Goal: Information Seeking & Learning: Check status

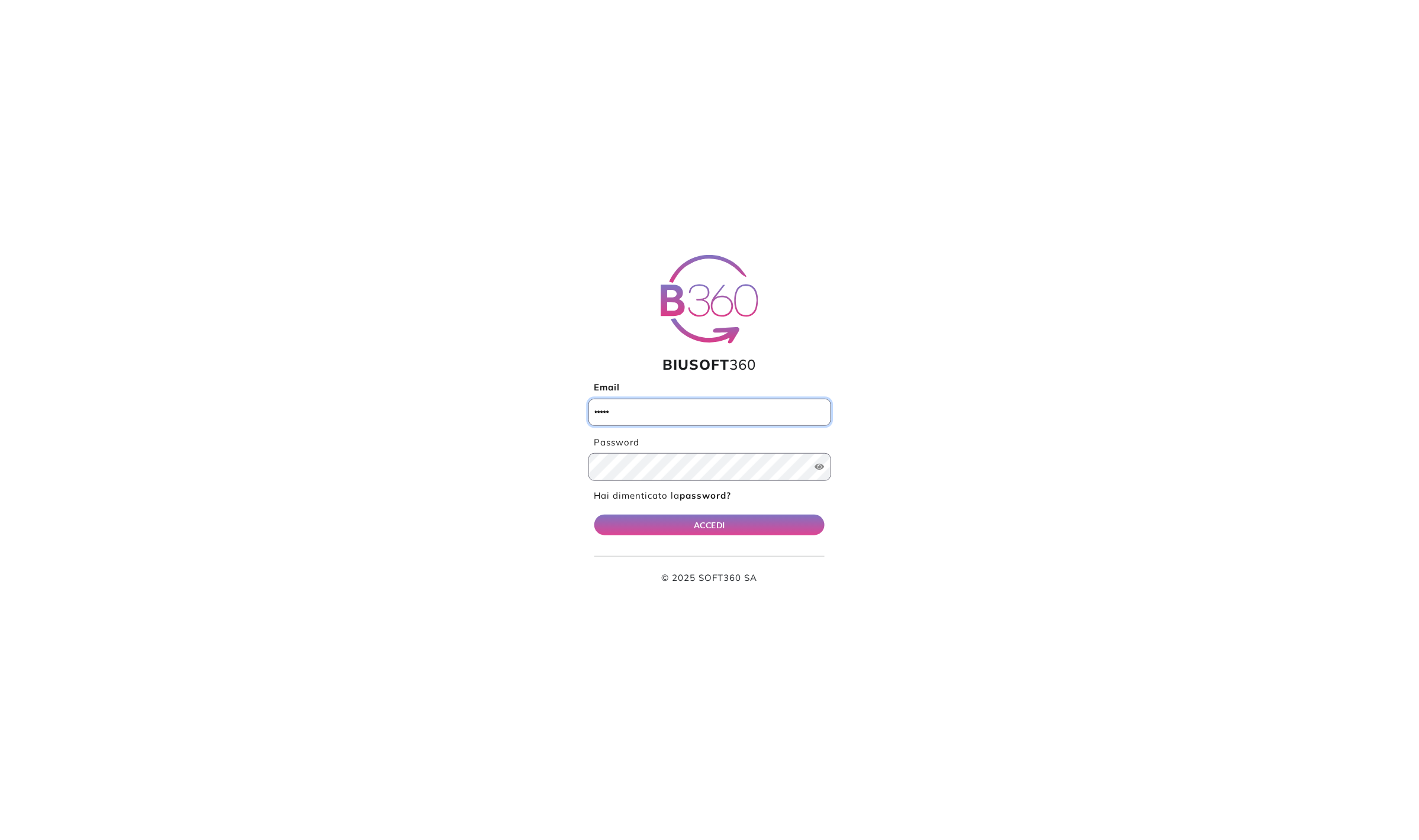
type input "**********"
click at [731, 525] on button "ACCEDI" at bounding box center [710, 525] width 231 height 21
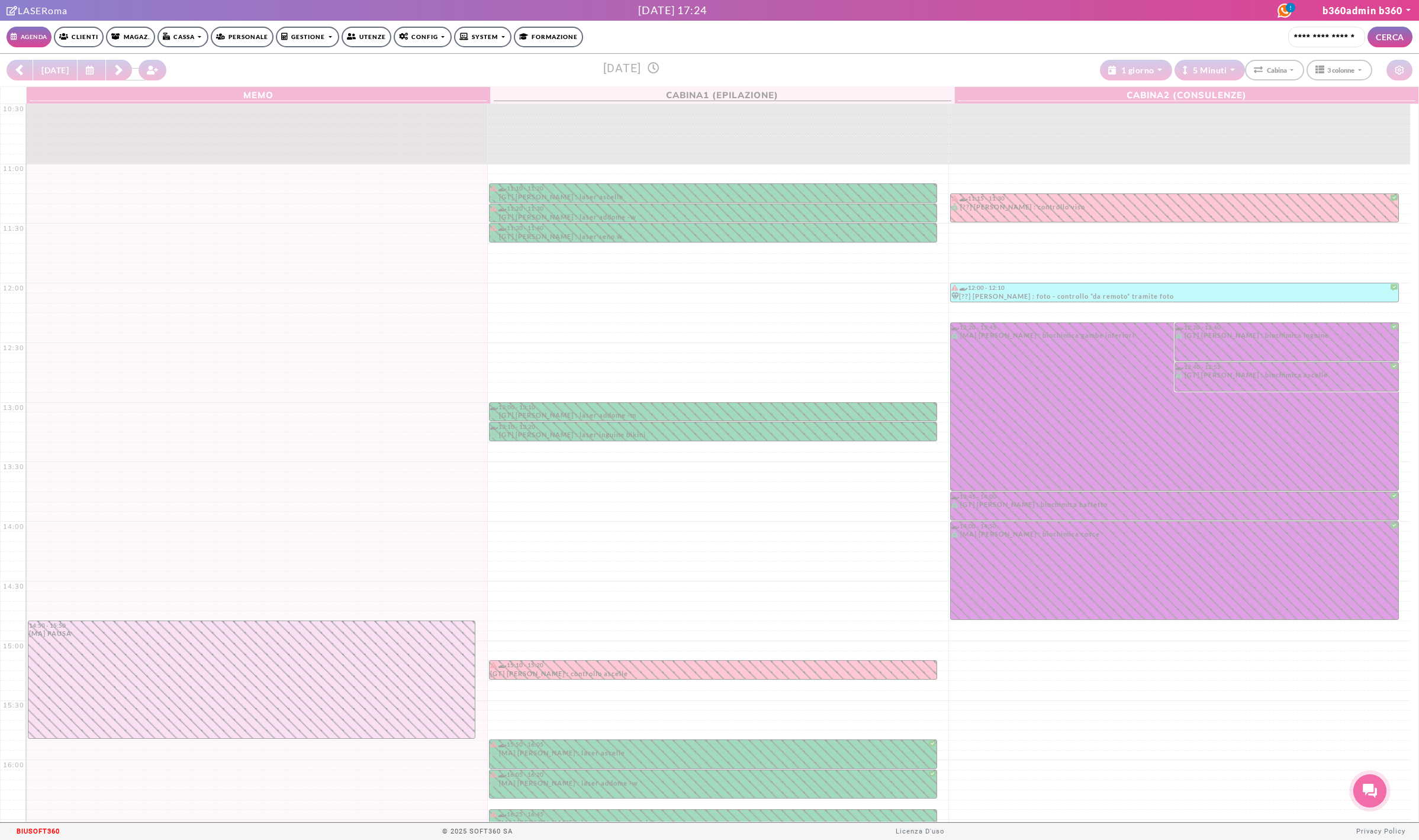
select select "*********"
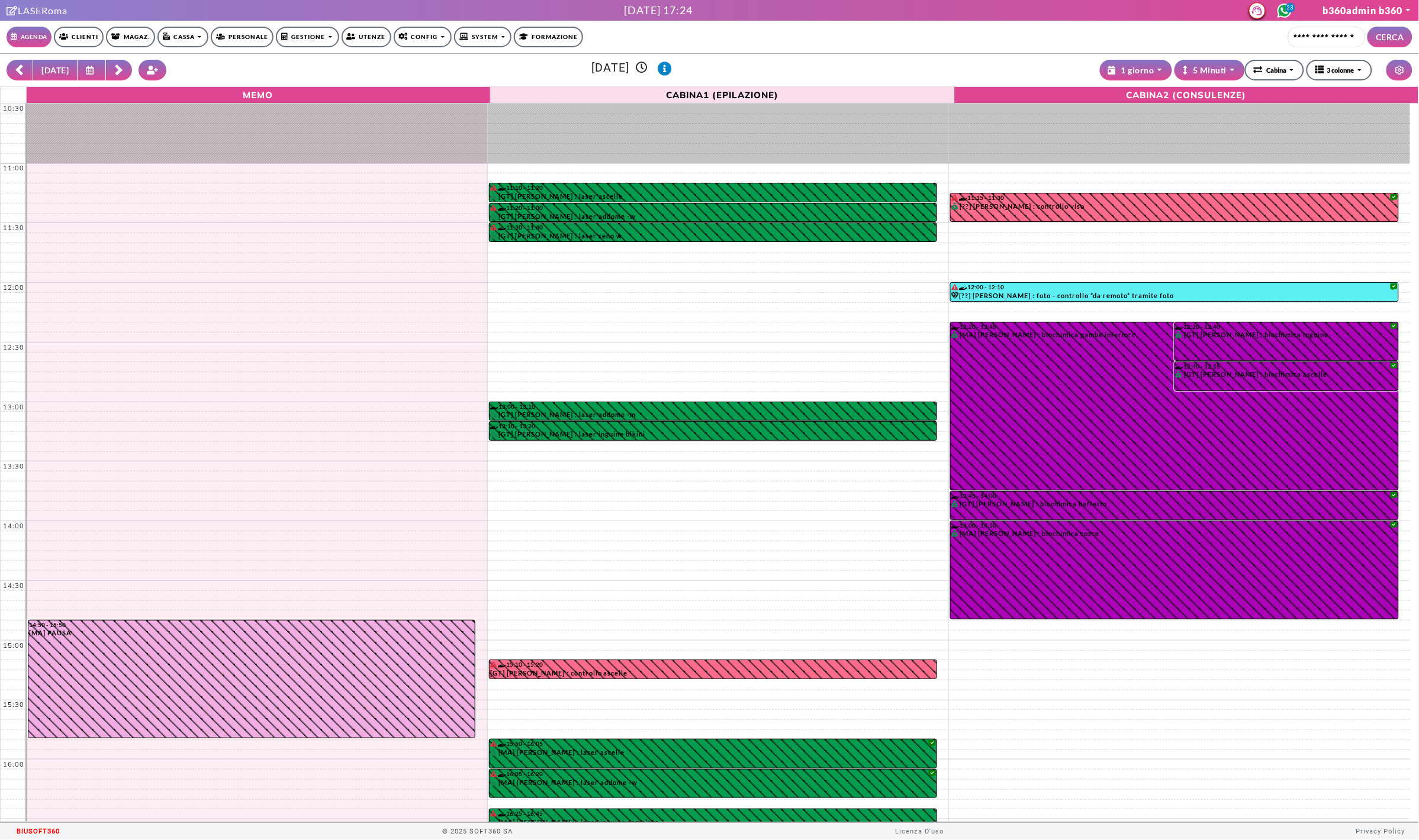
click at [92, 38] on link "Clienti" at bounding box center [78, 37] width 50 height 21
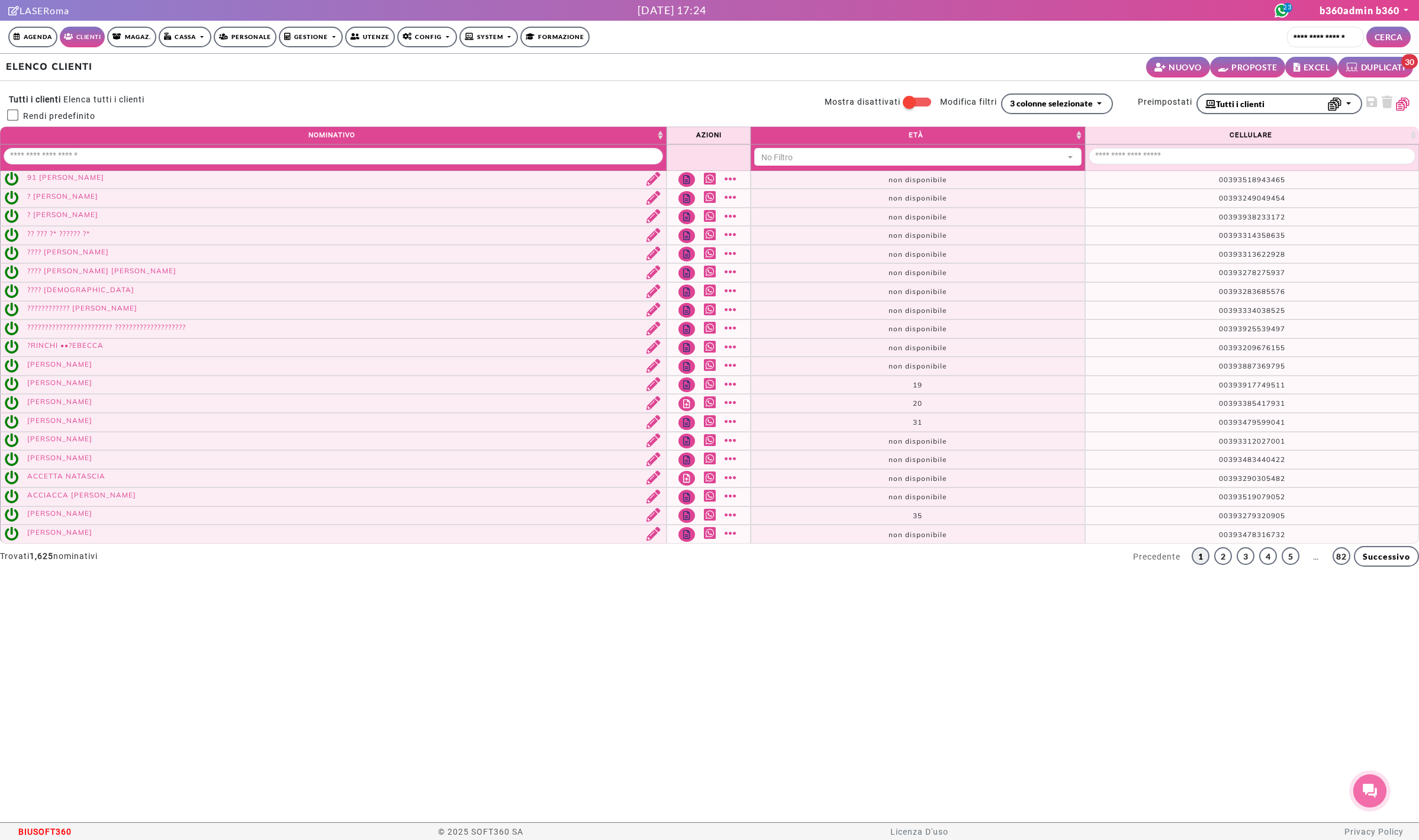
select select
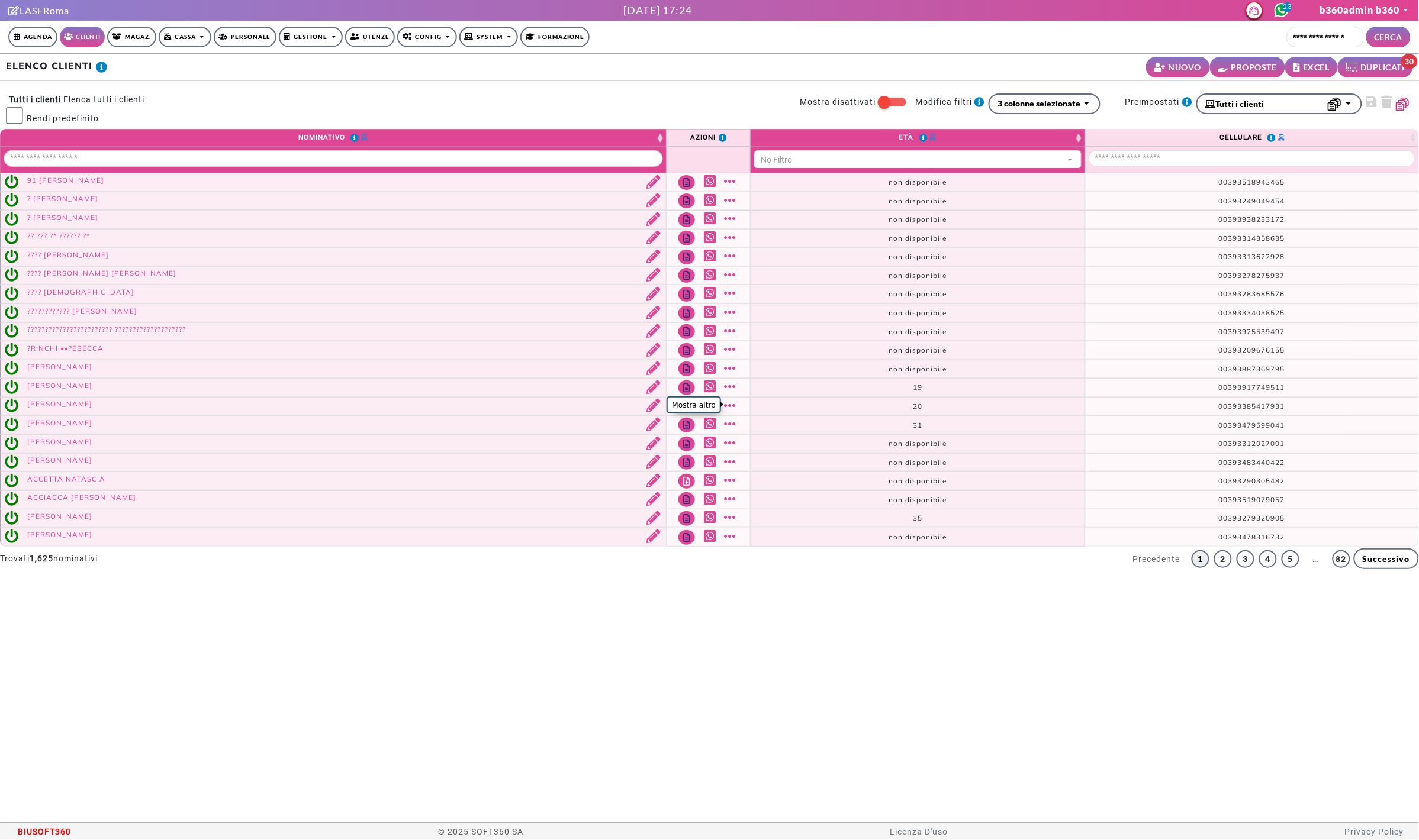
click at [736, 405] on link "Mostra altro" at bounding box center [732, 405] width 15 height 14
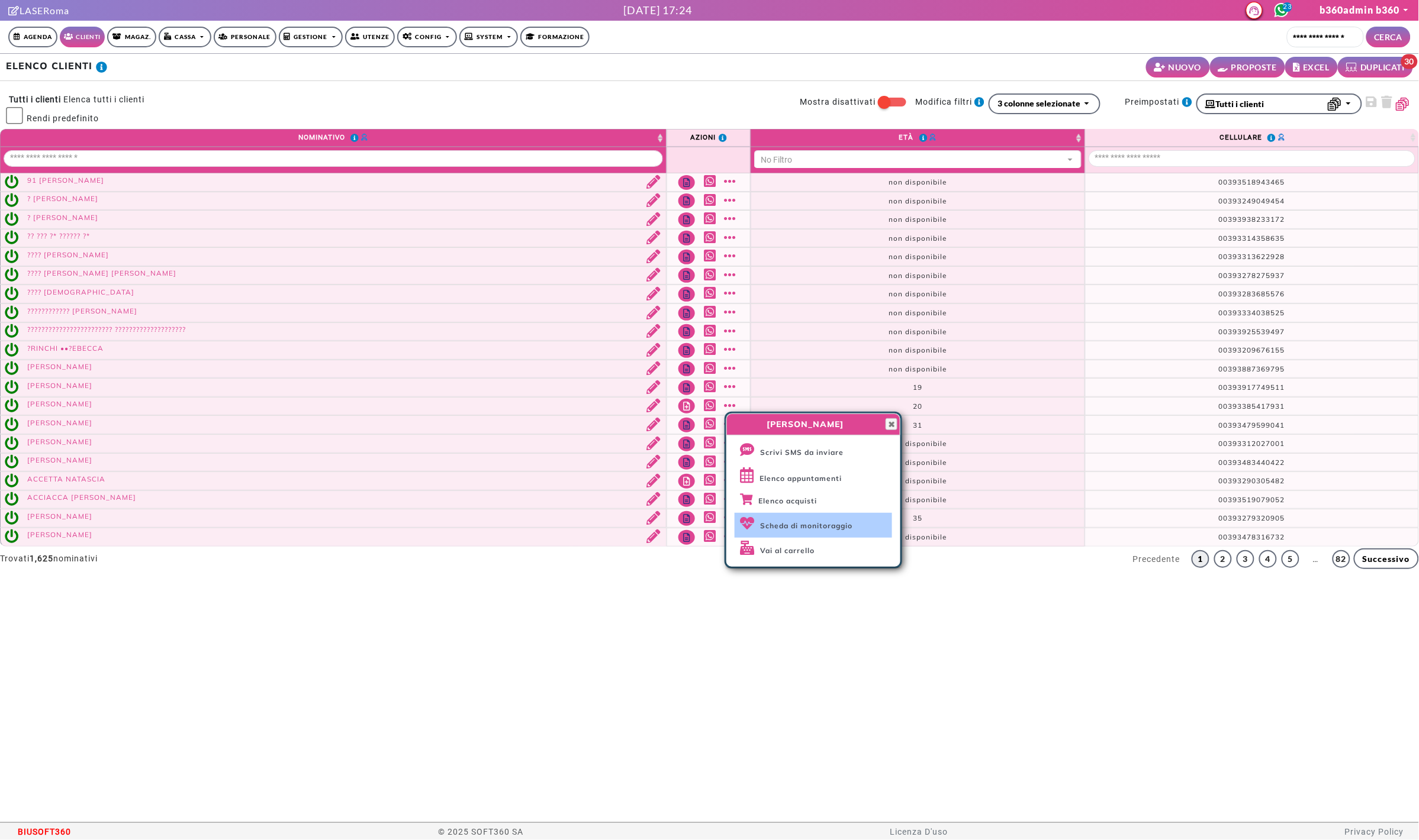
click at [822, 522] on span "Scheda di monitoraggio" at bounding box center [807, 526] width 92 height 9
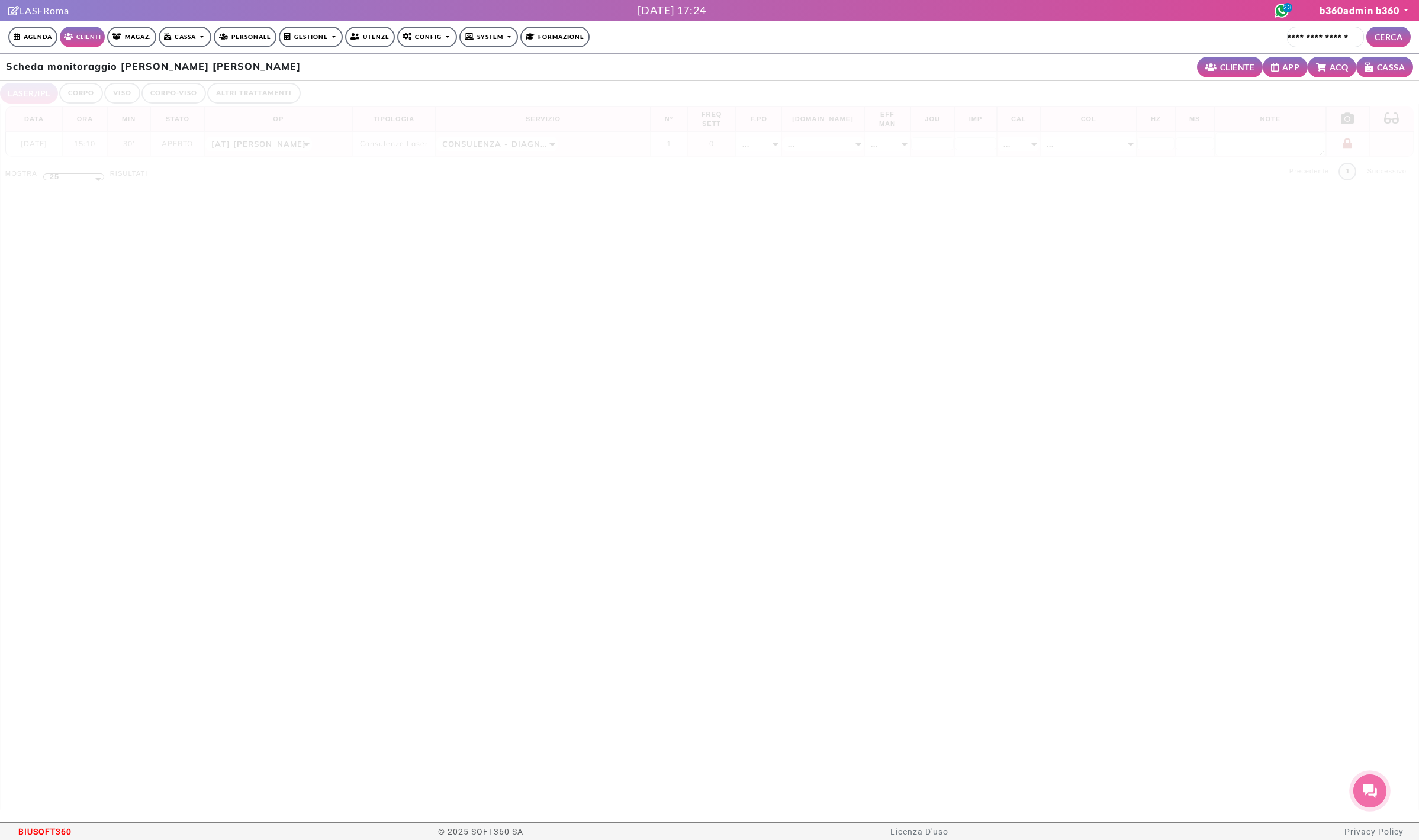
select select "**"
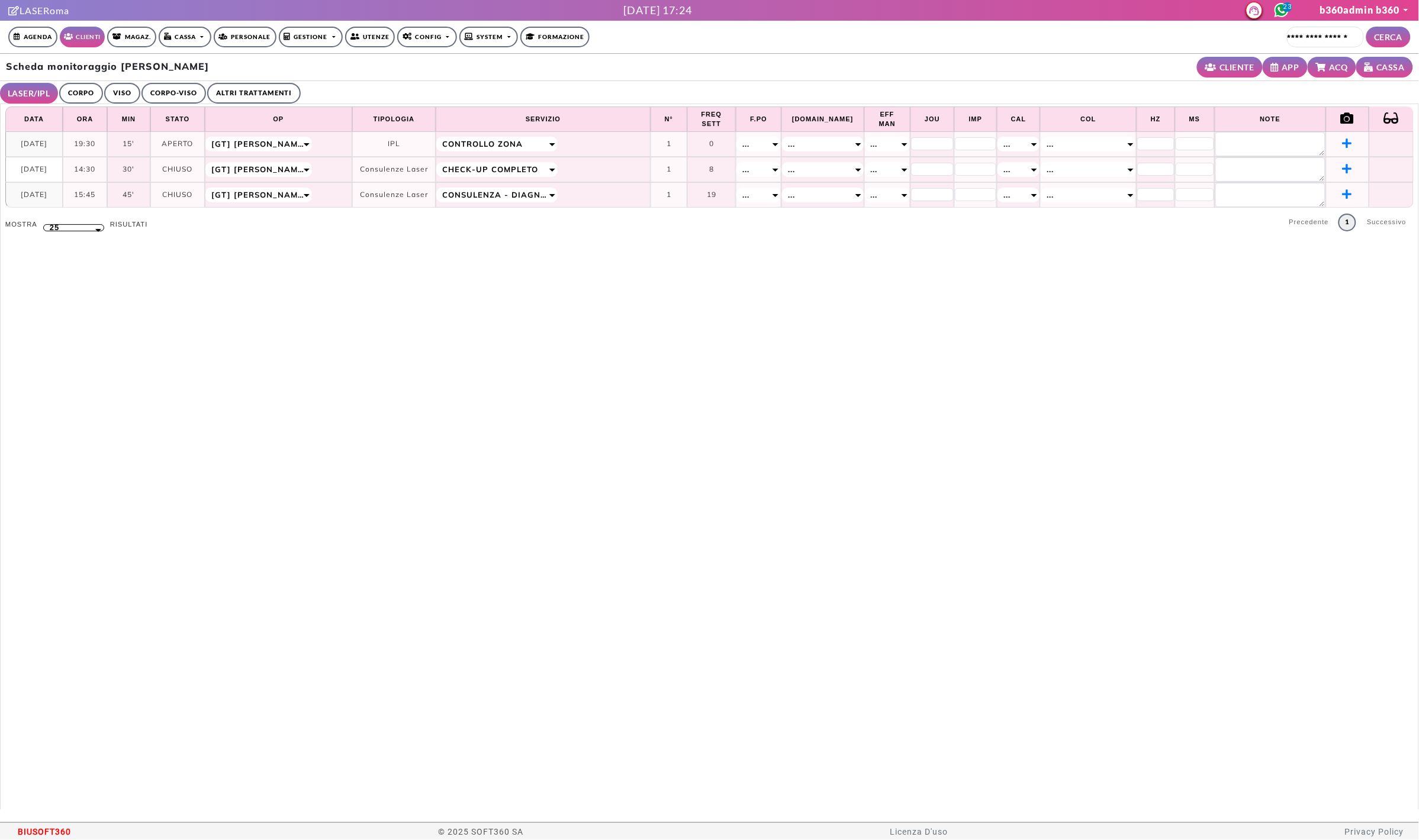
click at [82, 94] on link "CORPO" at bounding box center [81, 93] width 44 height 21
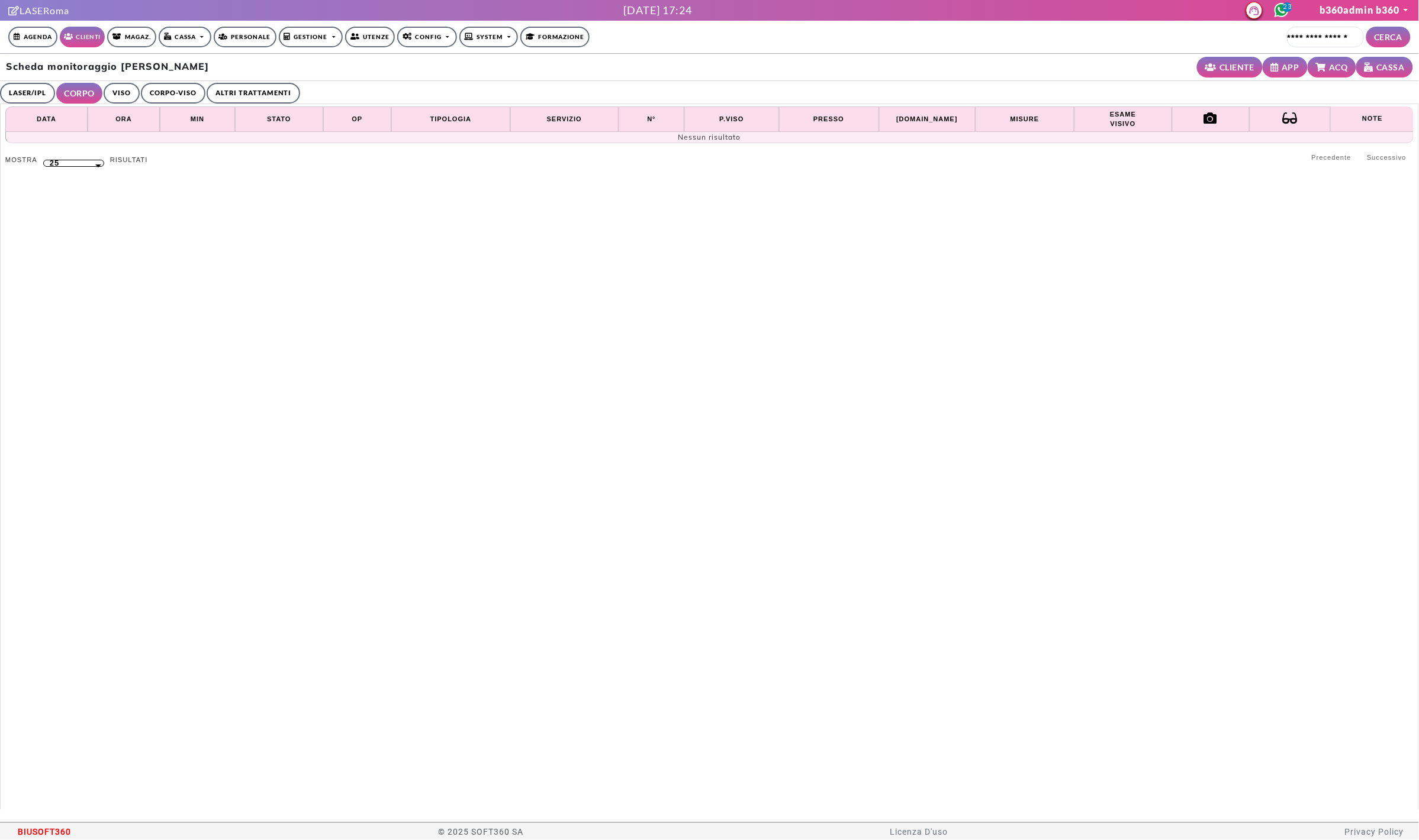
click at [145, 95] on link "CORPO-VISO" at bounding box center [173, 93] width 65 height 21
click at [224, 98] on link "ALTRI TRATTAMENTI" at bounding box center [257, 93] width 94 height 21
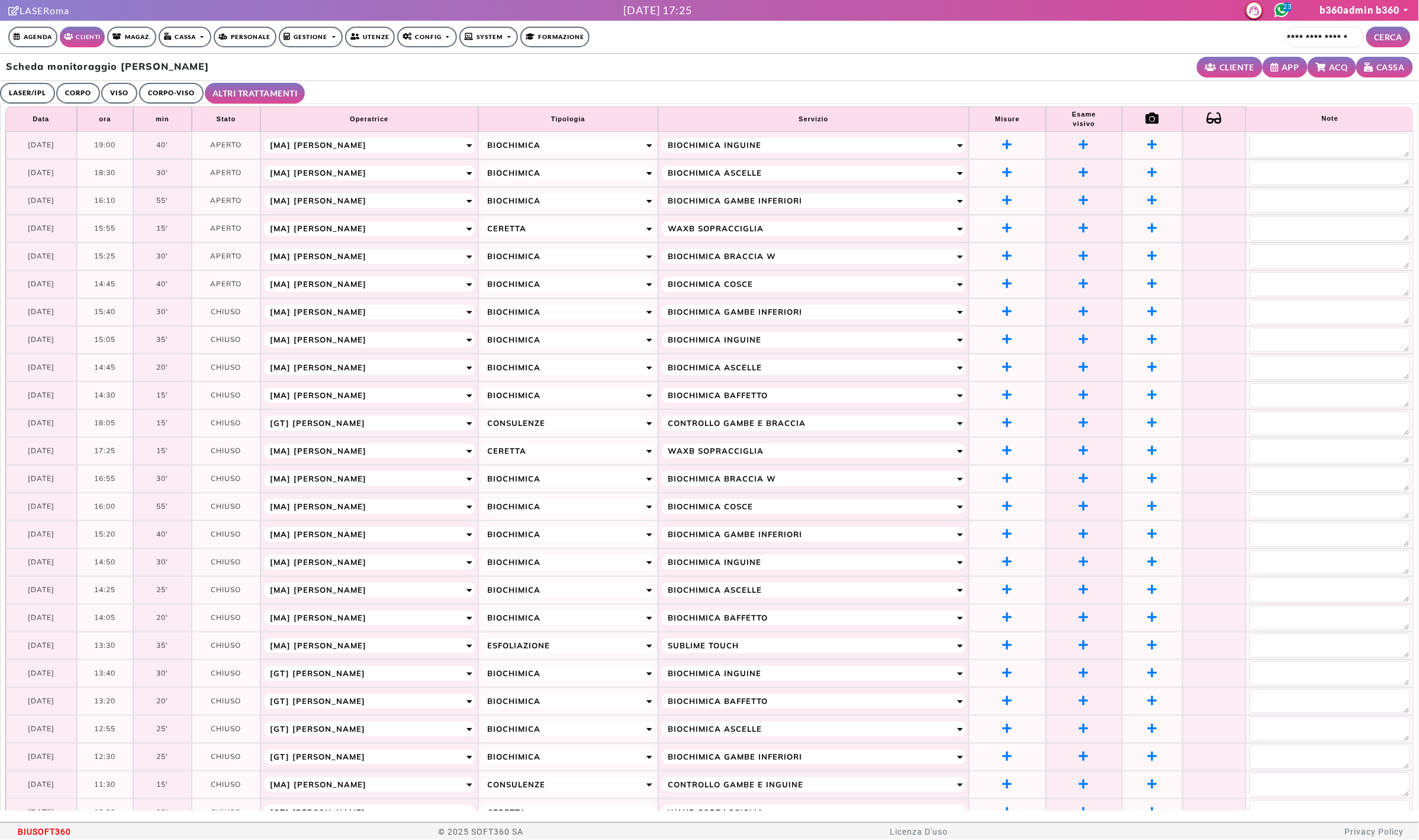
click at [30, 388] on td "[DATE]" at bounding box center [41, 396] width 72 height 28
drag, startPoint x: 7, startPoint y: 427, endPoint x: 170, endPoint y: 426, distance: 163.0
click at [170, 426] on tr "**********" at bounding box center [709, 424] width 1409 height 28
click at [62, 425] on td "[DATE]" at bounding box center [41, 424] width 72 height 28
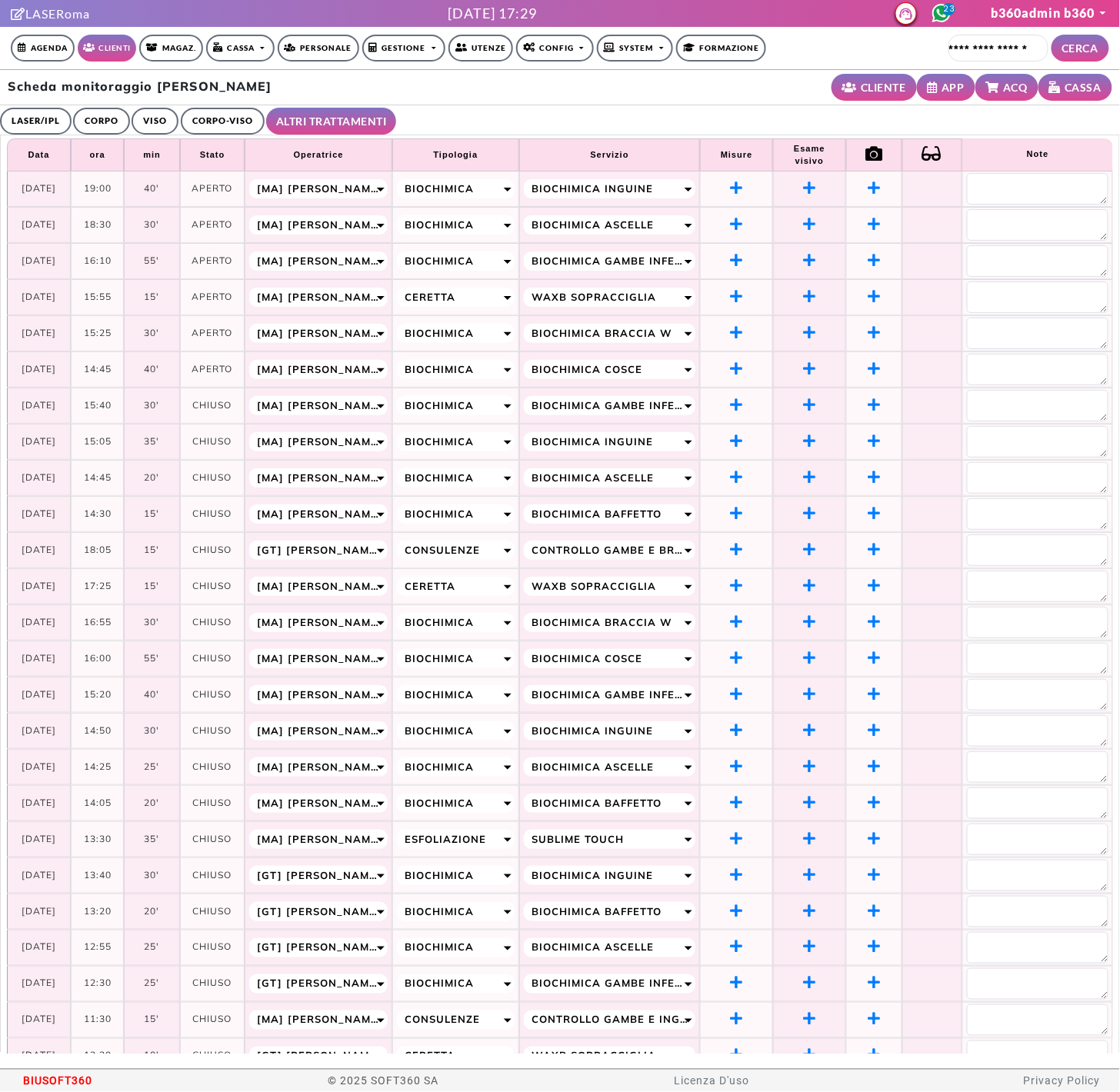
click at [707, 94] on div "Scheda monitoraggio Roberta Fiorina CLIENTE APP ACQ CASSA" at bounding box center [560, 87] width 1120 height 35
click at [166, 617] on td "30'" at bounding box center [152, 623] width 55 height 36
drag, startPoint x: 94, startPoint y: 559, endPoint x: 108, endPoint y: 561, distance: 14.1
click at [108, 561] on td "18:05" at bounding box center [97, 551] width 53 height 36
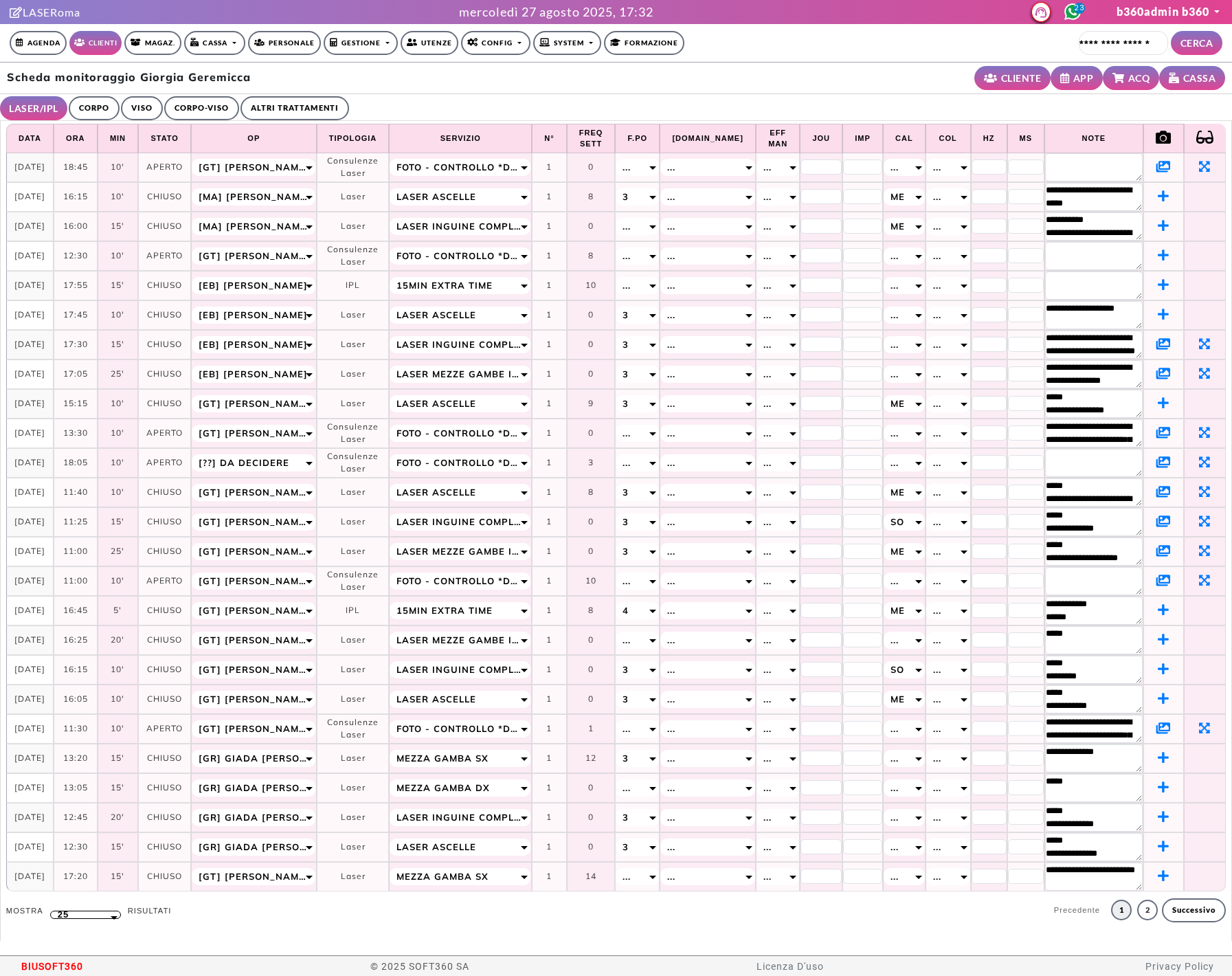
select select "**"
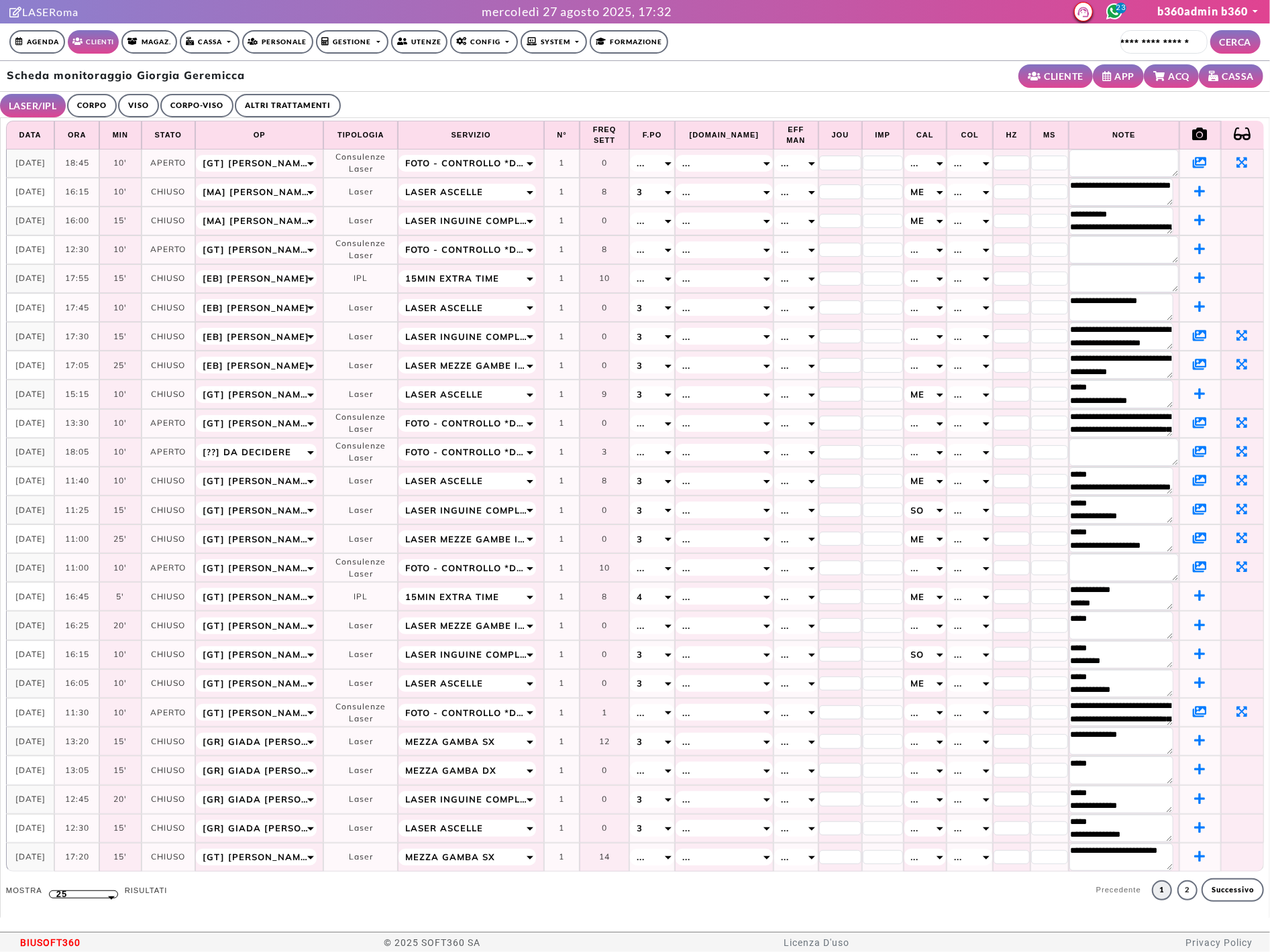
click at [1193, 163] on icon at bounding box center [1199, 162] width 14 height 12
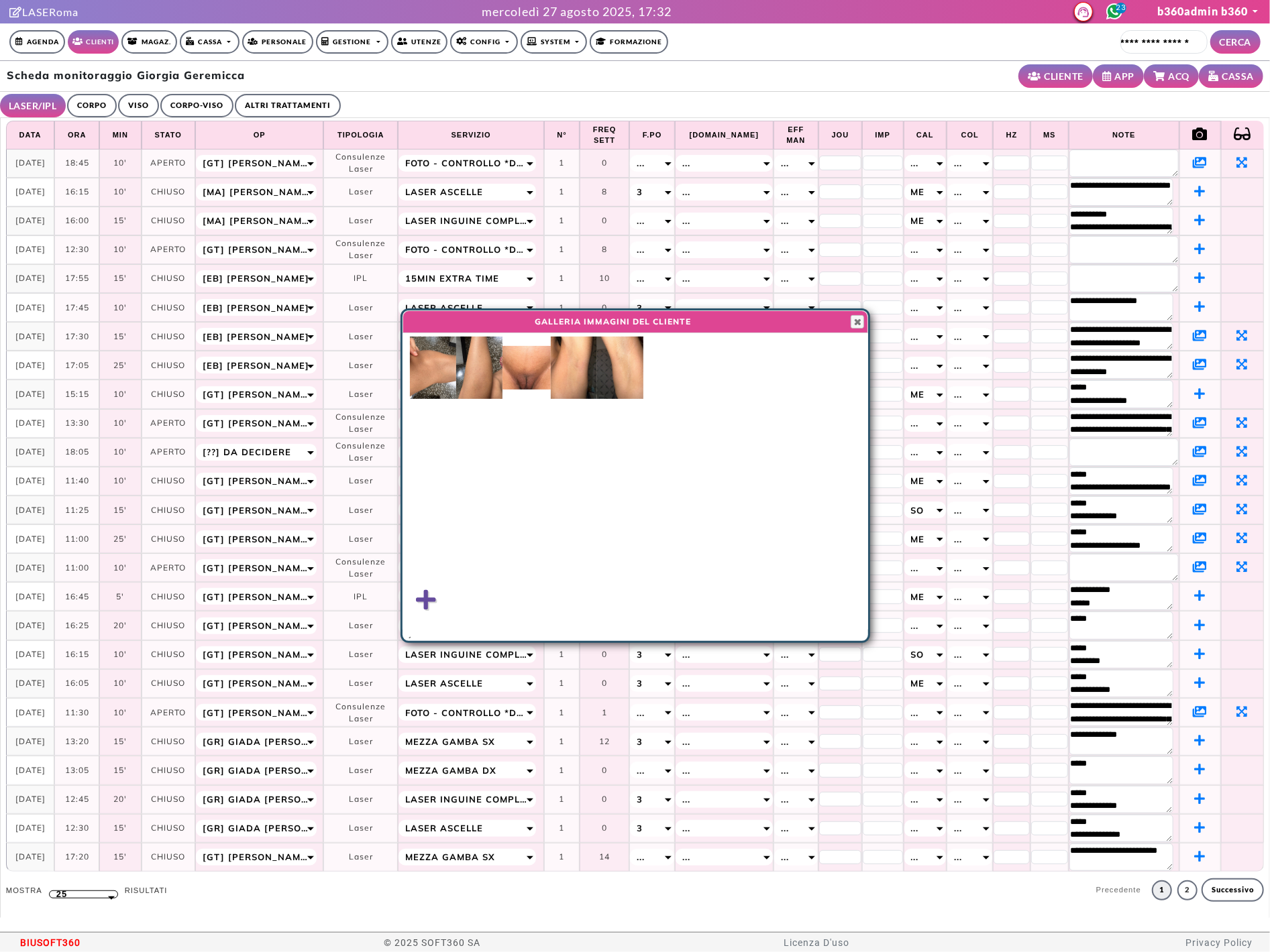
click at [514, 371] on img at bounding box center [527, 368] width 48 height 43
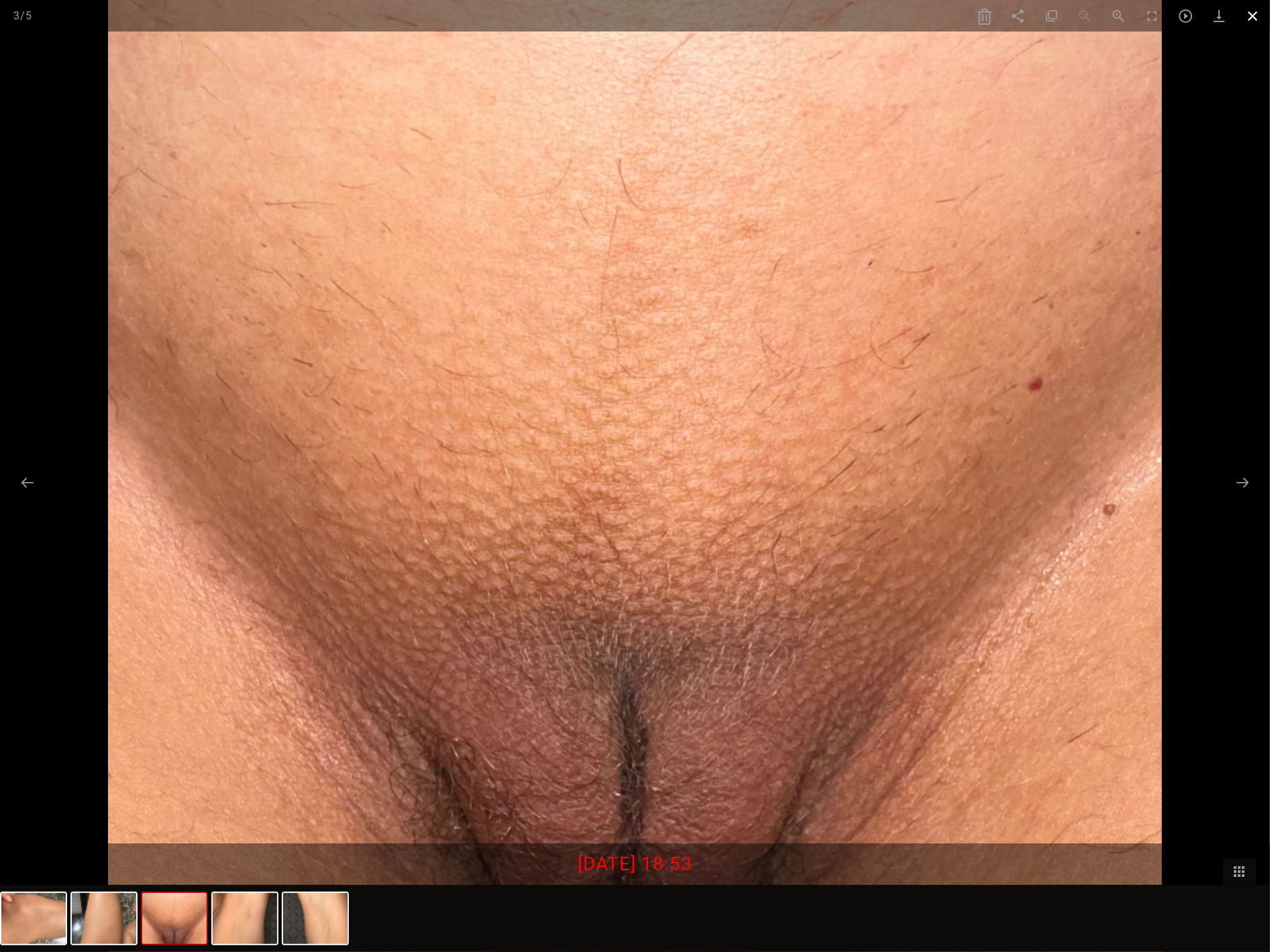
click at [1203, 22] on span at bounding box center [1253, 16] width 33 height 32
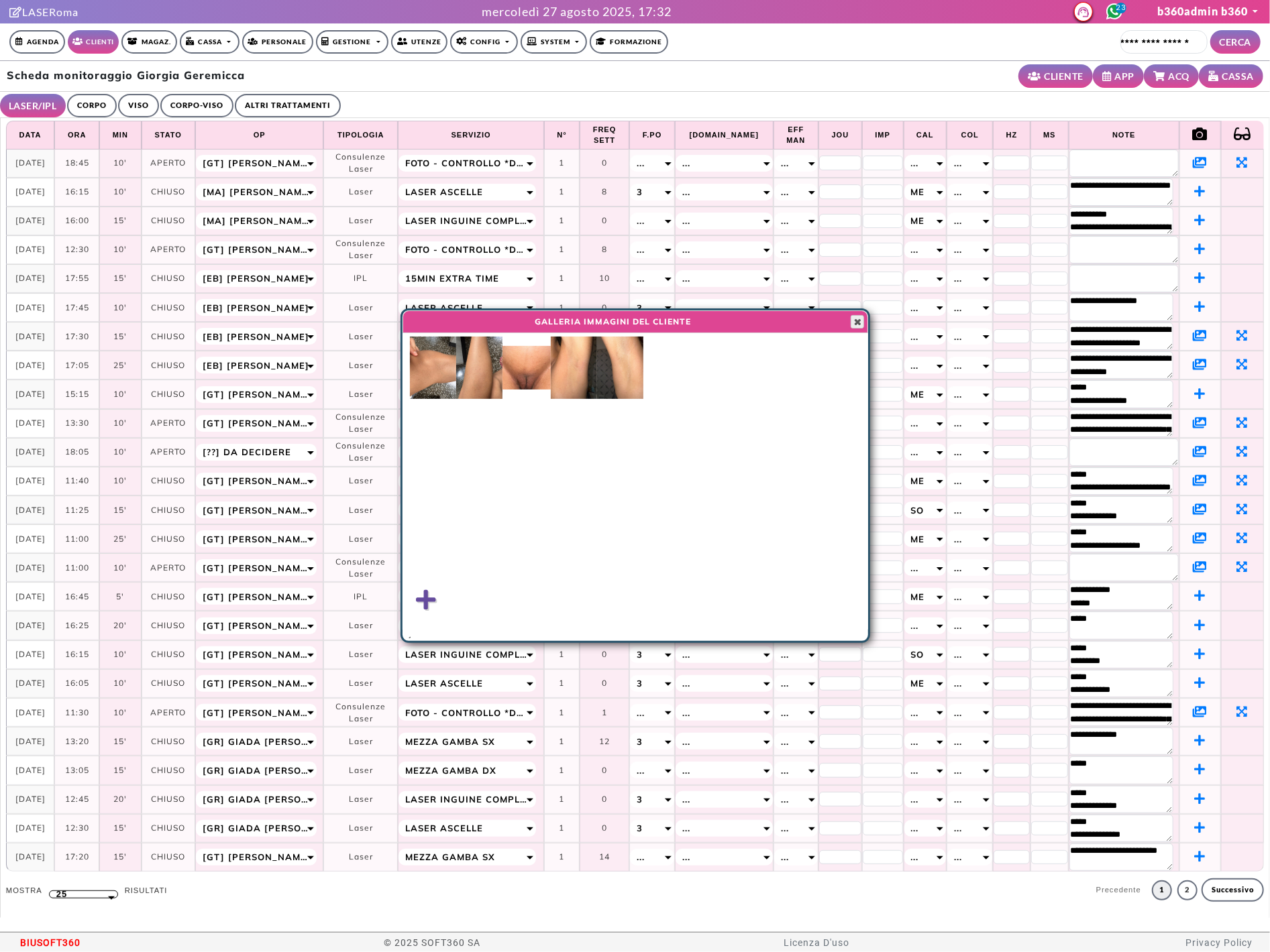
click at [856, 325] on span "button" at bounding box center [857, 321] width 11 height 11
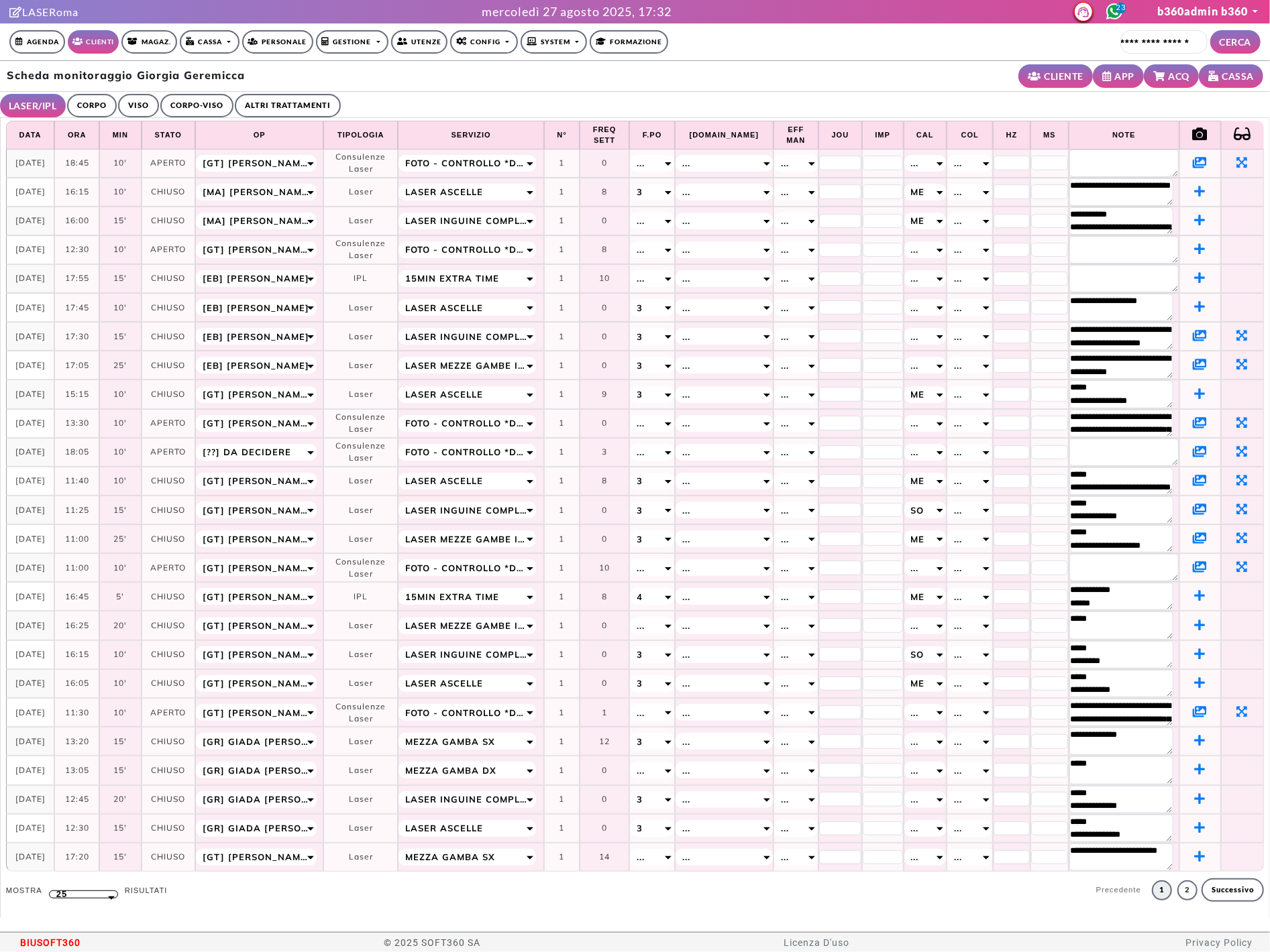
click at [1193, 336] on icon at bounding box center [1199, 335] width 14 height 12
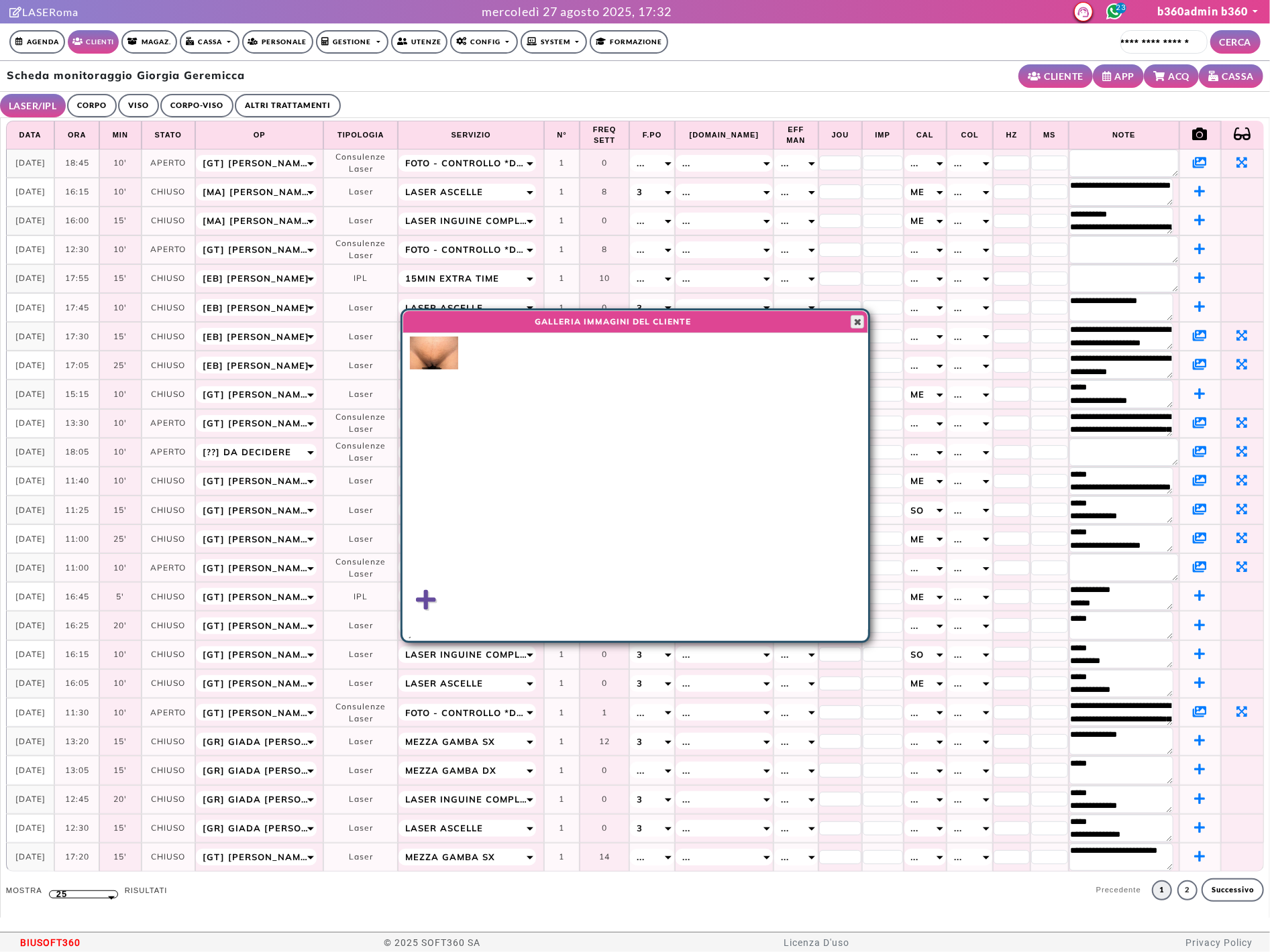
click at [853, 322] on span "button" at bounding box center [857, 321] width 11 height 11
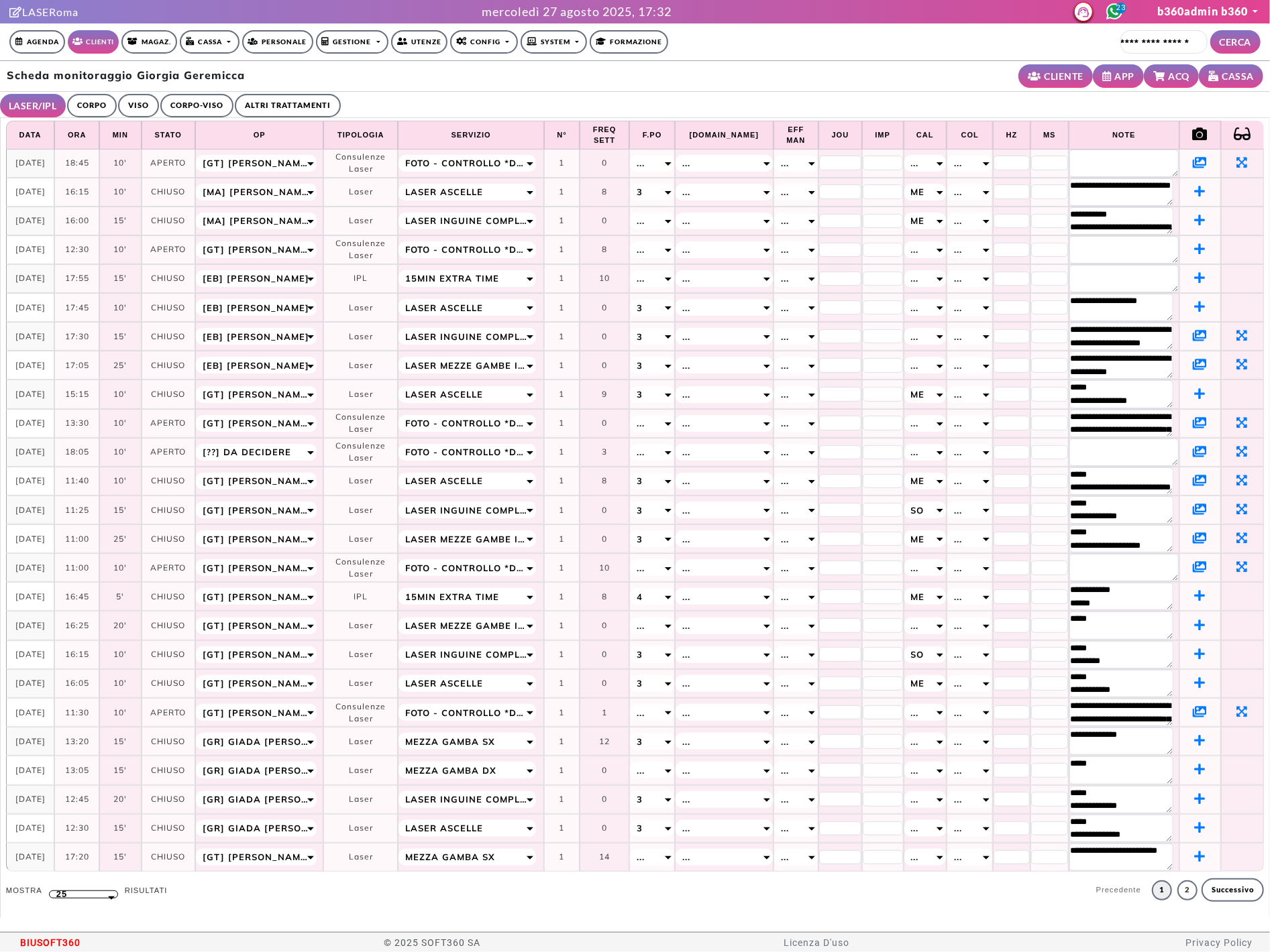
click at [1193, 429] on icon at bounding box center [1199, 422] width 14 height 12
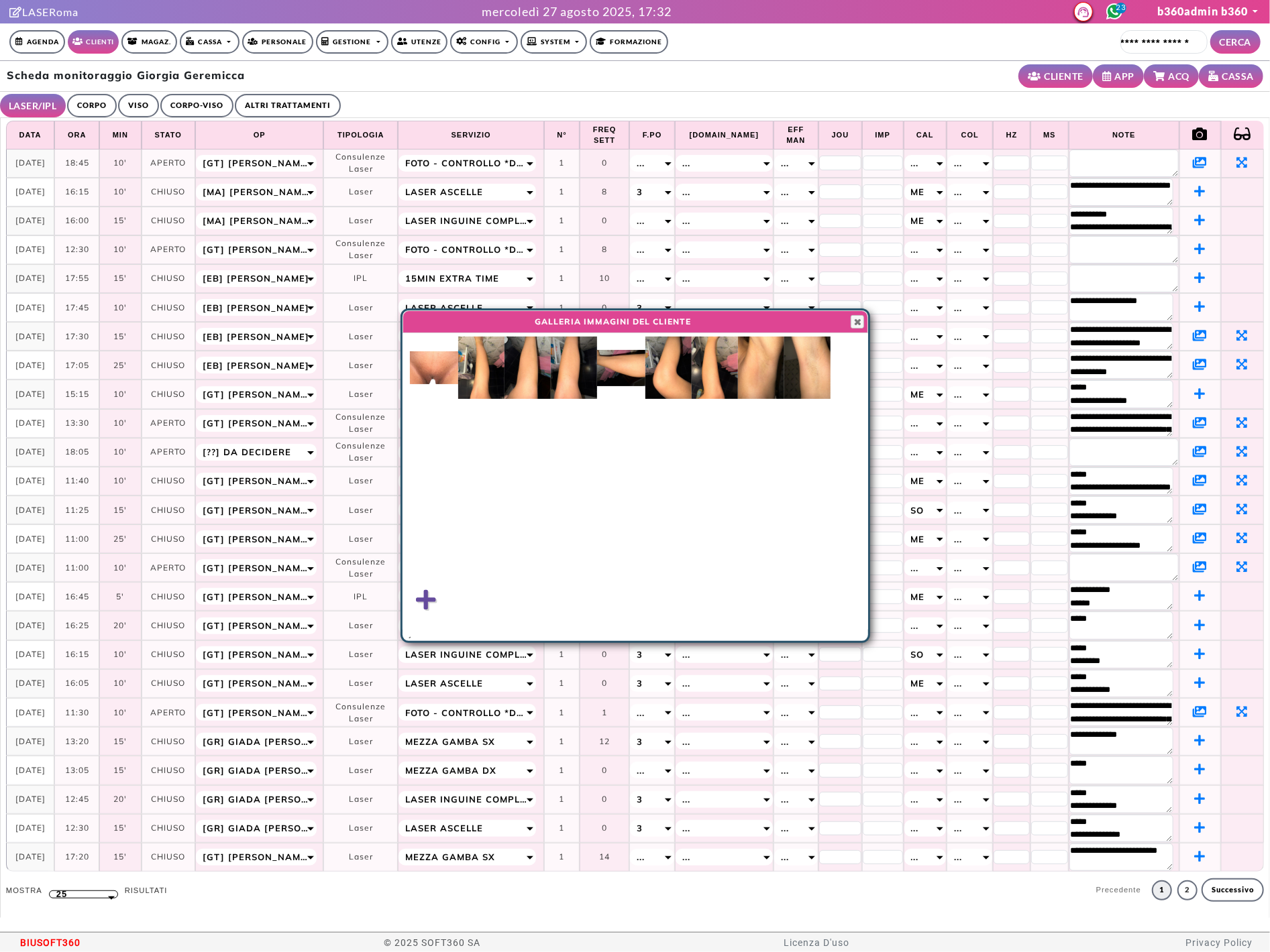
click at [435, 363] on img at bounding box center [434, 368] width 48 height 33
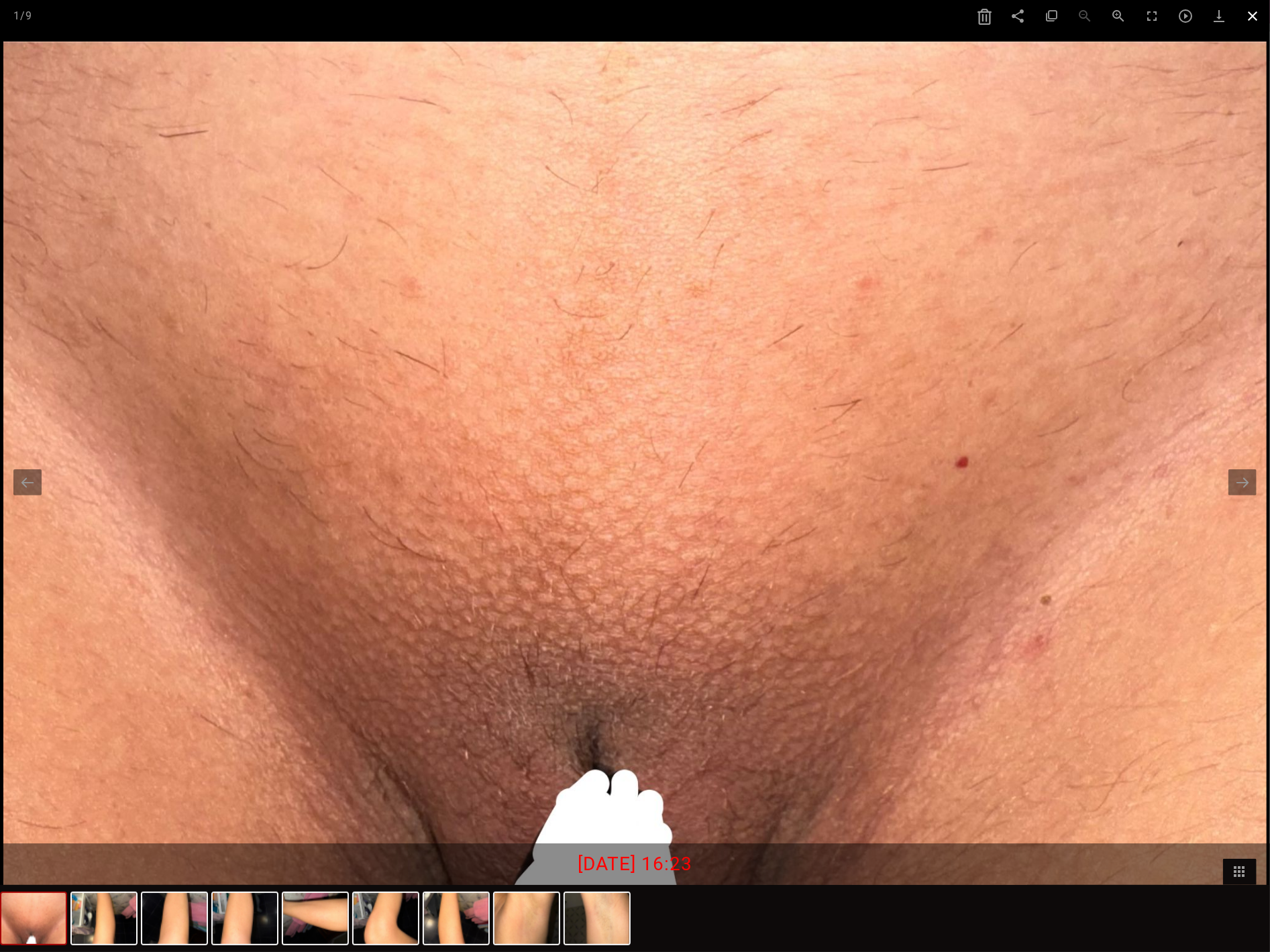
click at [1203, 22] on span at bounding box center [1253, 16] width 33 height 32
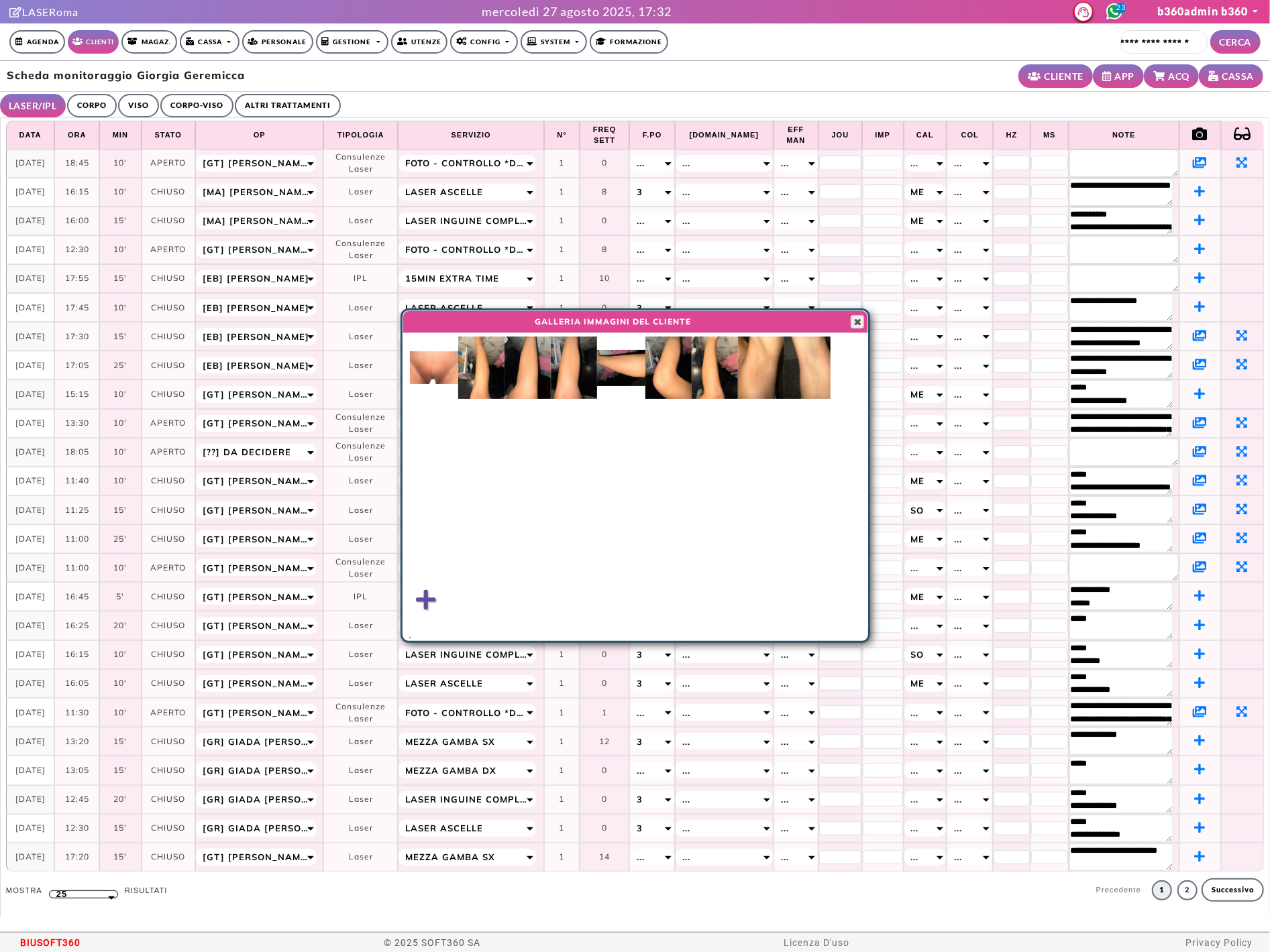
click at [852, 324] on span "button" at bounding box center [857, 321] width 11 height 11
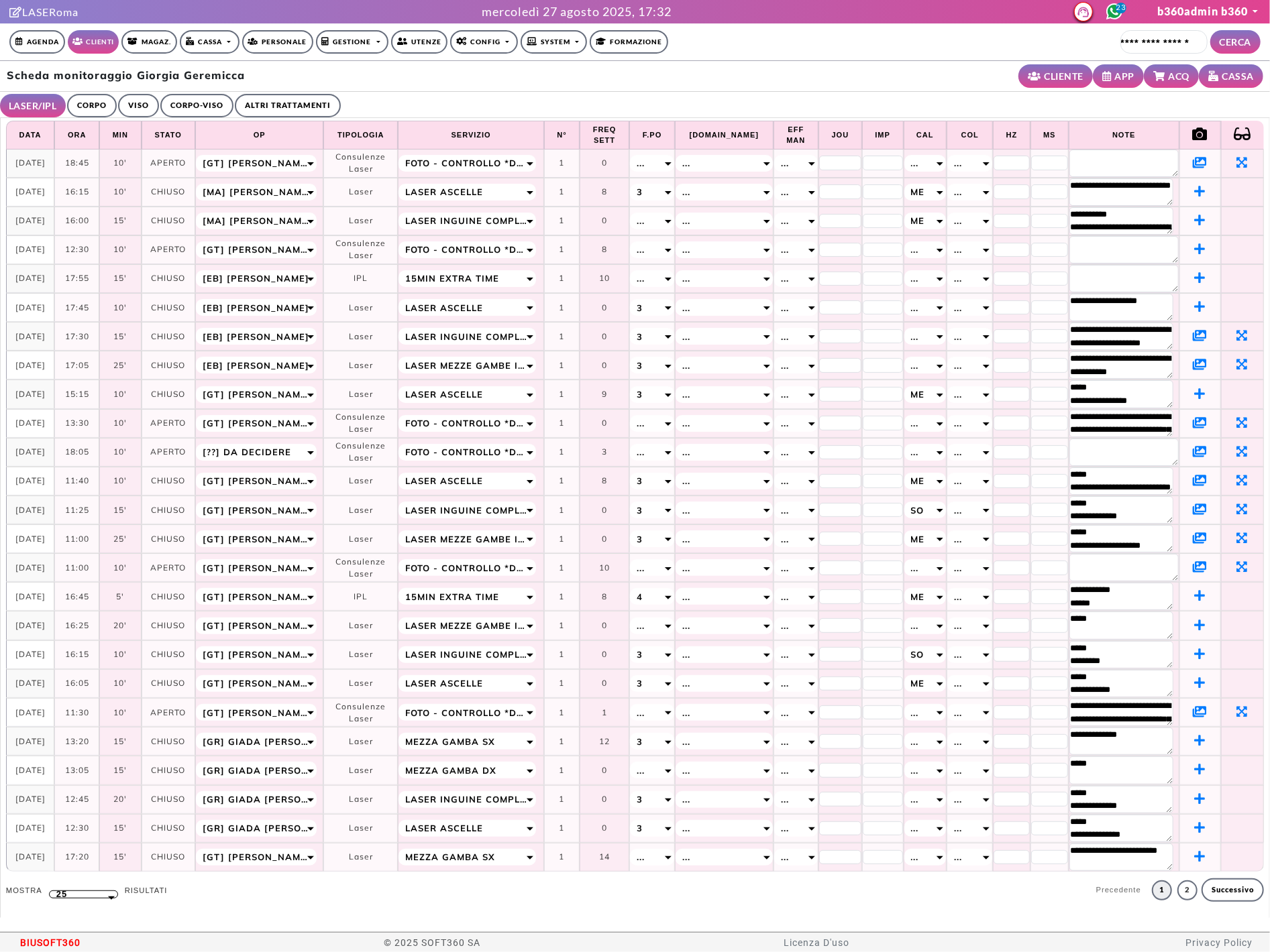
click at [1193, 542] on icon at bounding box center [1199, 537] width 14 height 12
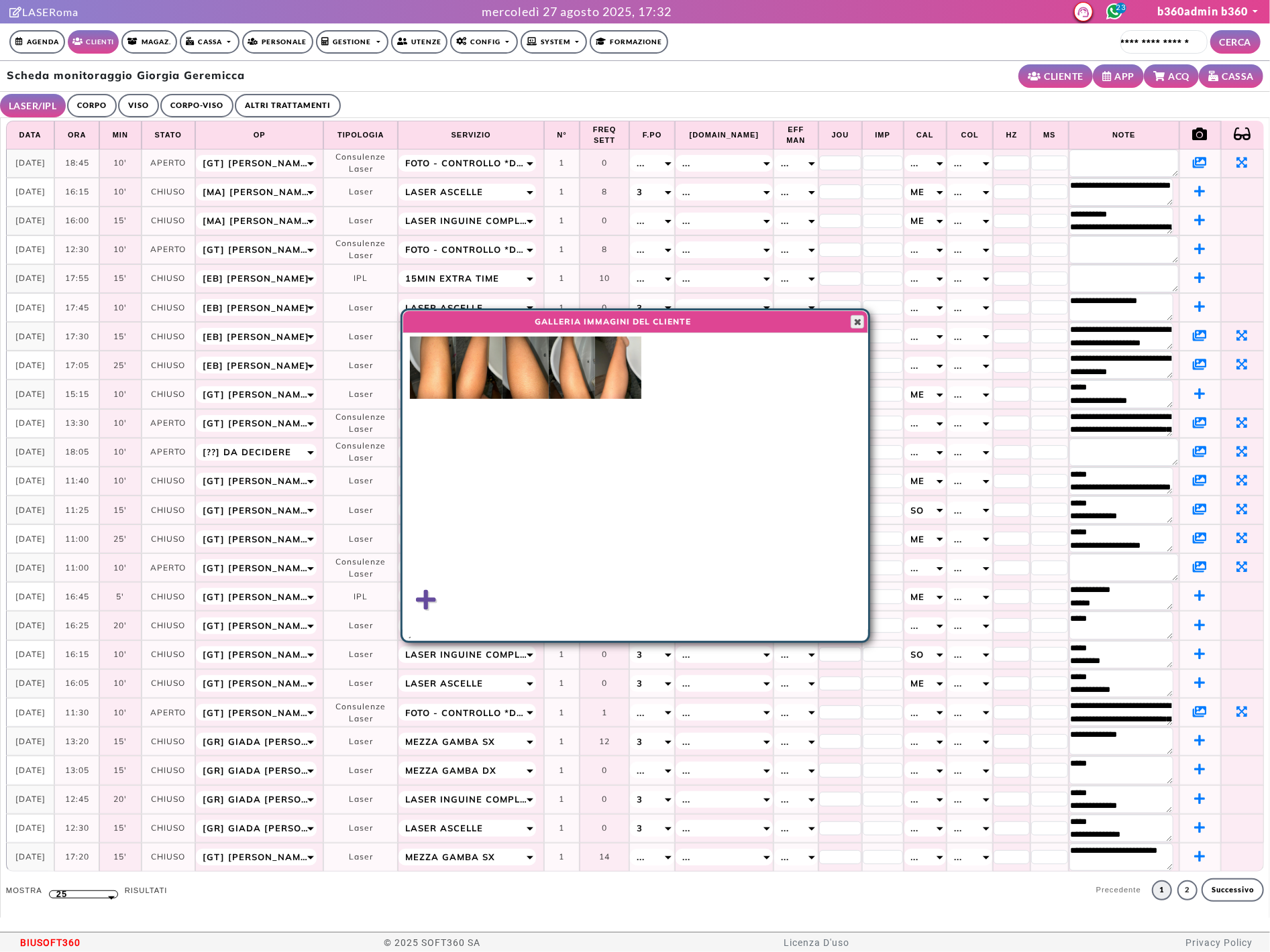
click at [854, 323] on span "button" at bounding box center [857, 321] width 11 height 11
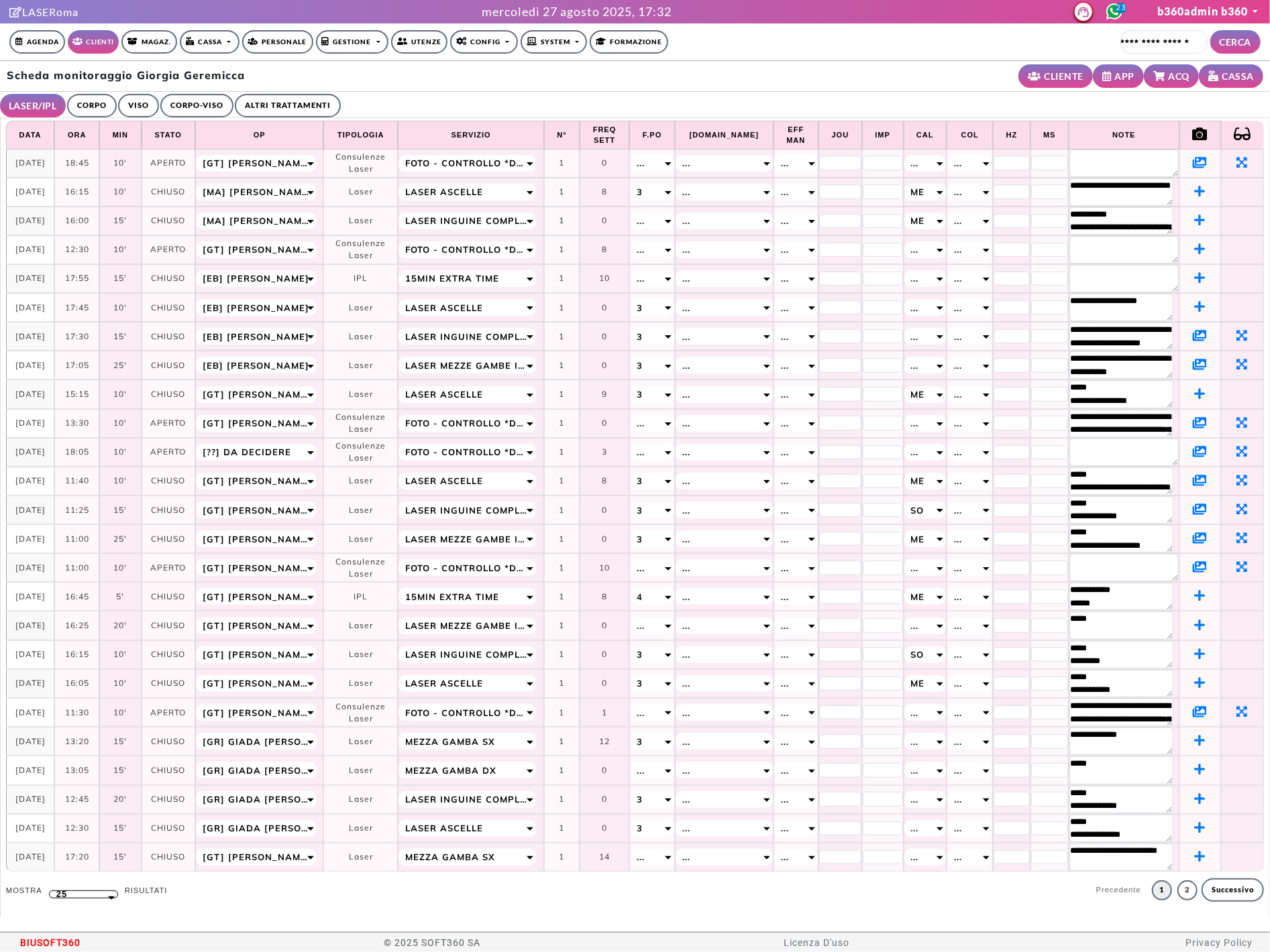
click at [1193, 510] on icon at bounding box center [1199, 508] width 14 height 12
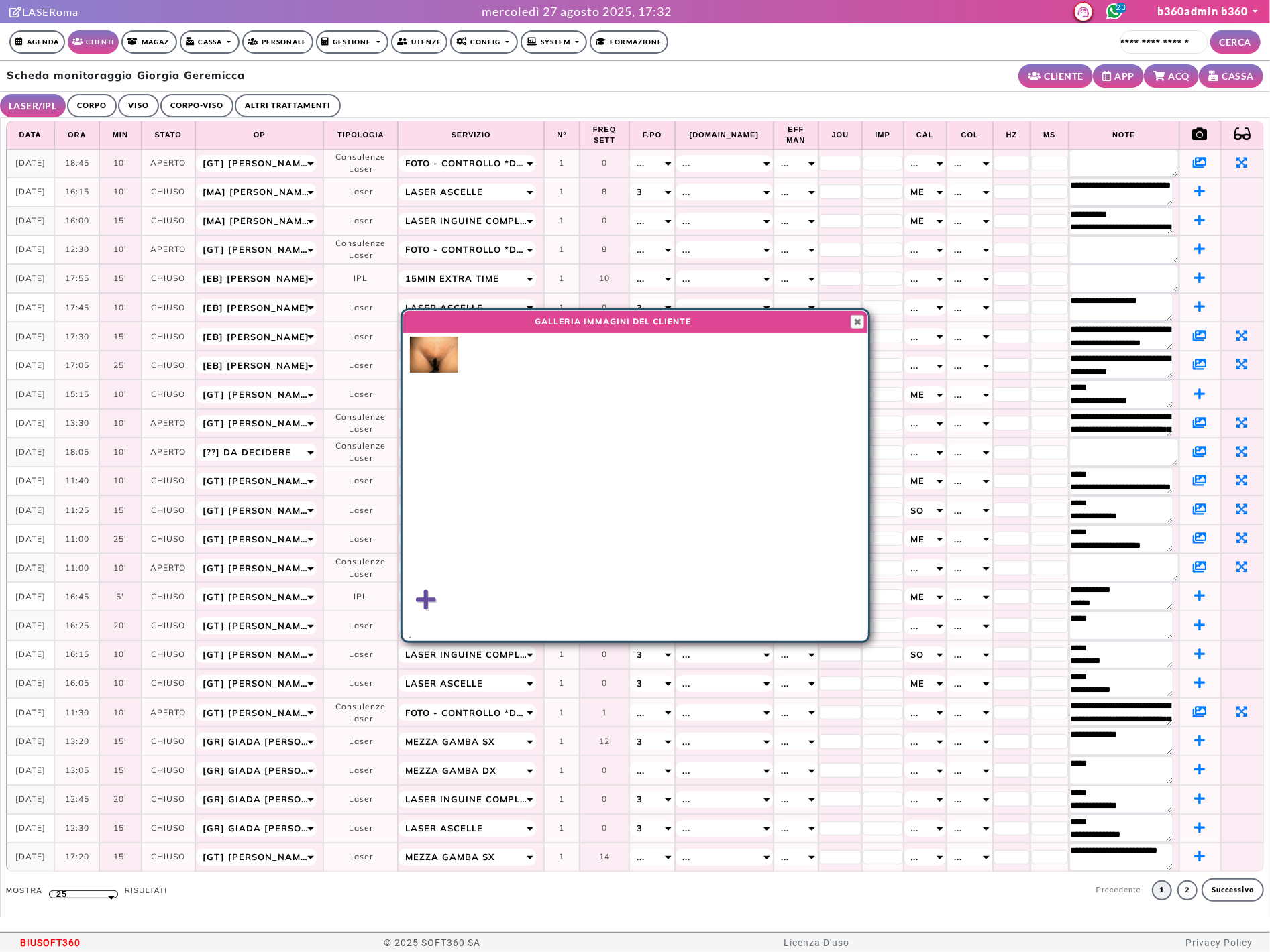
click at [439, 350] on img at bounding box center [434, 355] width 48 height 37
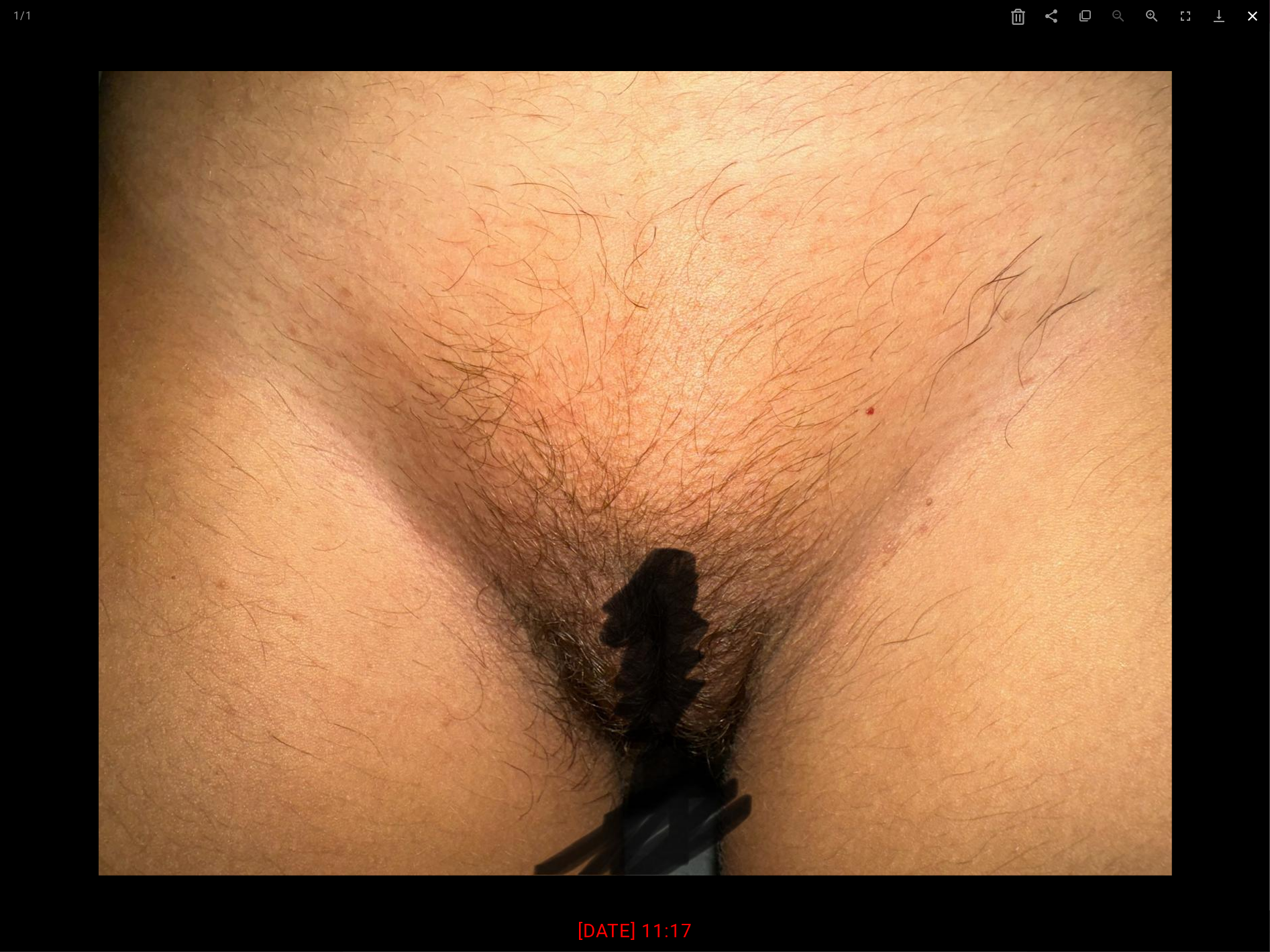
click at [1203, 17] on span at bounding box center [1253, 16] width 33 height 32
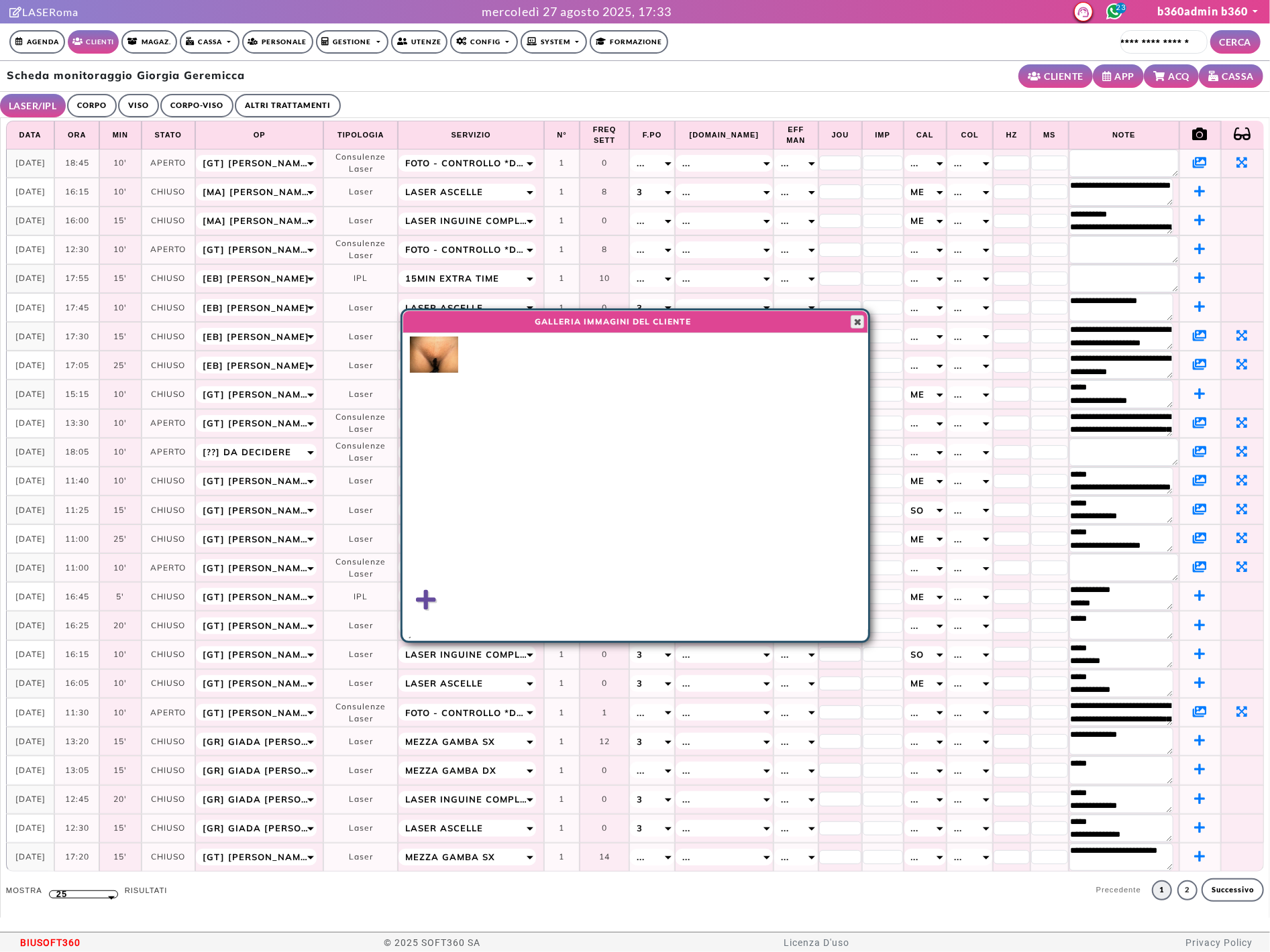
click at [858, 320] on span "button" at bounding box center [857, 321] width 11 height 11
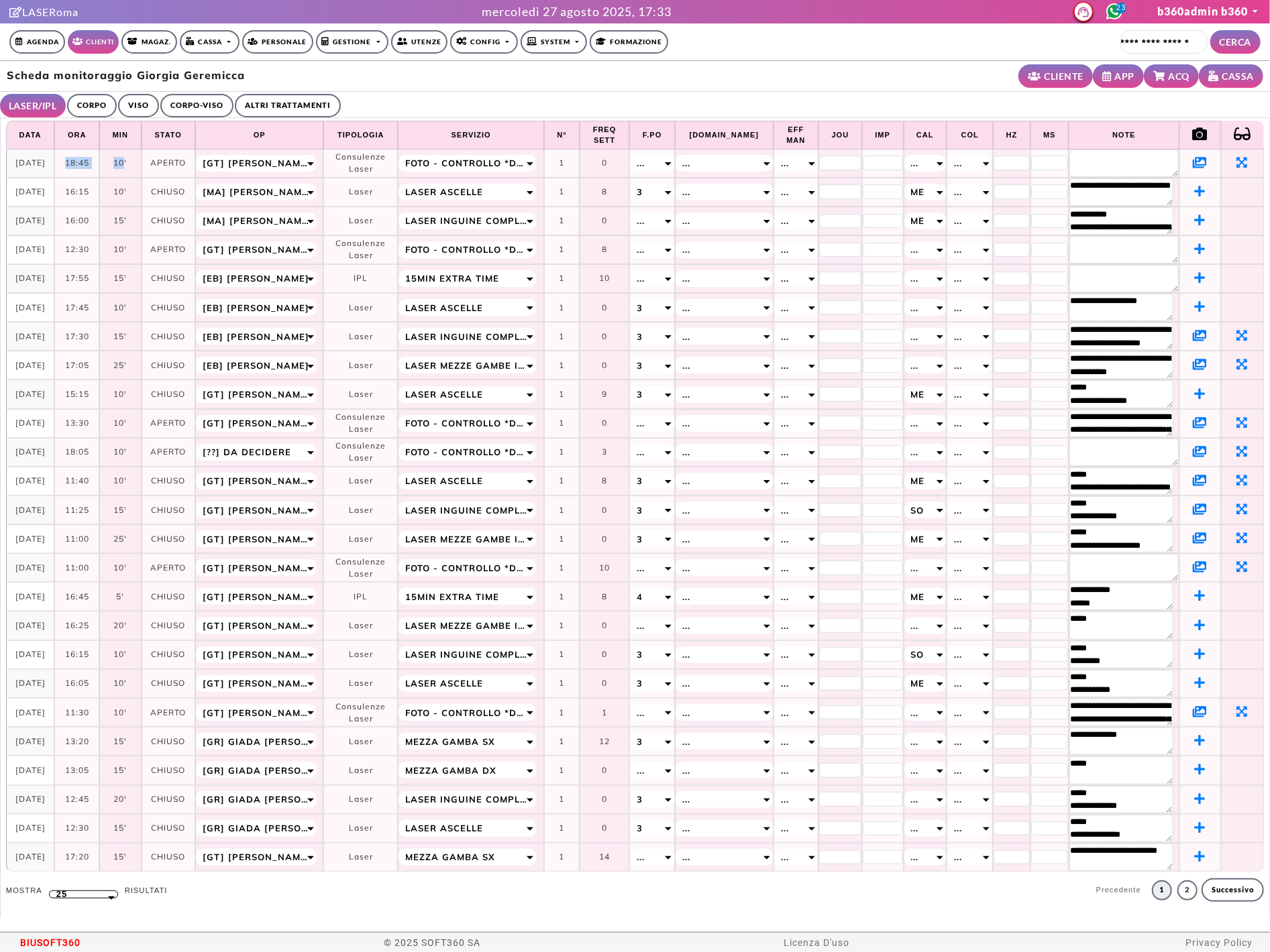
drag, startPoint x: 65, startPoint y: 165, endPoint x: 127, endPoint y: 166, distance: 62.0
click at [127, 166] on tr "**********" at bounding box center [635, 164] width 1258 height 28
click at [92, 169] on td "18:45" at bounding box center [76, 164] width 45 height 28
click at [1193, 336] on icon at bounding box center [1199, 335] width 14 height 12
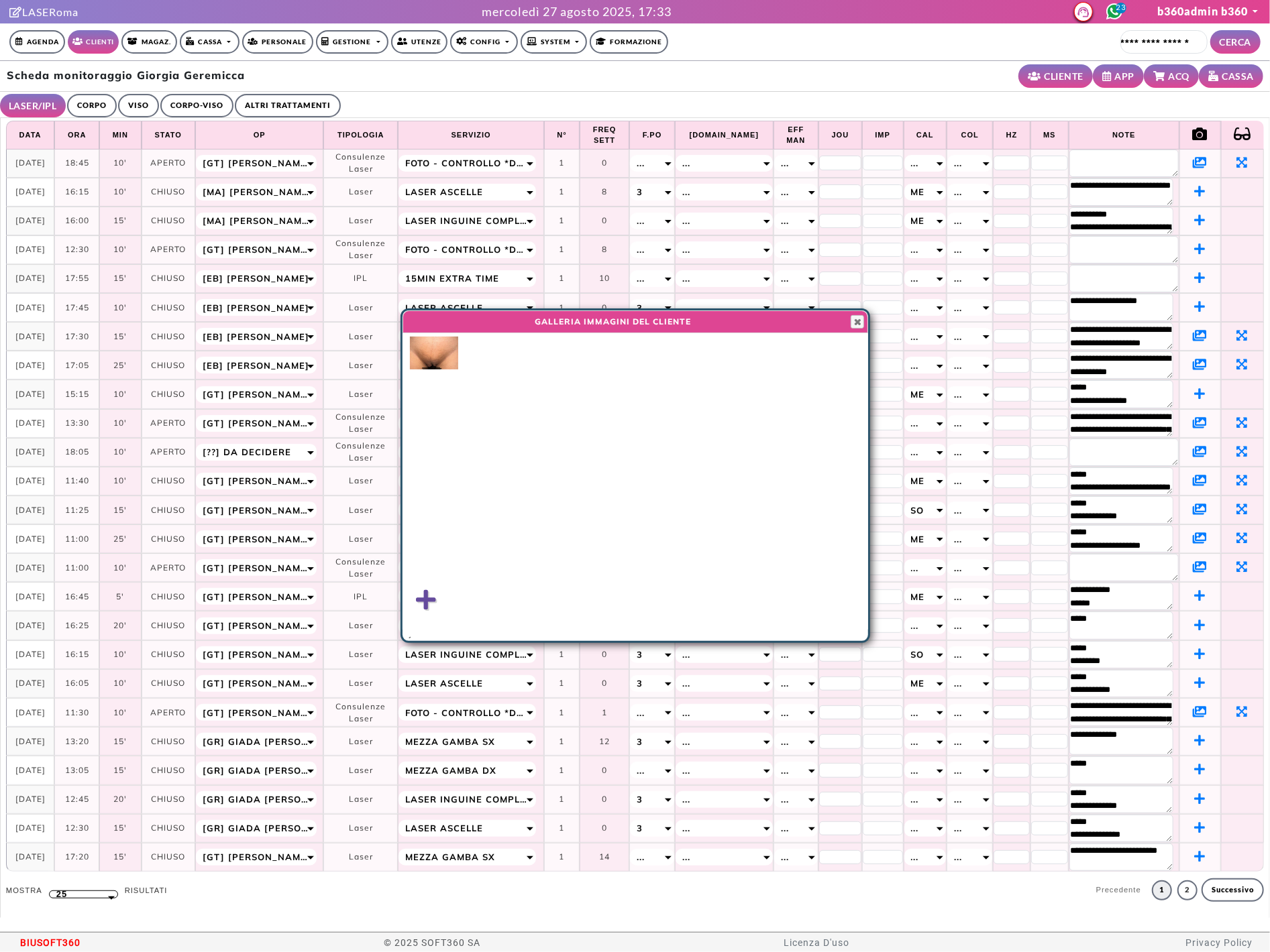
click at [445, 352] on img at bounding box center [434, 353] width 48 height 33
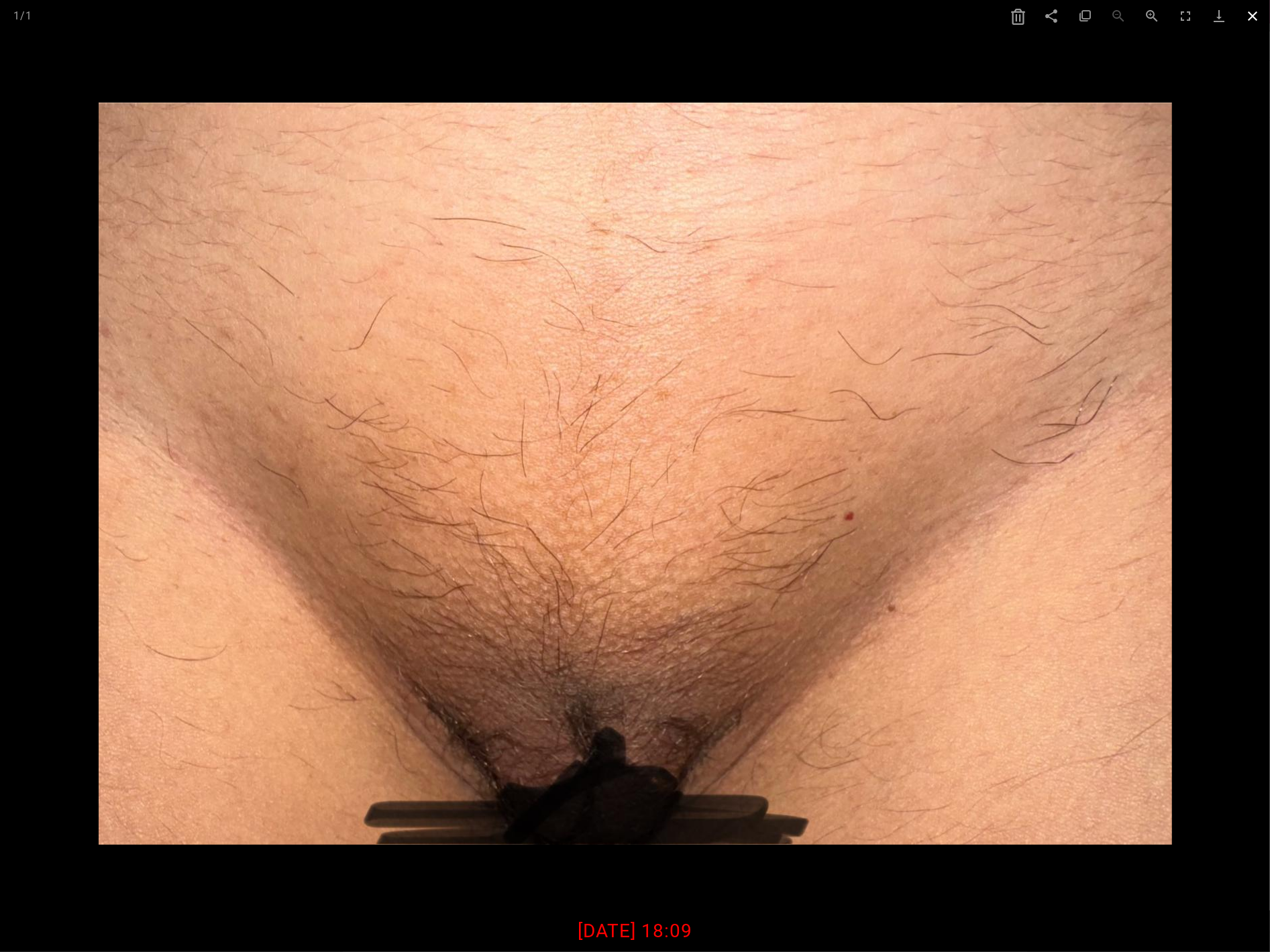
click at [1203, 16] on span at bounding box center [1253, 16] width 33 height 32
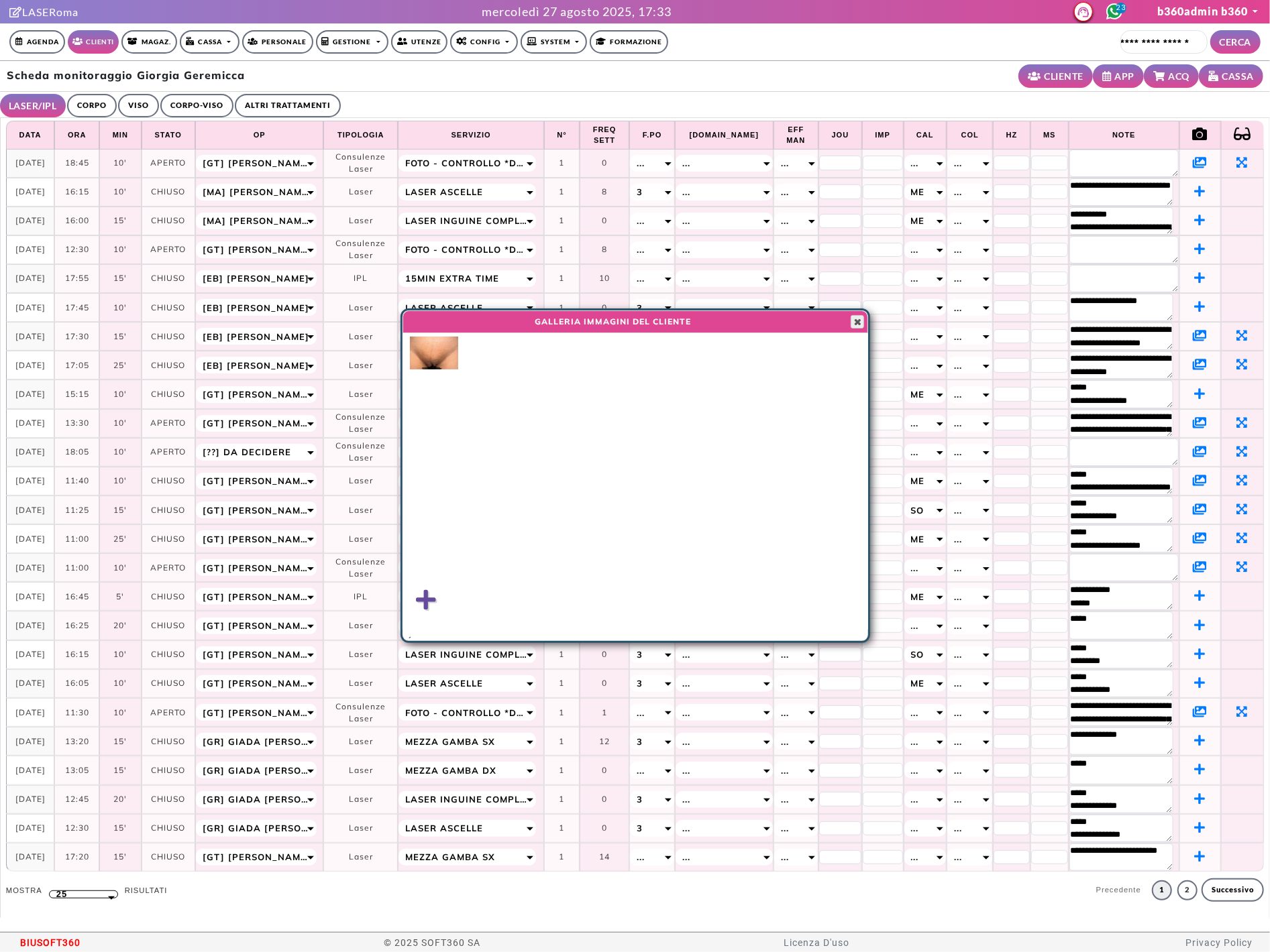
click at [854, 325] on span "button" at bounding box center [857, 321] width 11 height 11
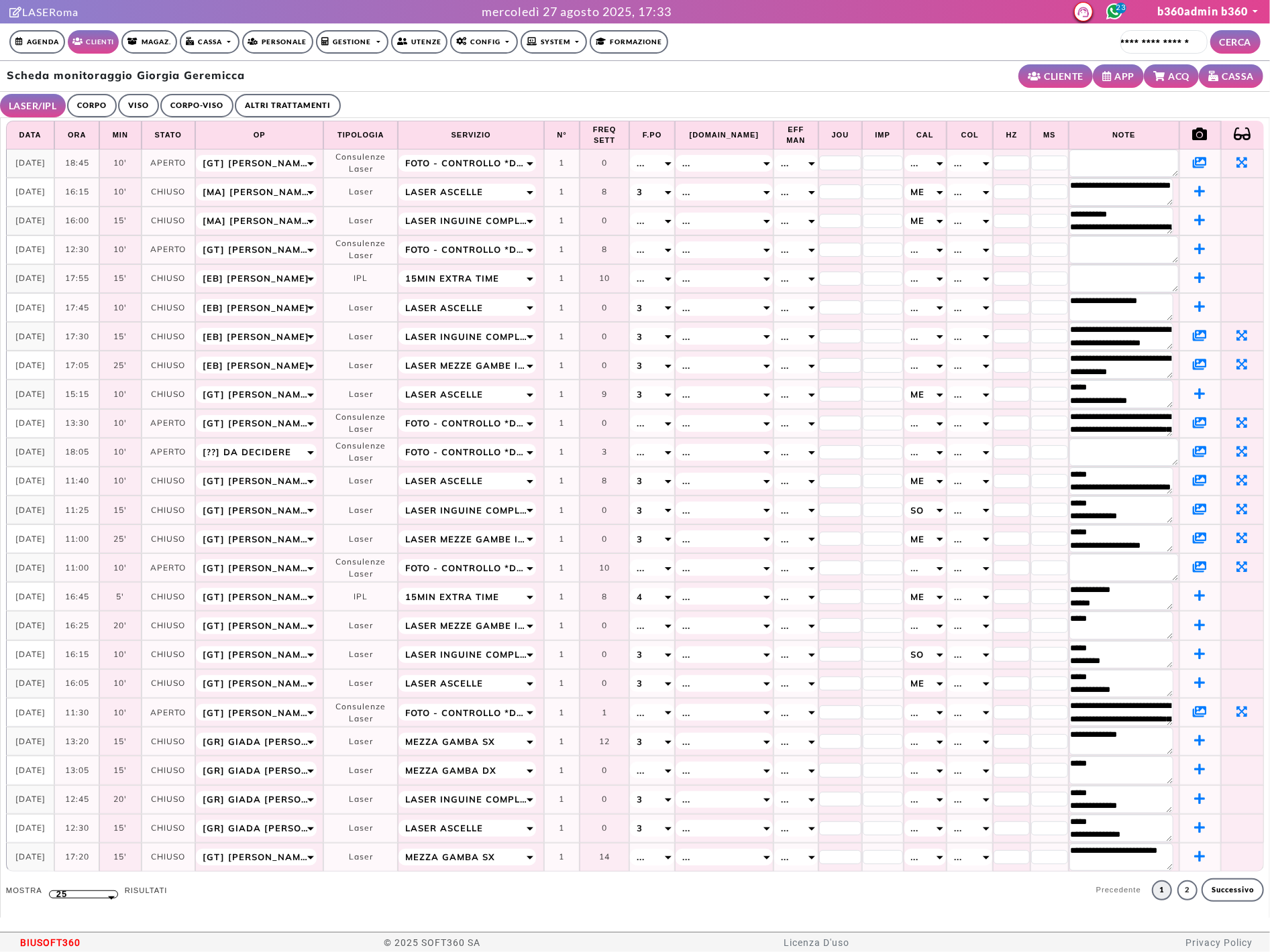
click at [1193, 451] on icon at bounding box center [1199, 451] width 14 height 12
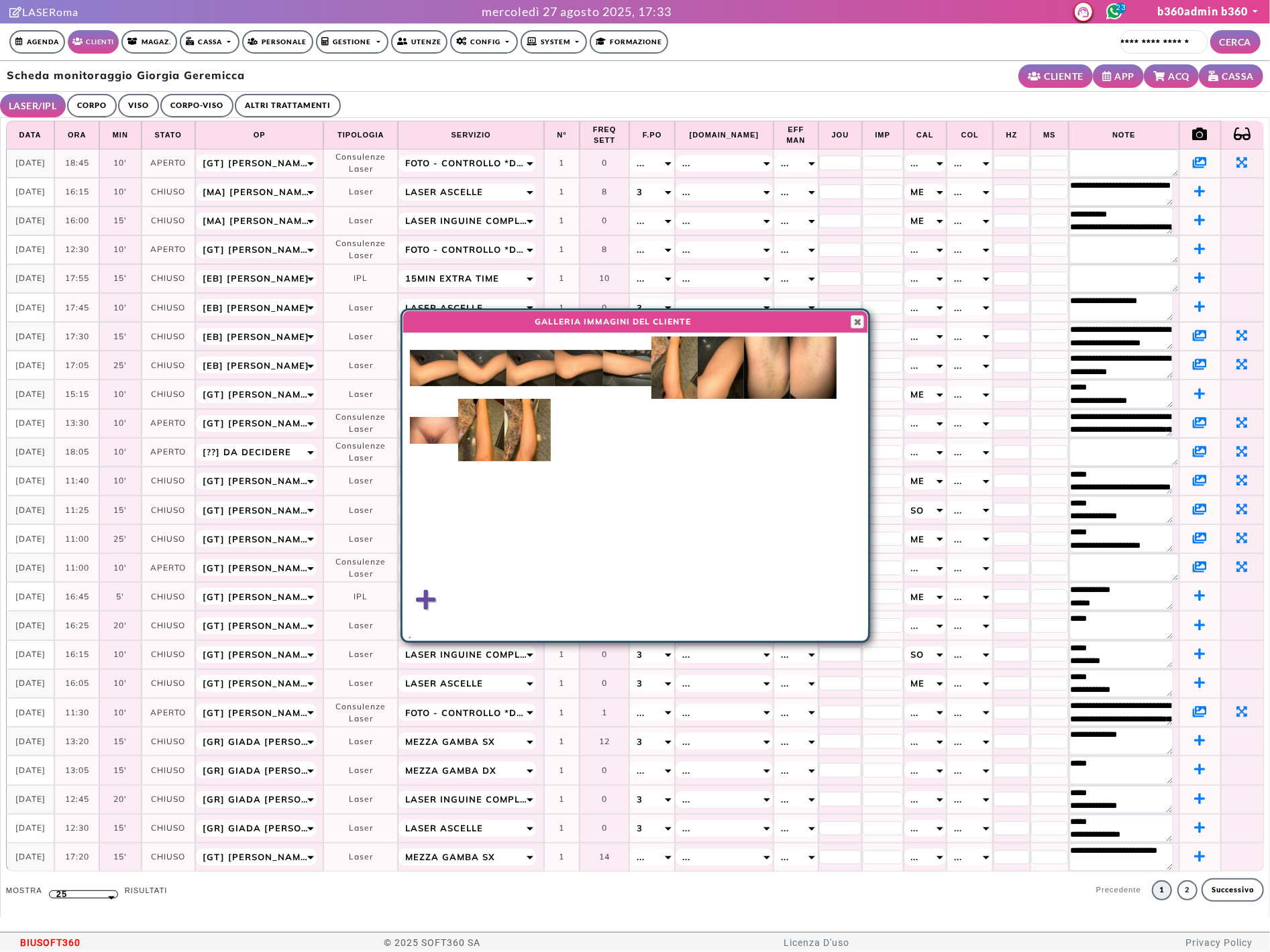
click at [429, 420] on img at bounding box center [434, 430] width 48 height 27
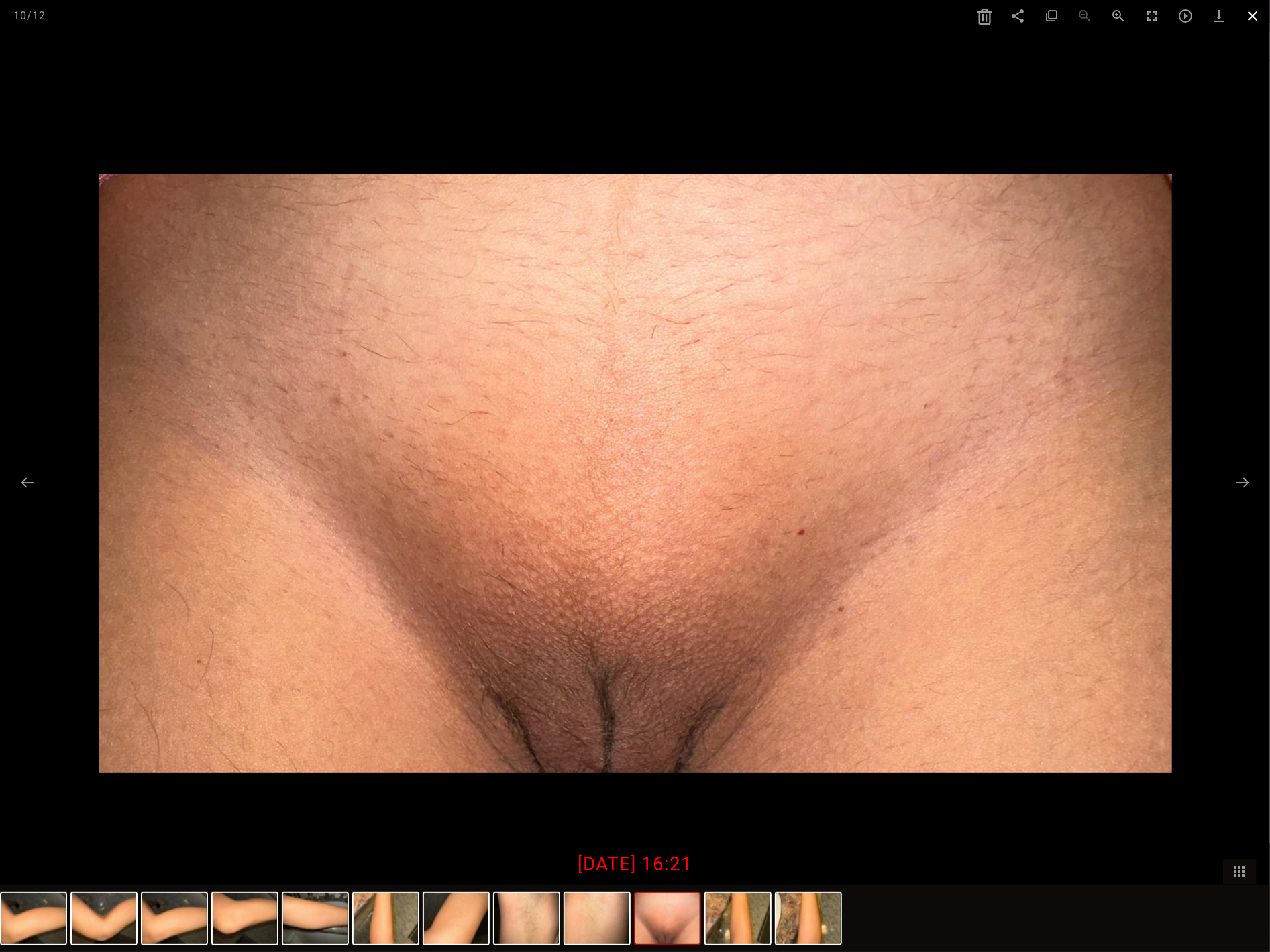
click at [1203, 15] on span at bounding box center [1253, 16] width 33 height 32
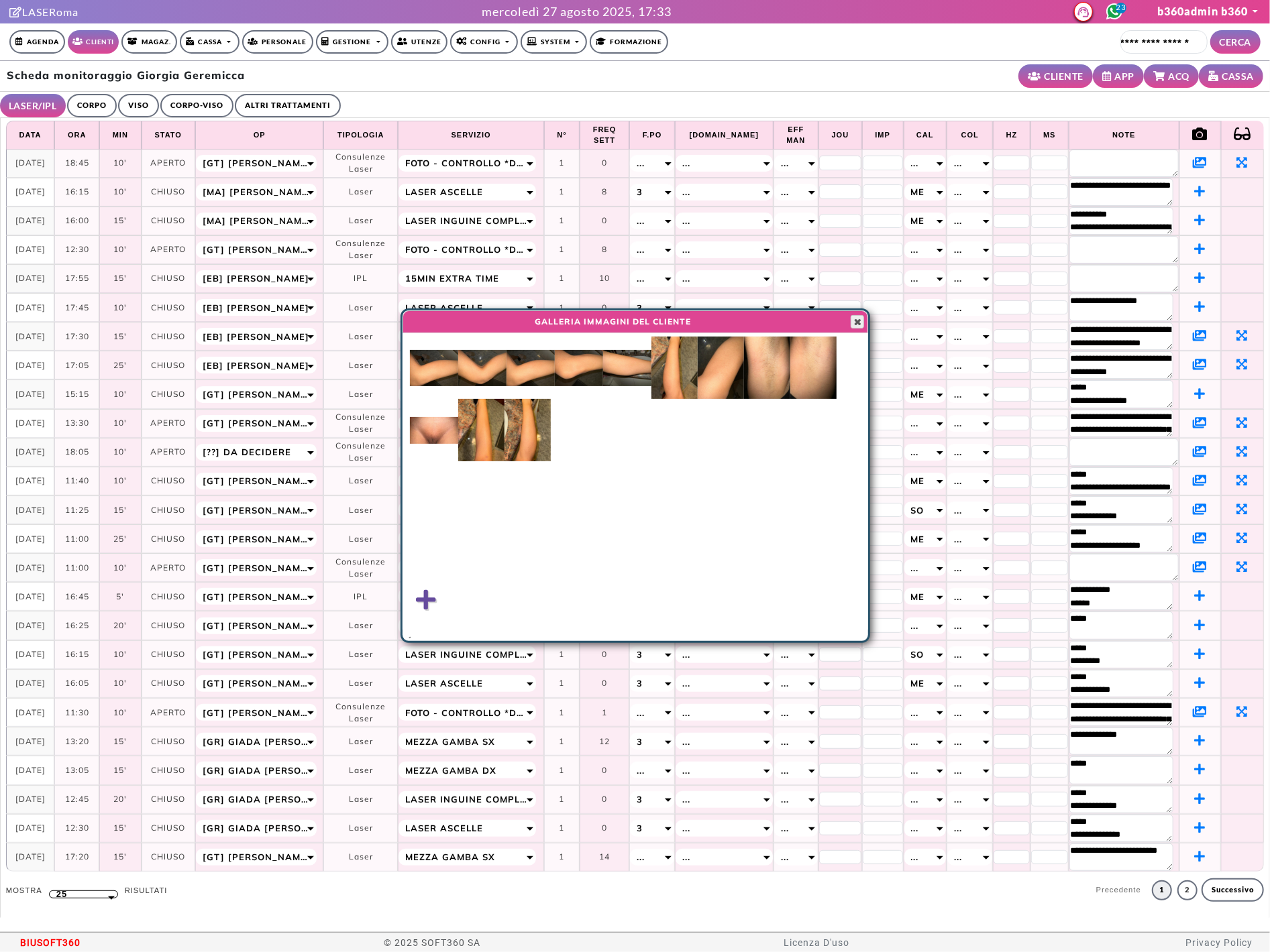
click at [852, 324] on span "button" at bounding box center [857, 321] width 11 height 11
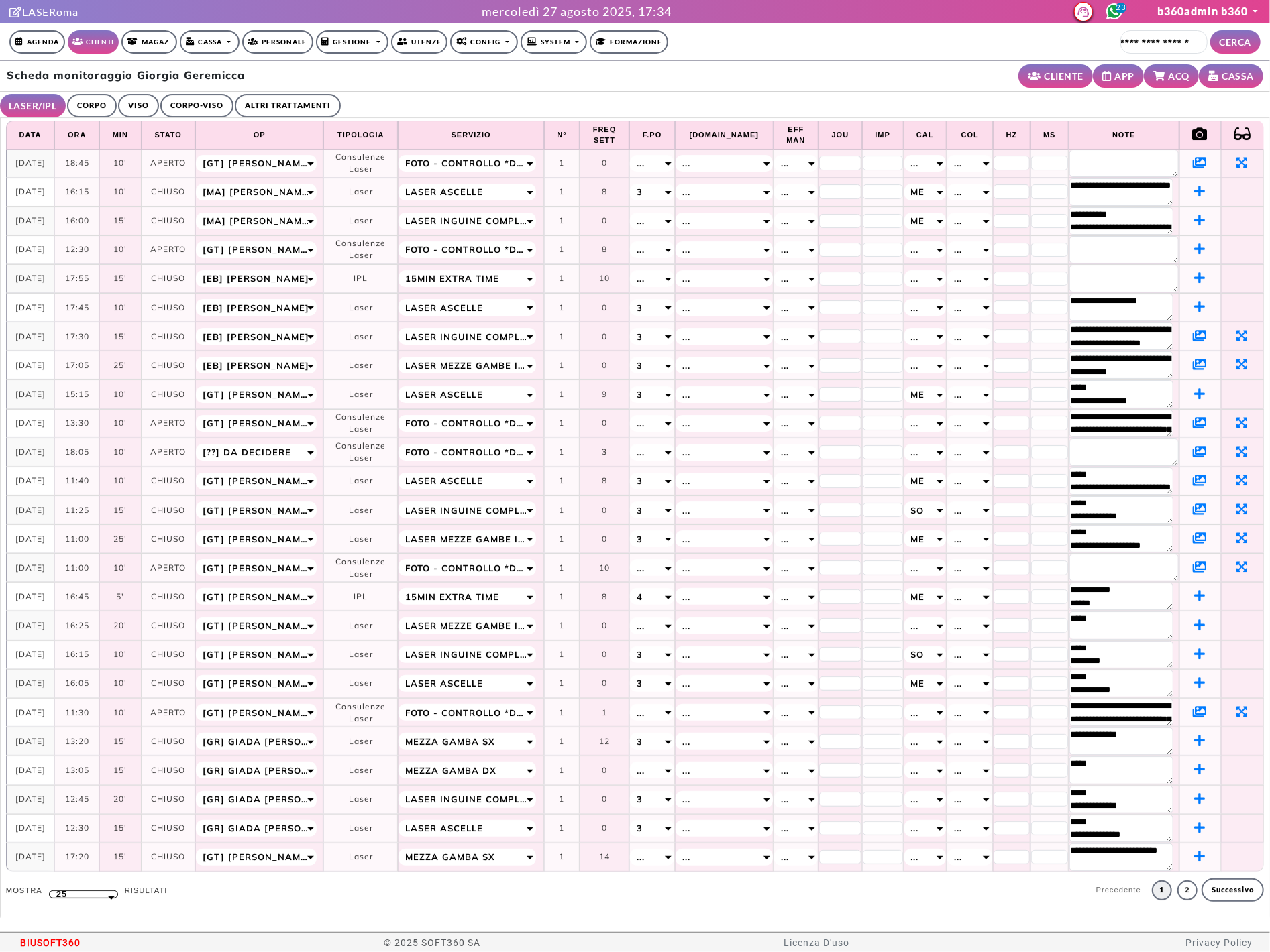
scroll to position [26, 0]
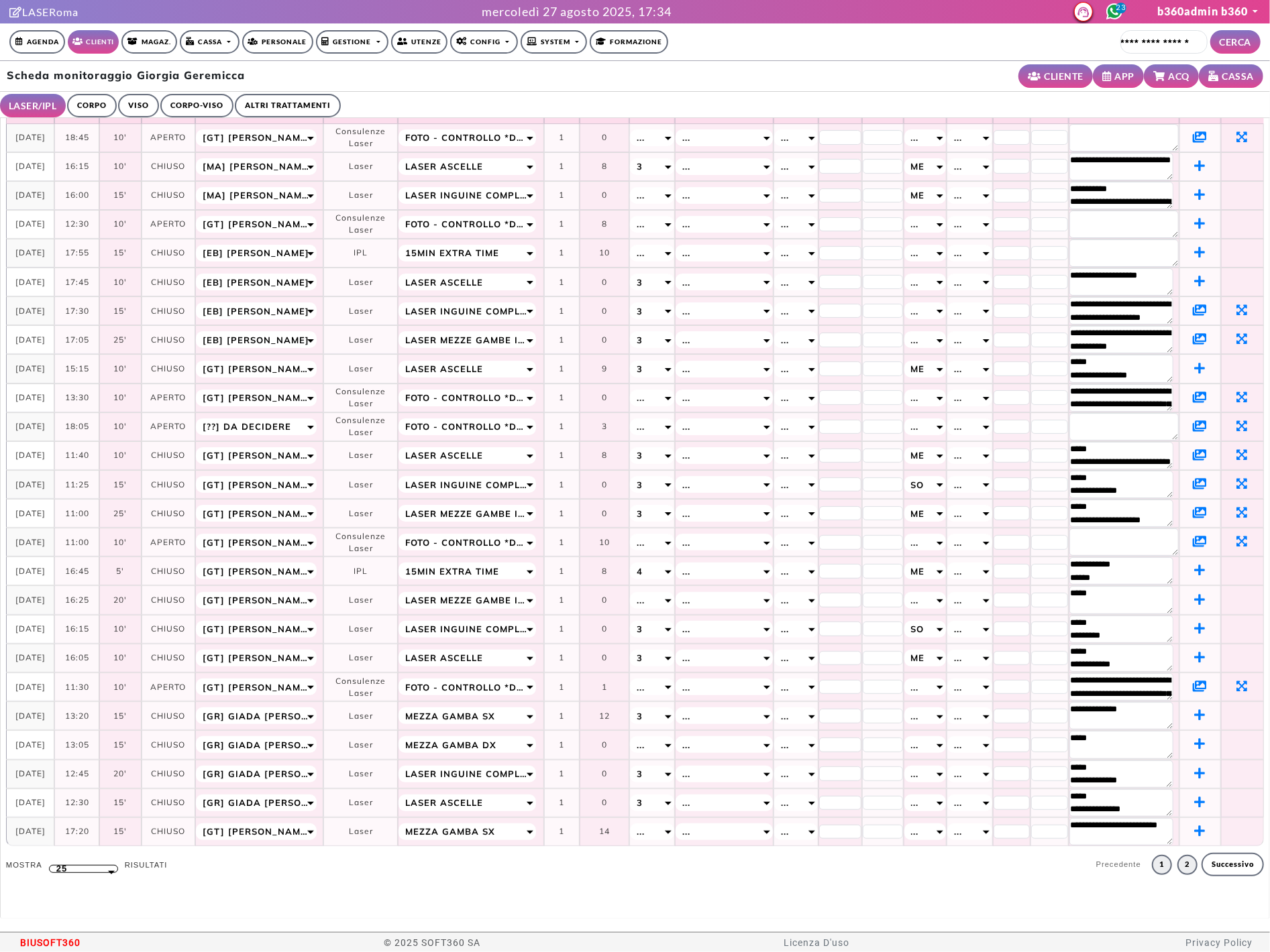
click at [1179, 869] on link "2" at bounding box center [1188, 865] width 20 height 20
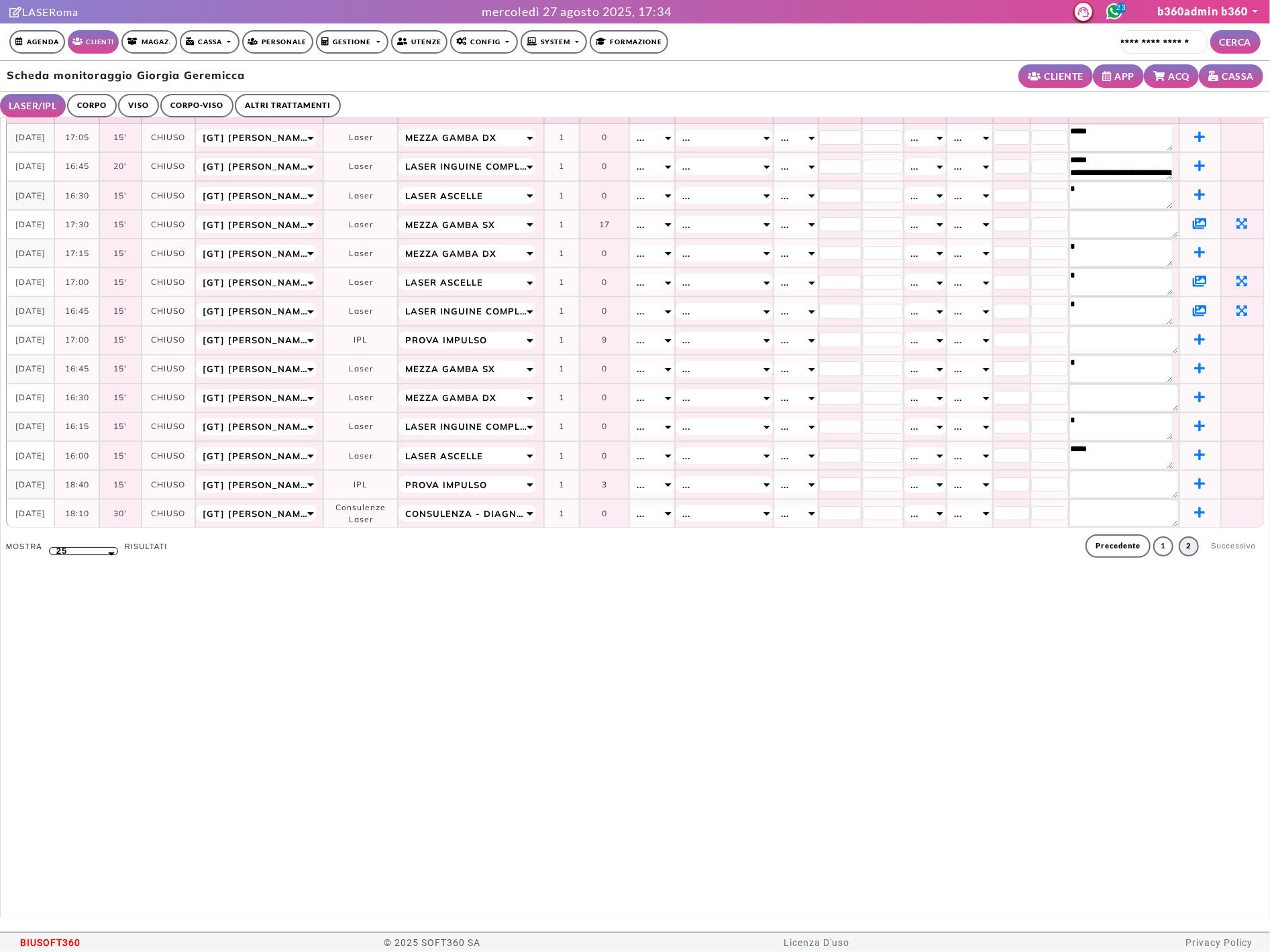
scroll to position [0, 0]
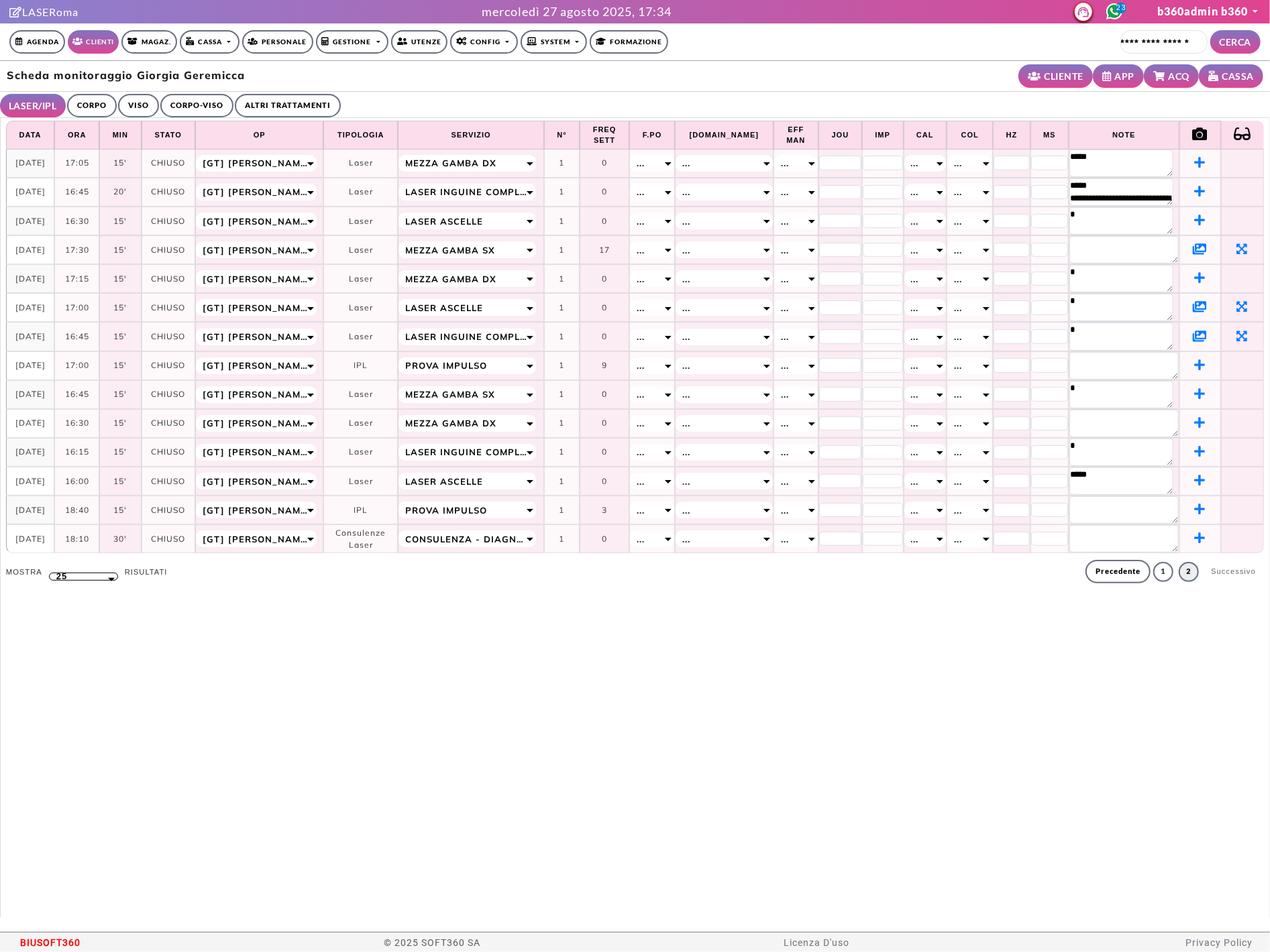
click at [1193, 335] on icon at bounding box center [1199, 336] width 14 height 12
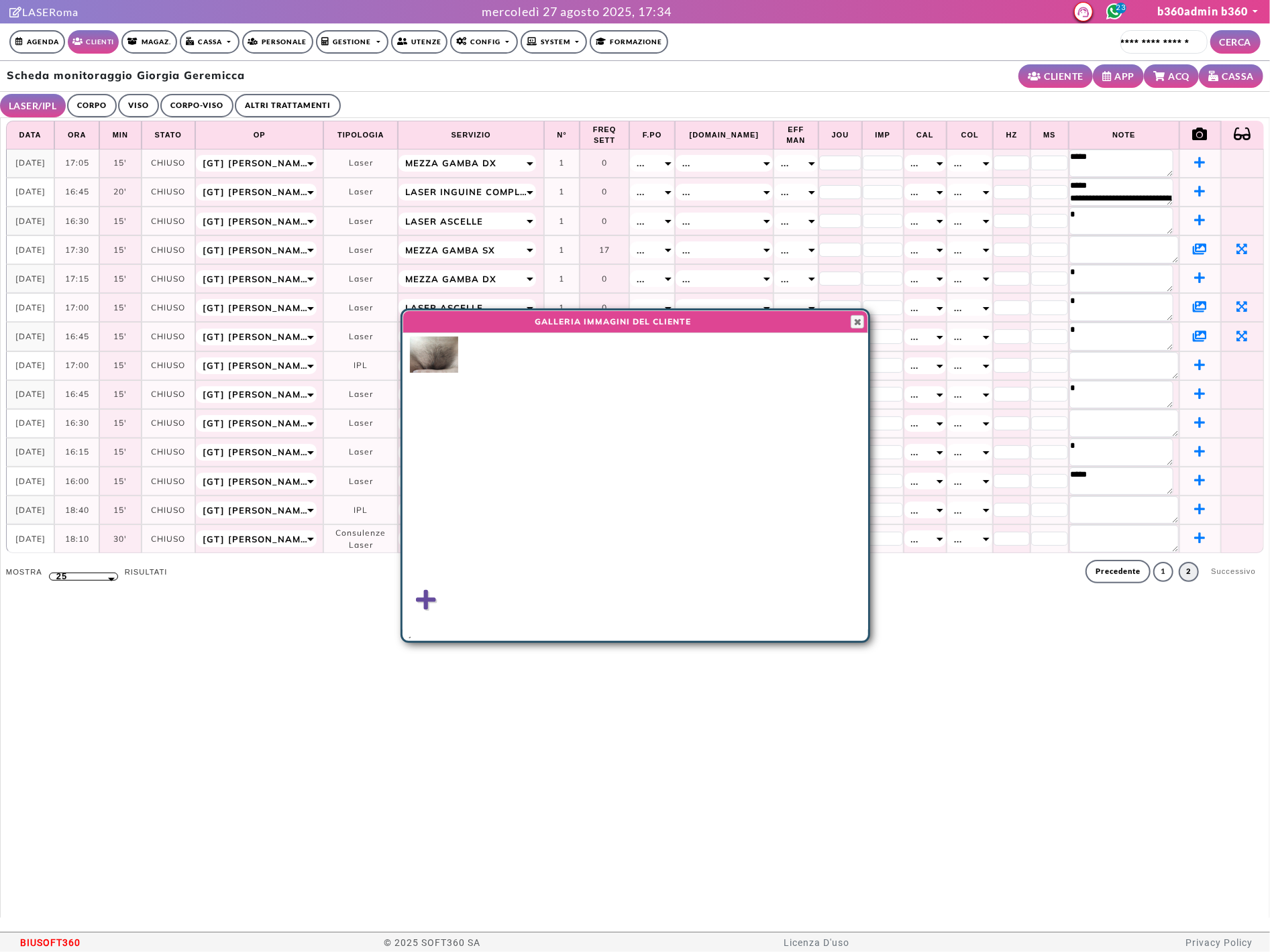
click at [444, 361] on img at bounding box center [434, 355] width 48 height 37
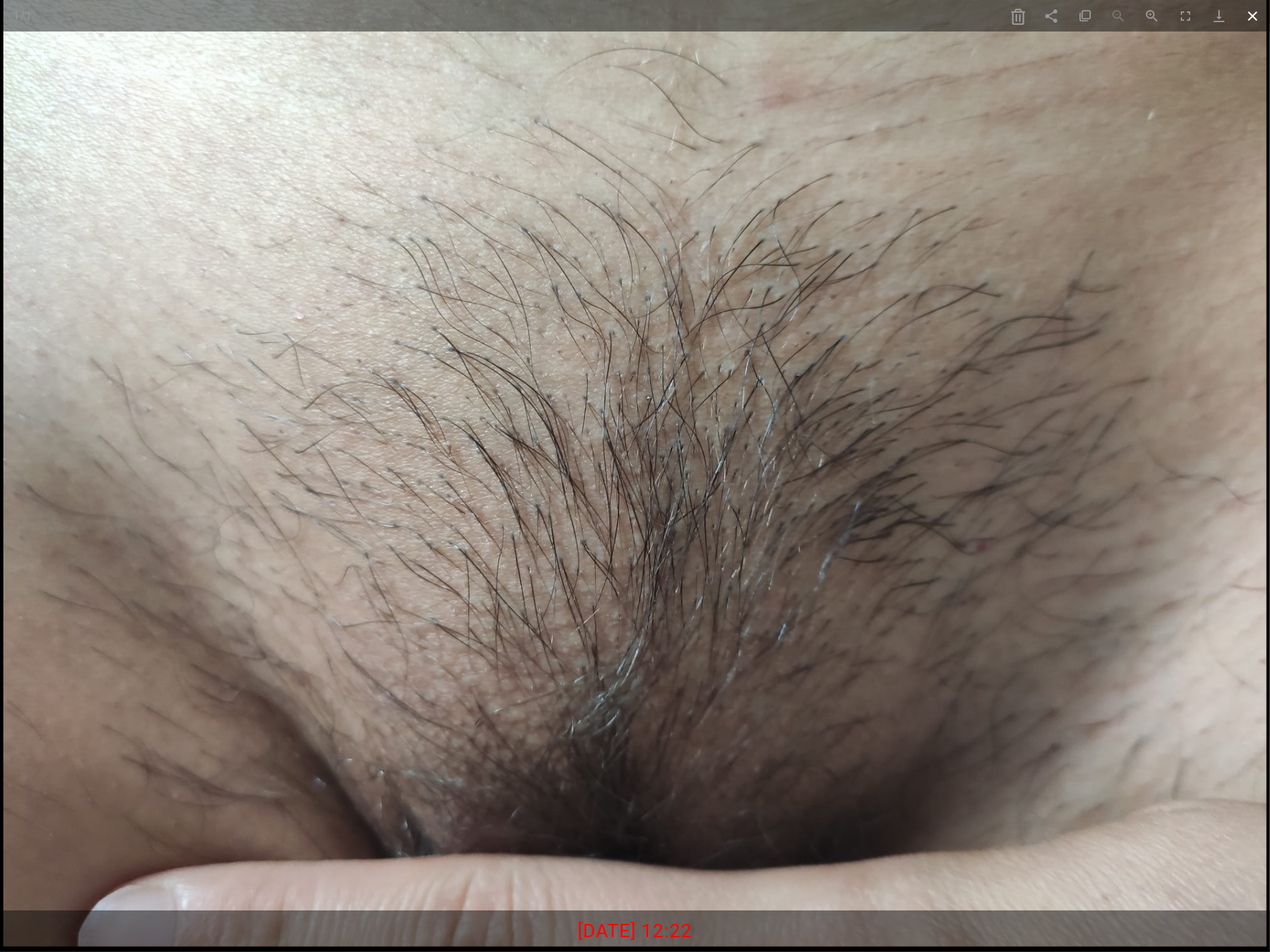
click at [1203, 11] on span at bounding box center [1253, 16] width 33 height 32
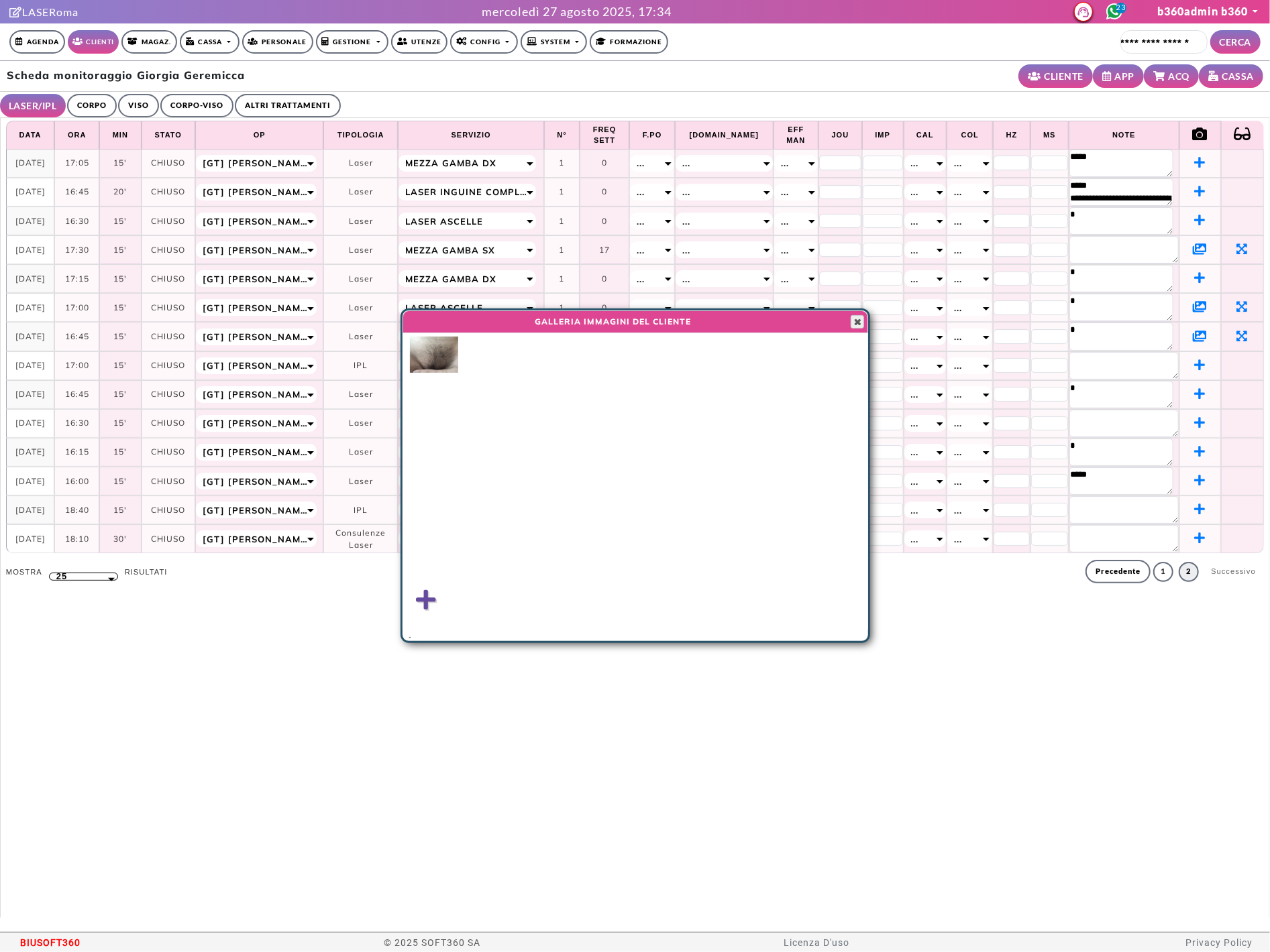
click at [854, 322] on span "button" at bounding box center [857, 321] width 11 height 11
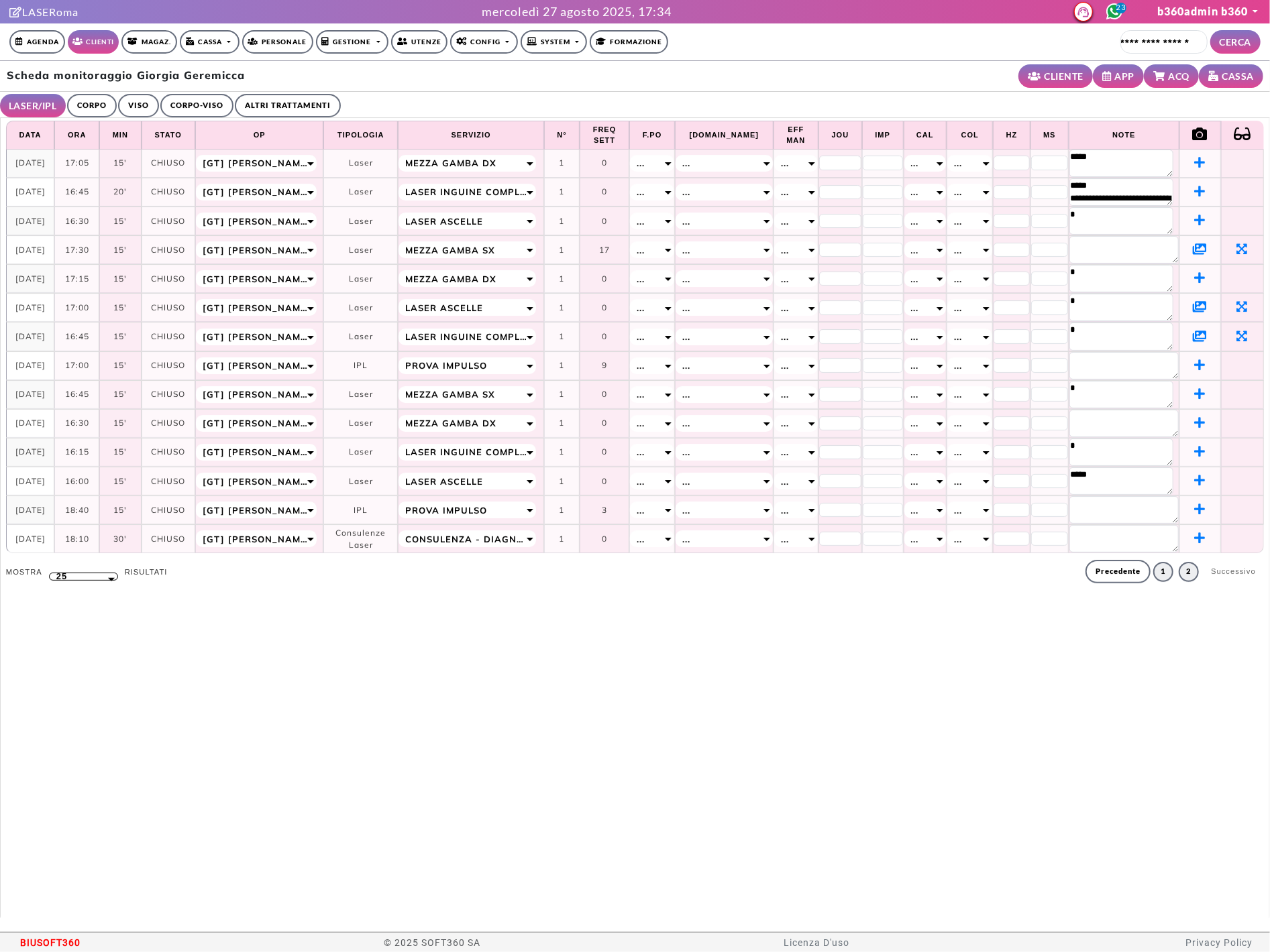
click at [1154, 572] on link "1" at bounding box center [1164, 572] width 20 height 20
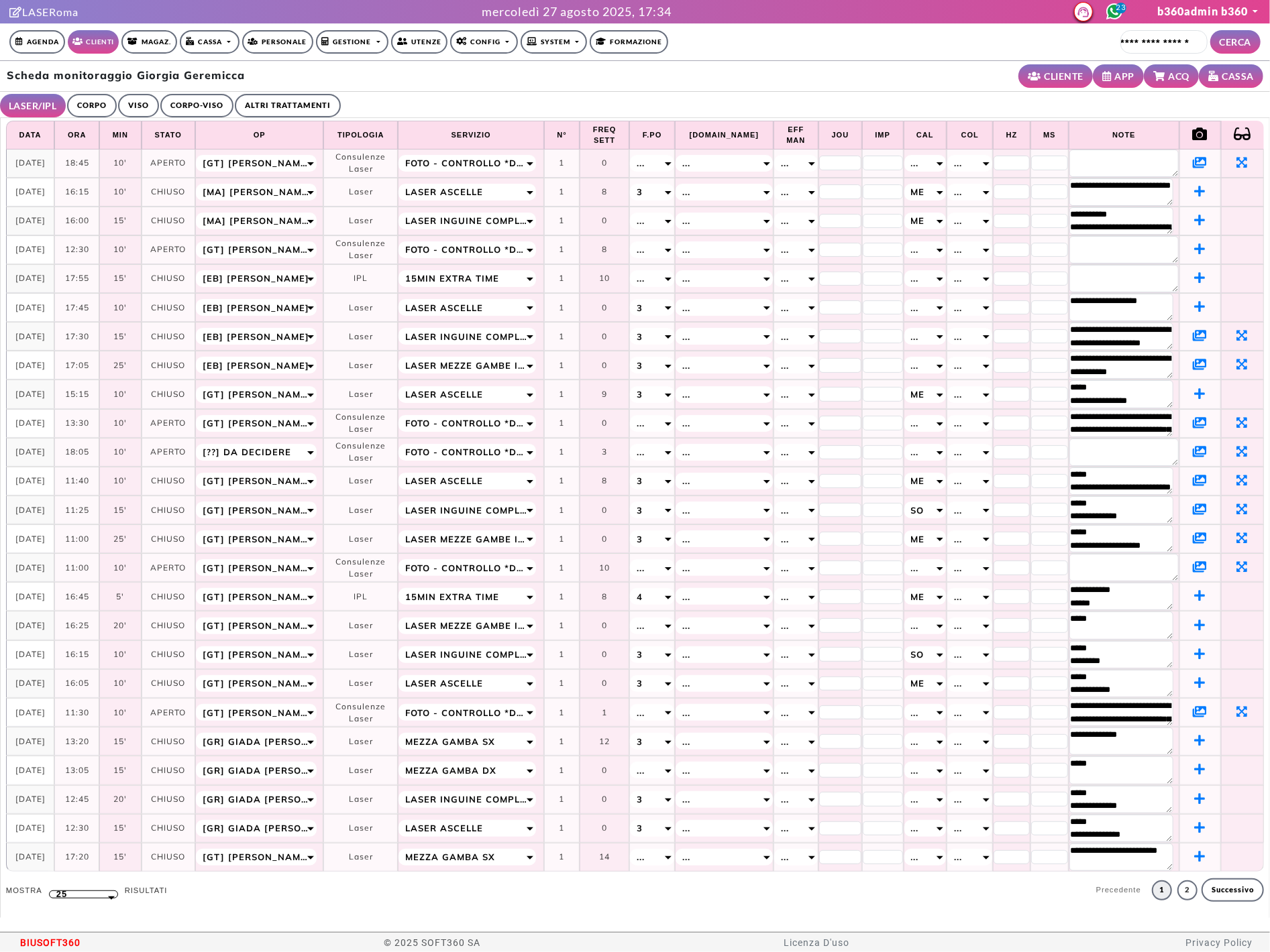
click at [1193, 569] on icon at bounding box center [1199, 567] width 14 height 12
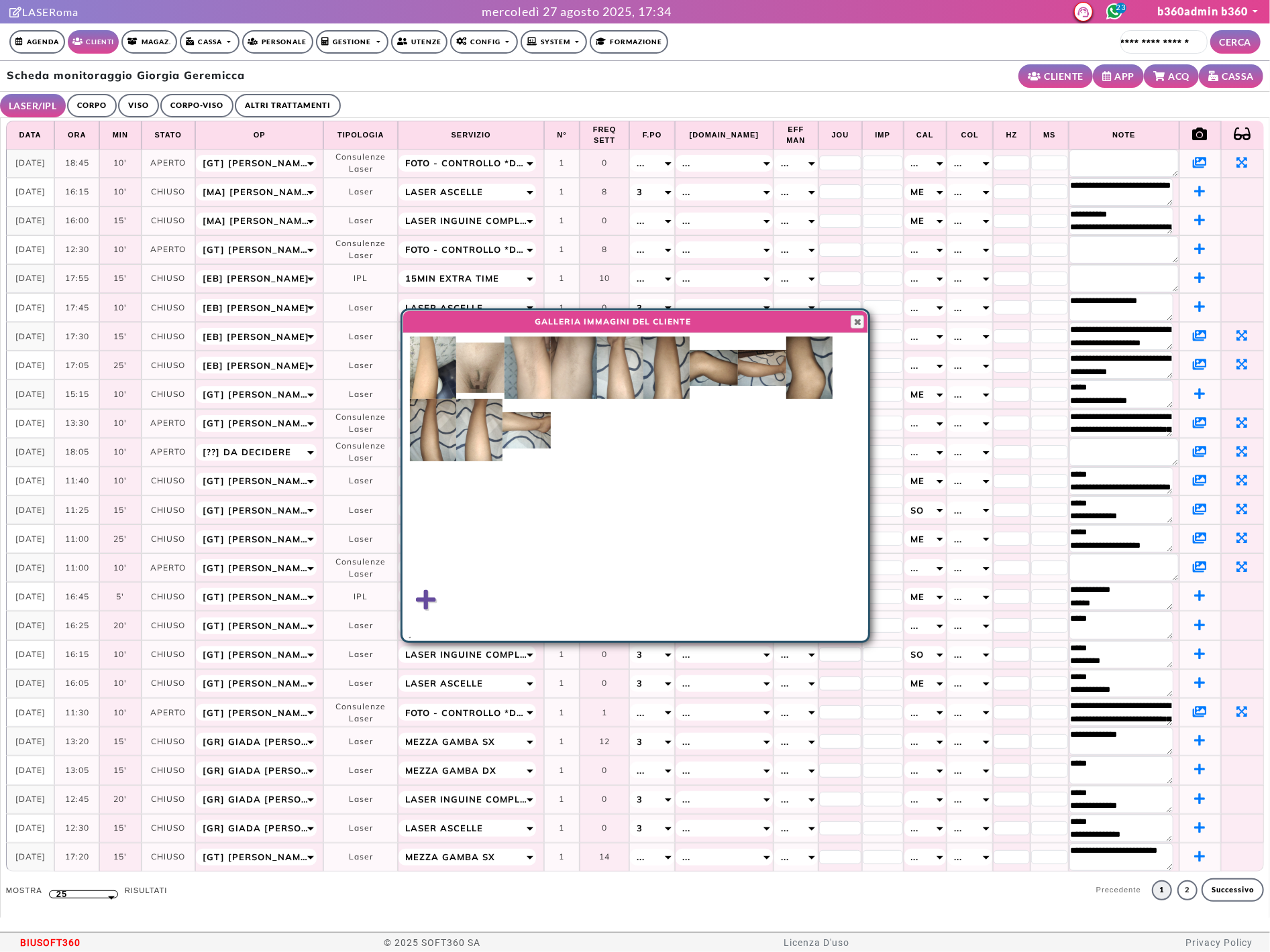
click at [480, 362] on img at bounding box center [480, 368] width 48 height 51
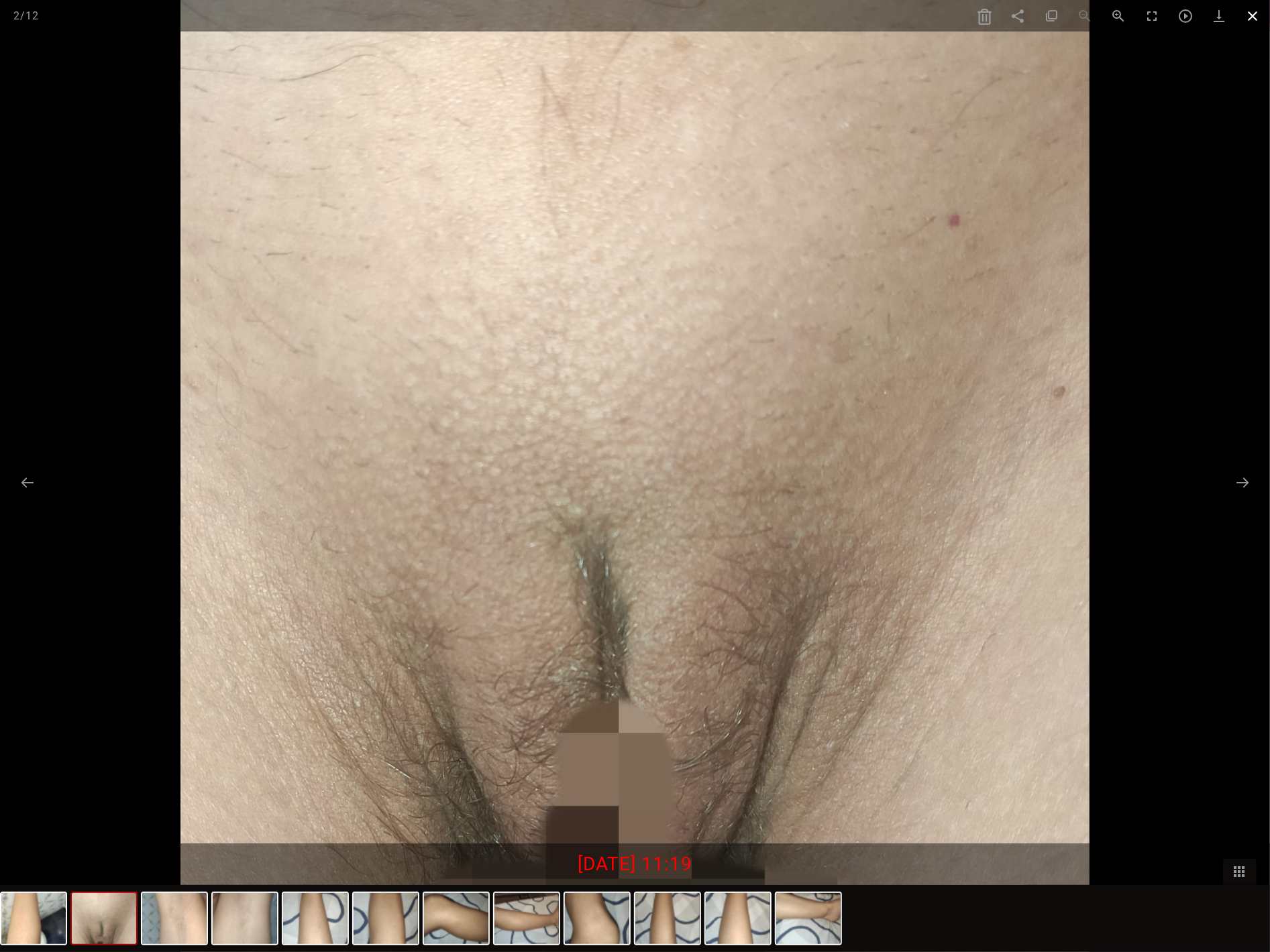
click at [1203, 17] on span at bounding box center [1253, 16] width 33 height 32
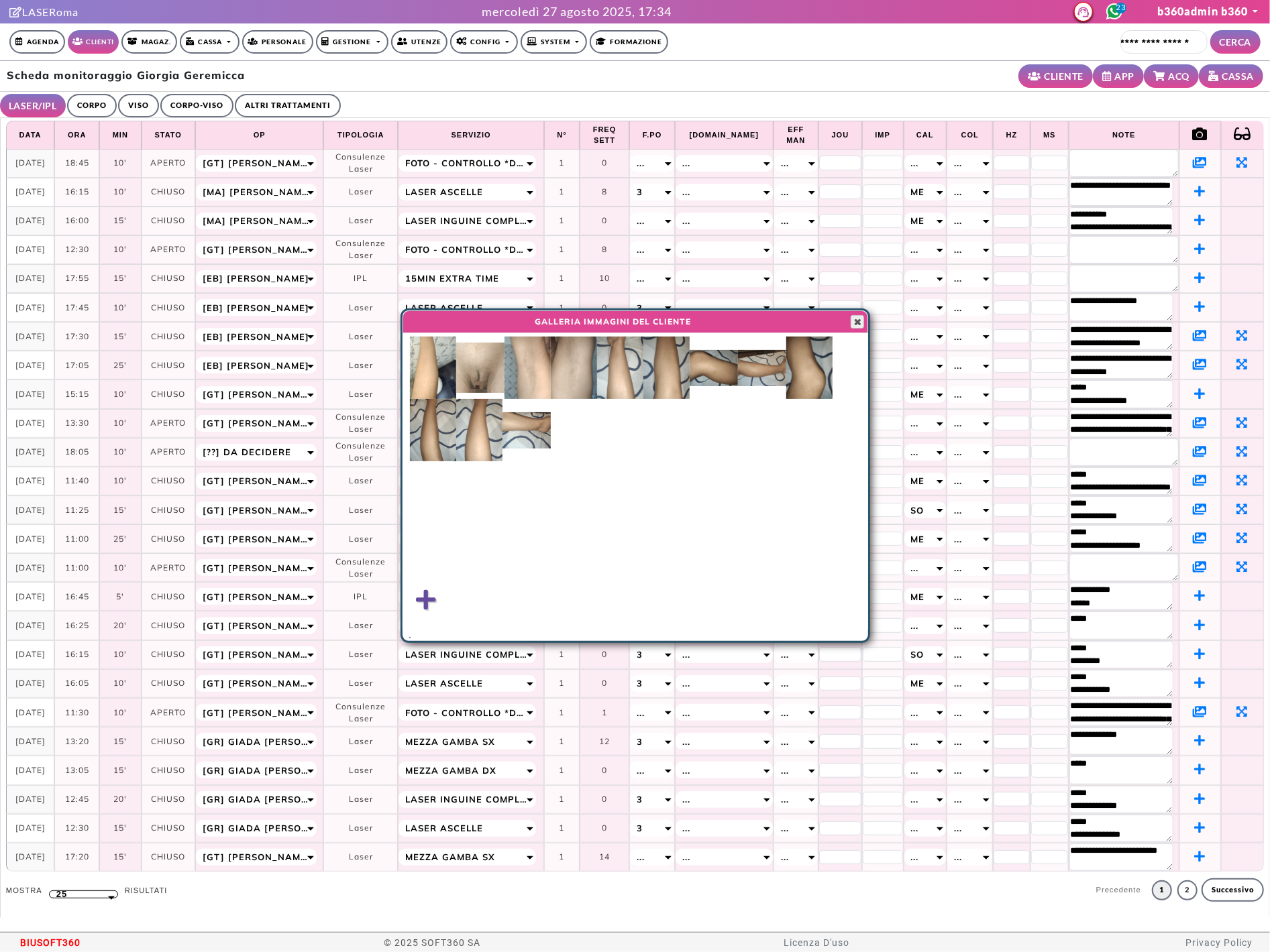
click at [854, 326] on span "button" at bounding box center [857, 321] width 11 height 11
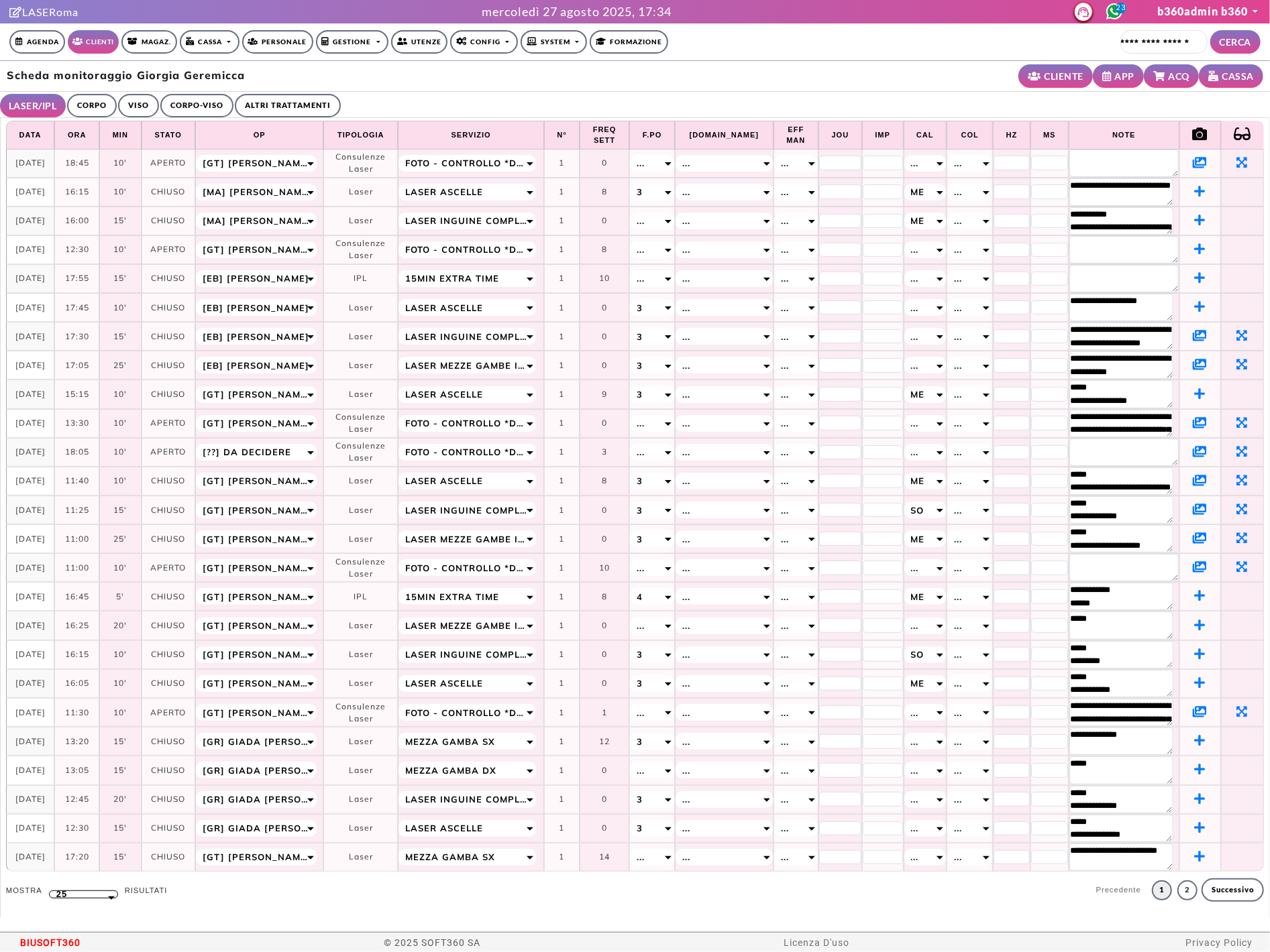
click at [1193, 367] on icon at bounding box center [1199, 364] width 14 height 12
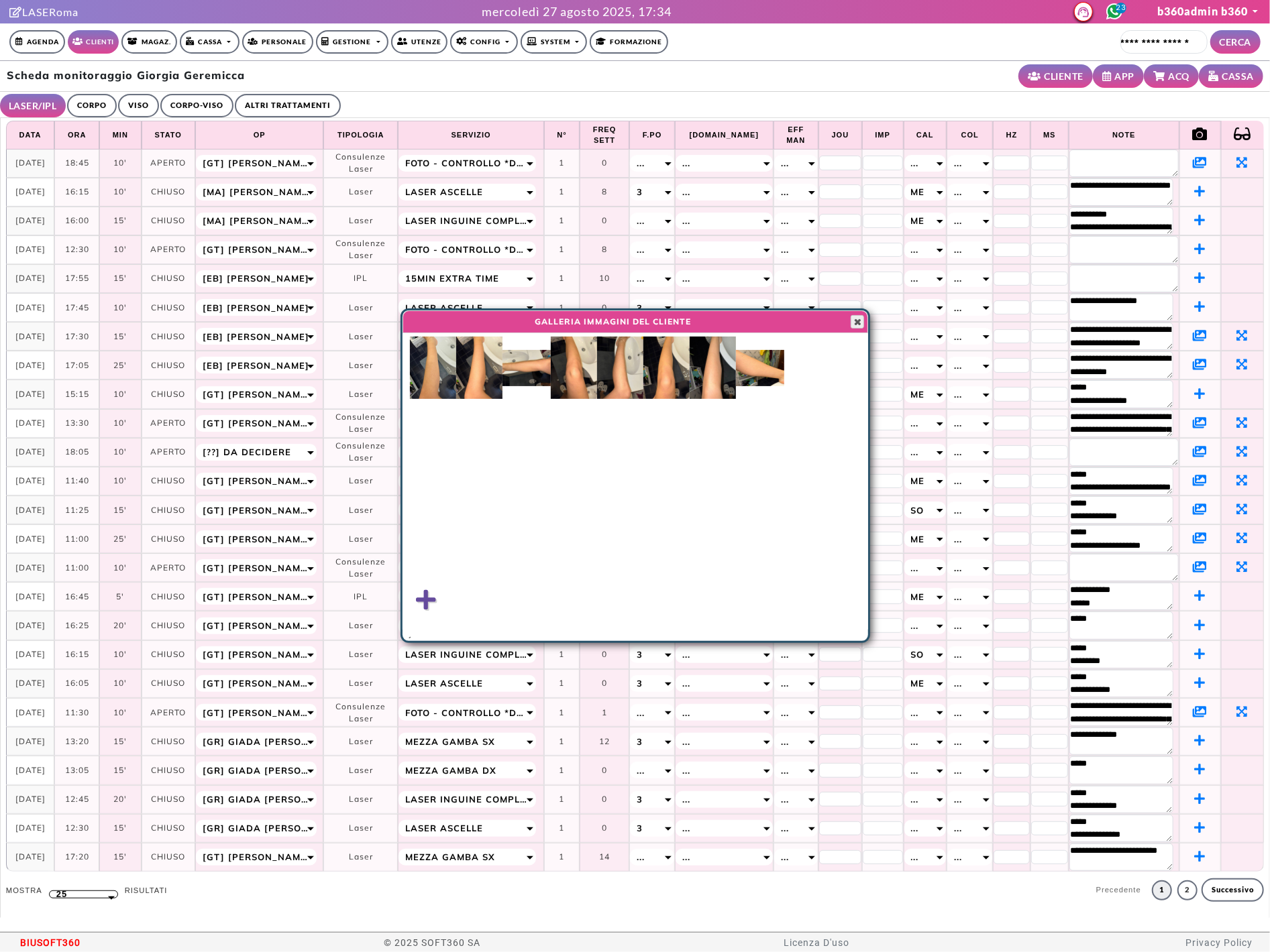
click at [855, 322] on span "button" at bounding box center [857, 321] width 11 height 11
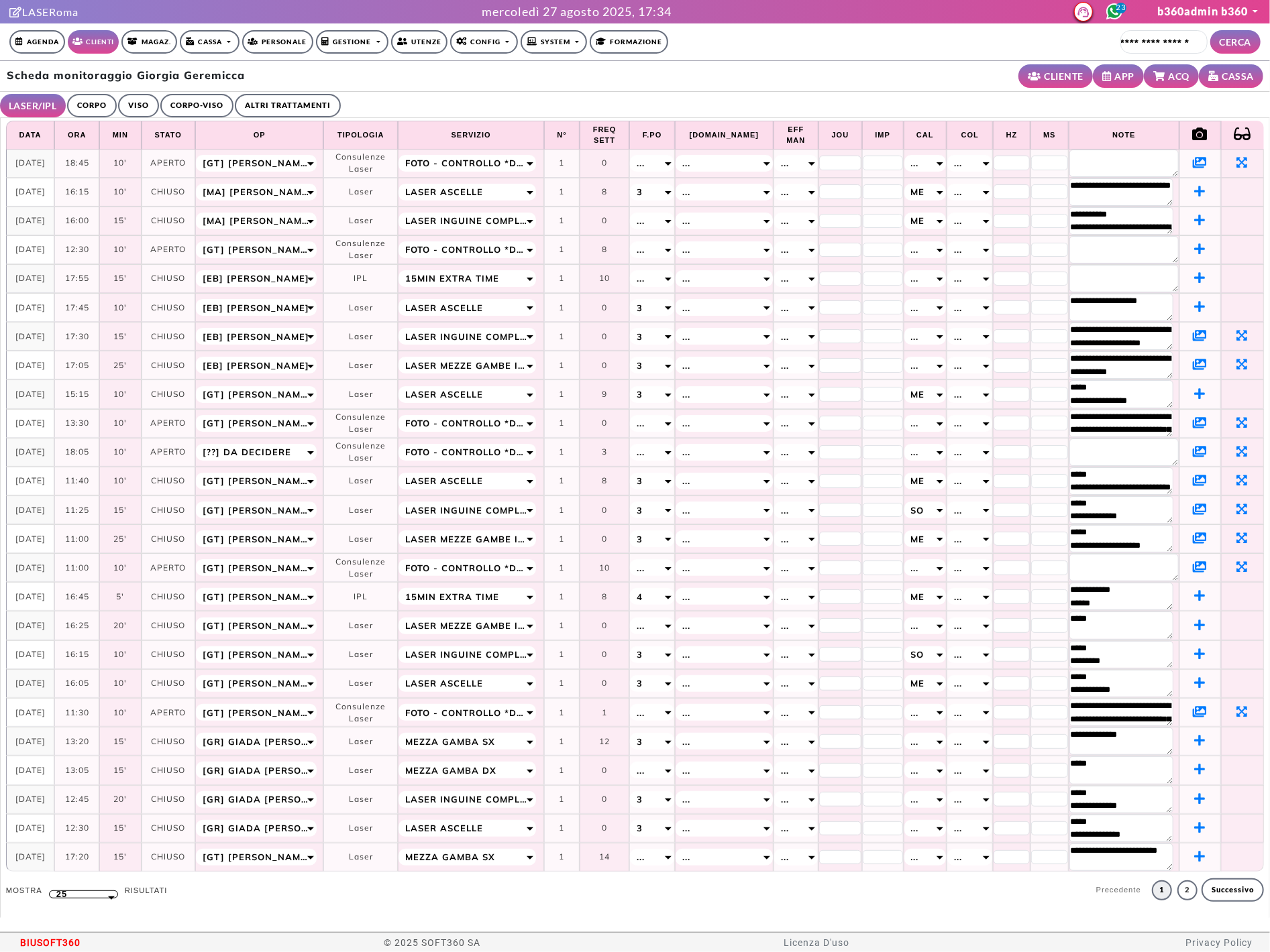
click at [1193, 339] on icon at bounding box center [1199, 335] width 14 height 12
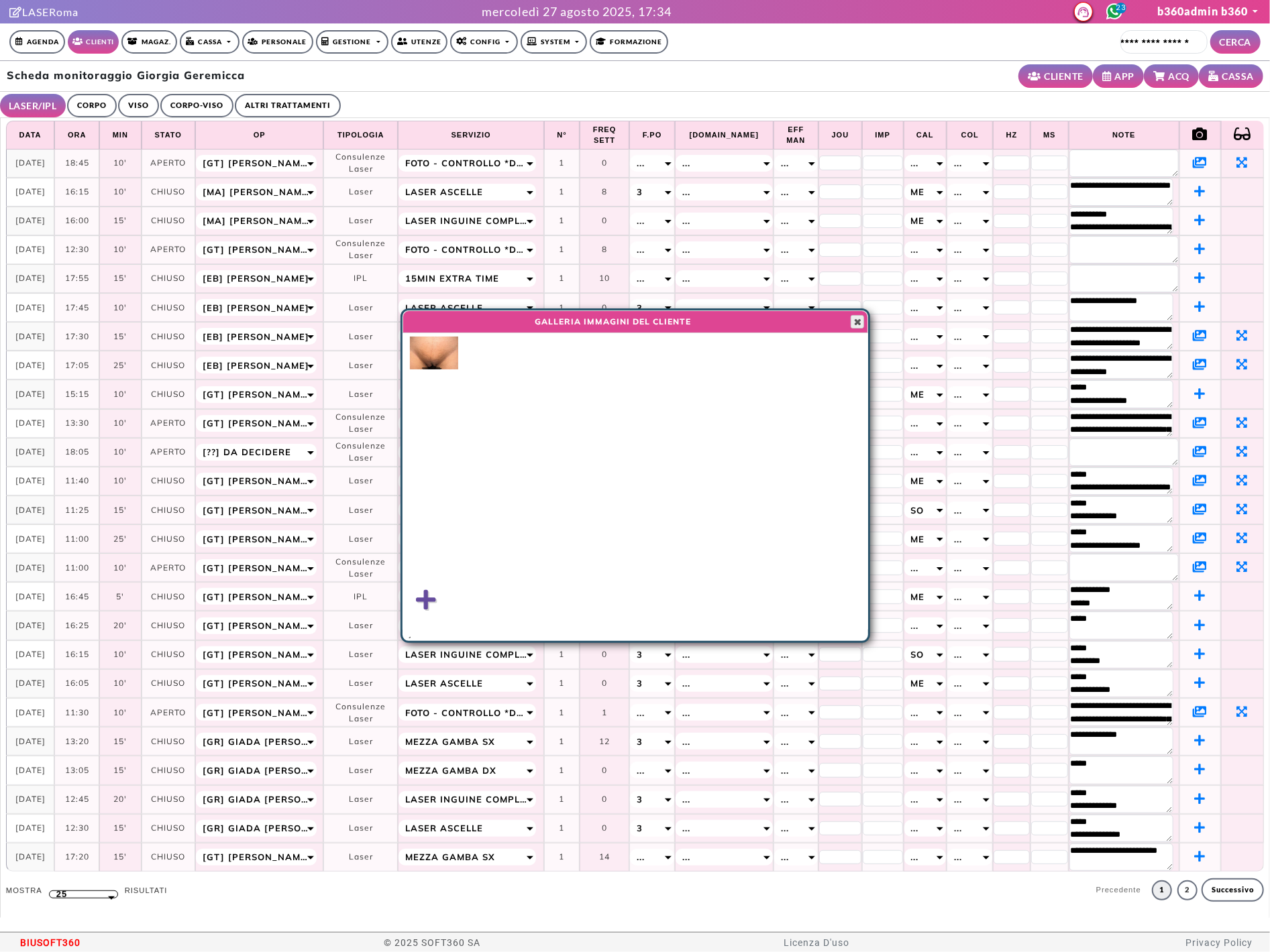
click at [852, 318] on span "button" at bounding box center [857, 321] width 11 height 11
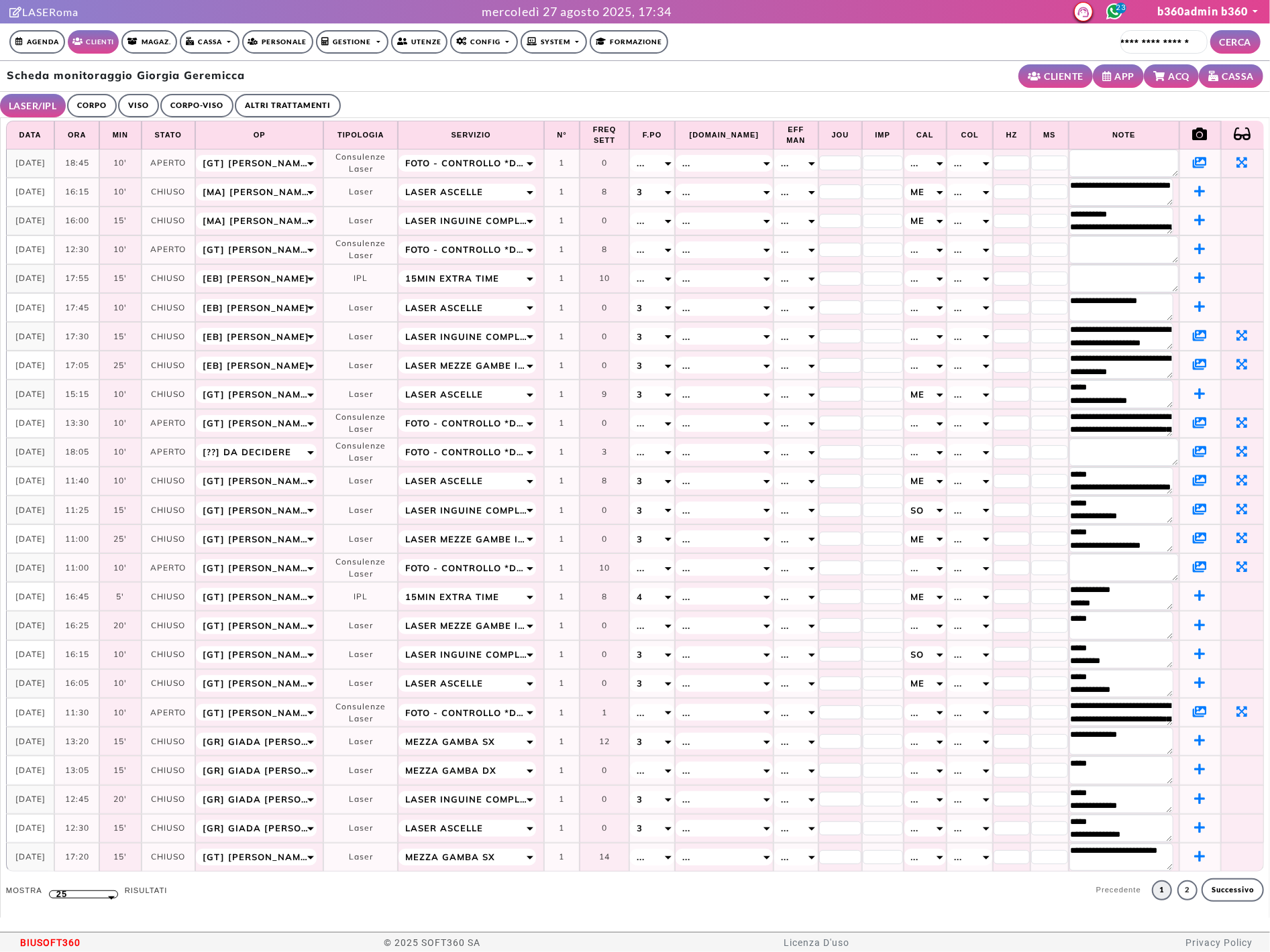
click at [1193, 165] on icon at bounding box center [1199, 162] width 14 height 12
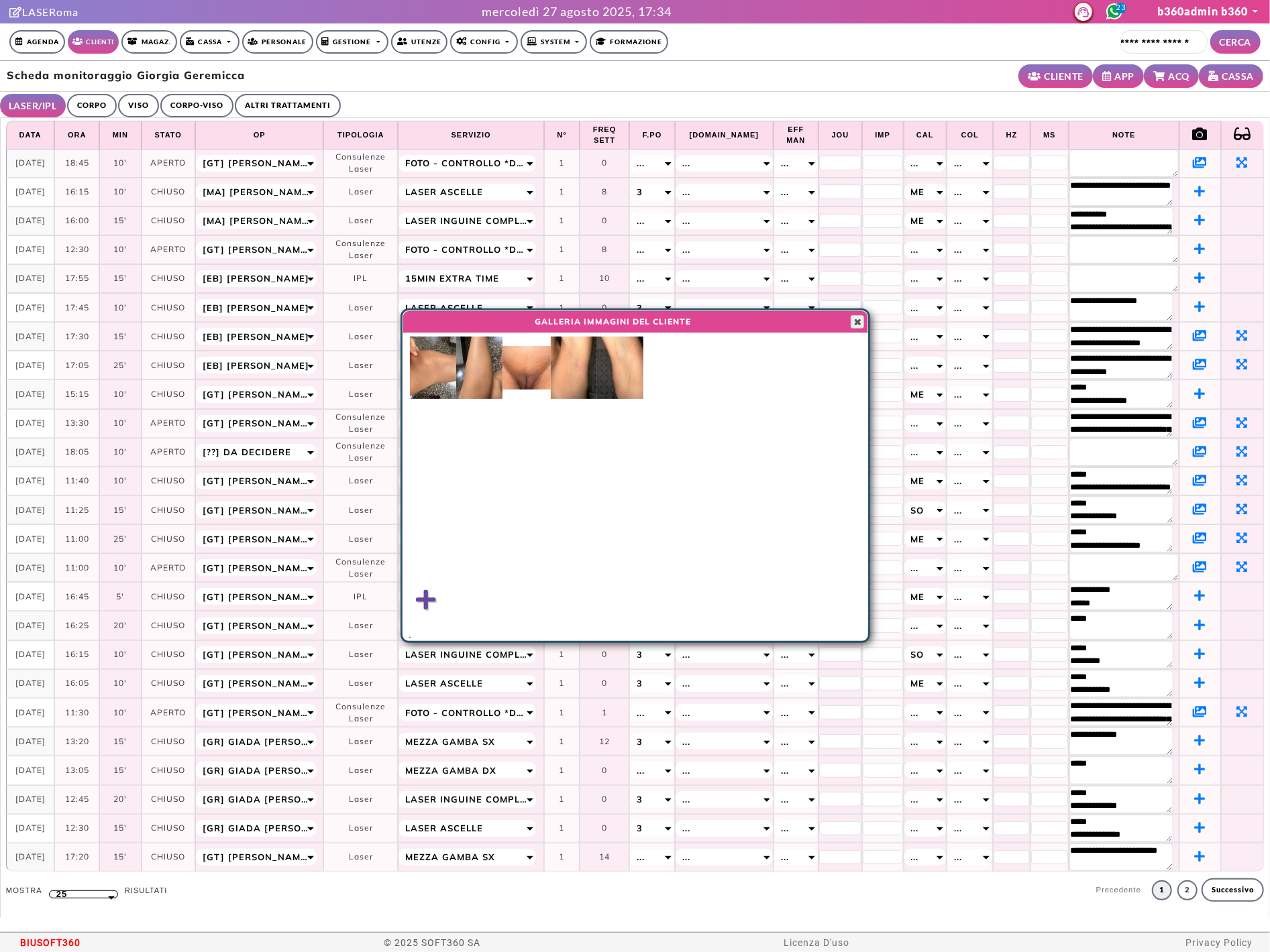
click at [860, 317] on span "button" at bounding box center [857, 321] width 11 height 11
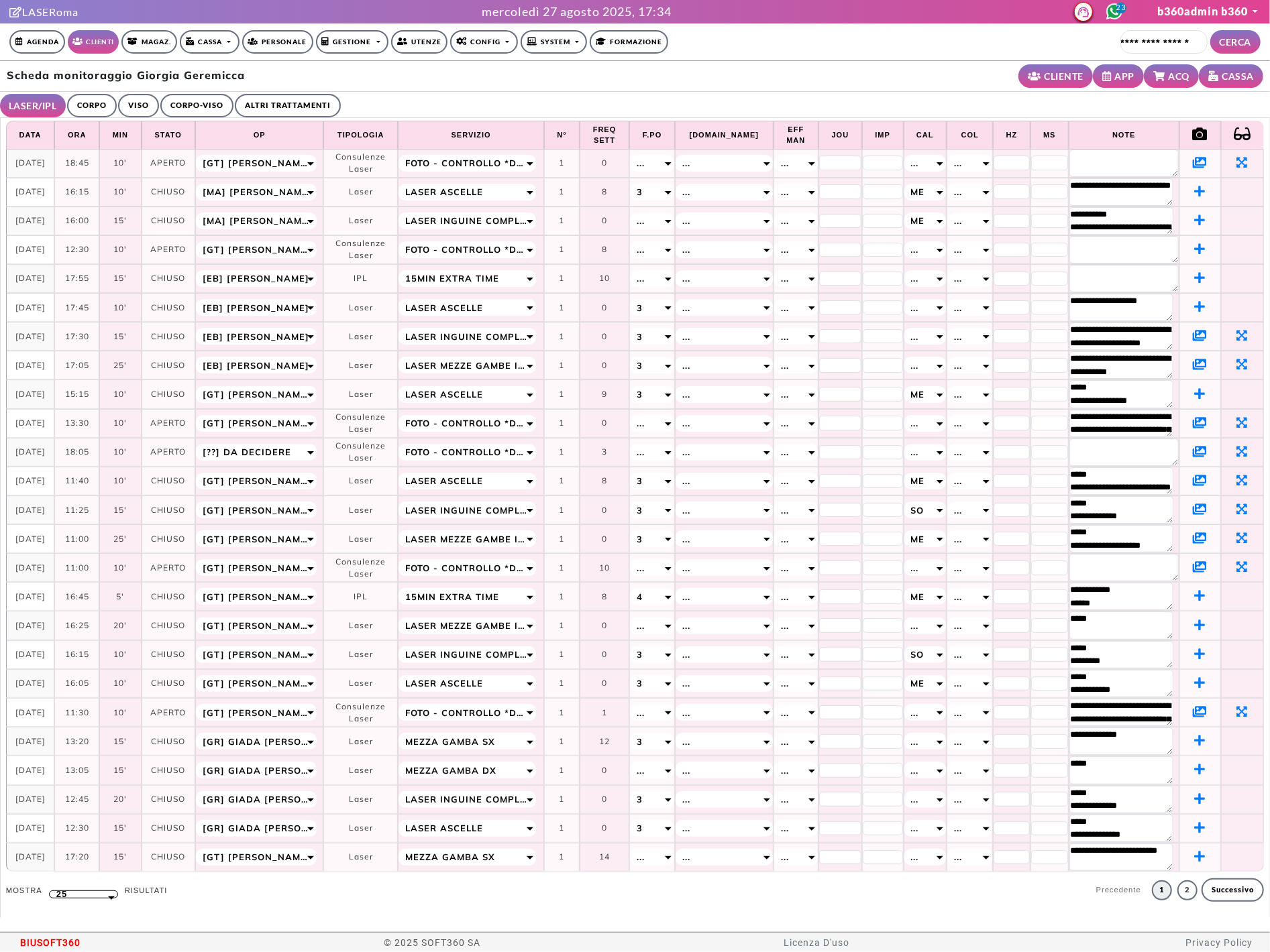
click at [1193, 718] on icon at bounding box center [1199, 711] width 14 height 12
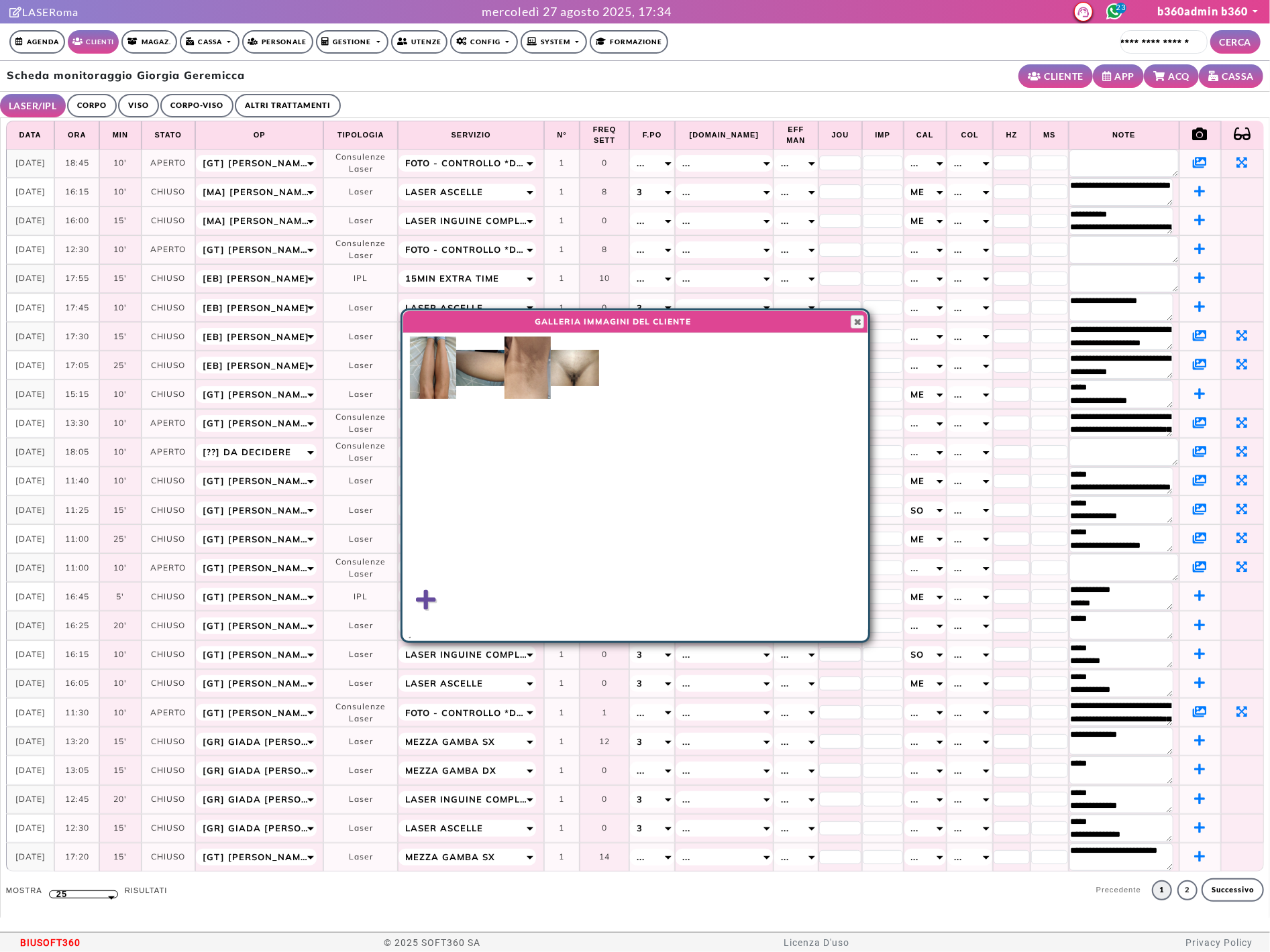
click at [587, 382] on img at bounding box center [575, 368] width 48 height 37
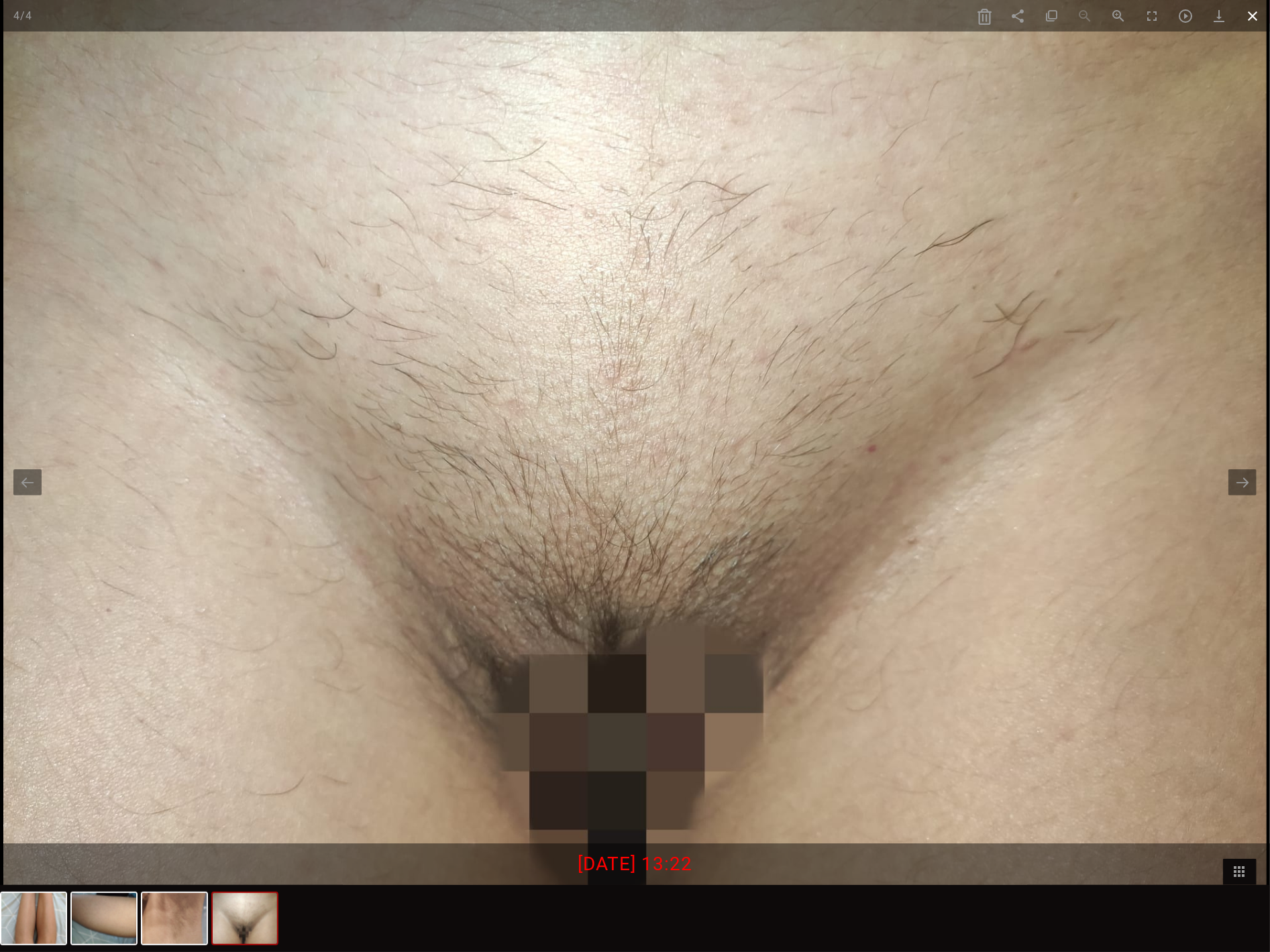
click at [1203, 15] on span at bounding box center [1253, 16] width 33 height 32
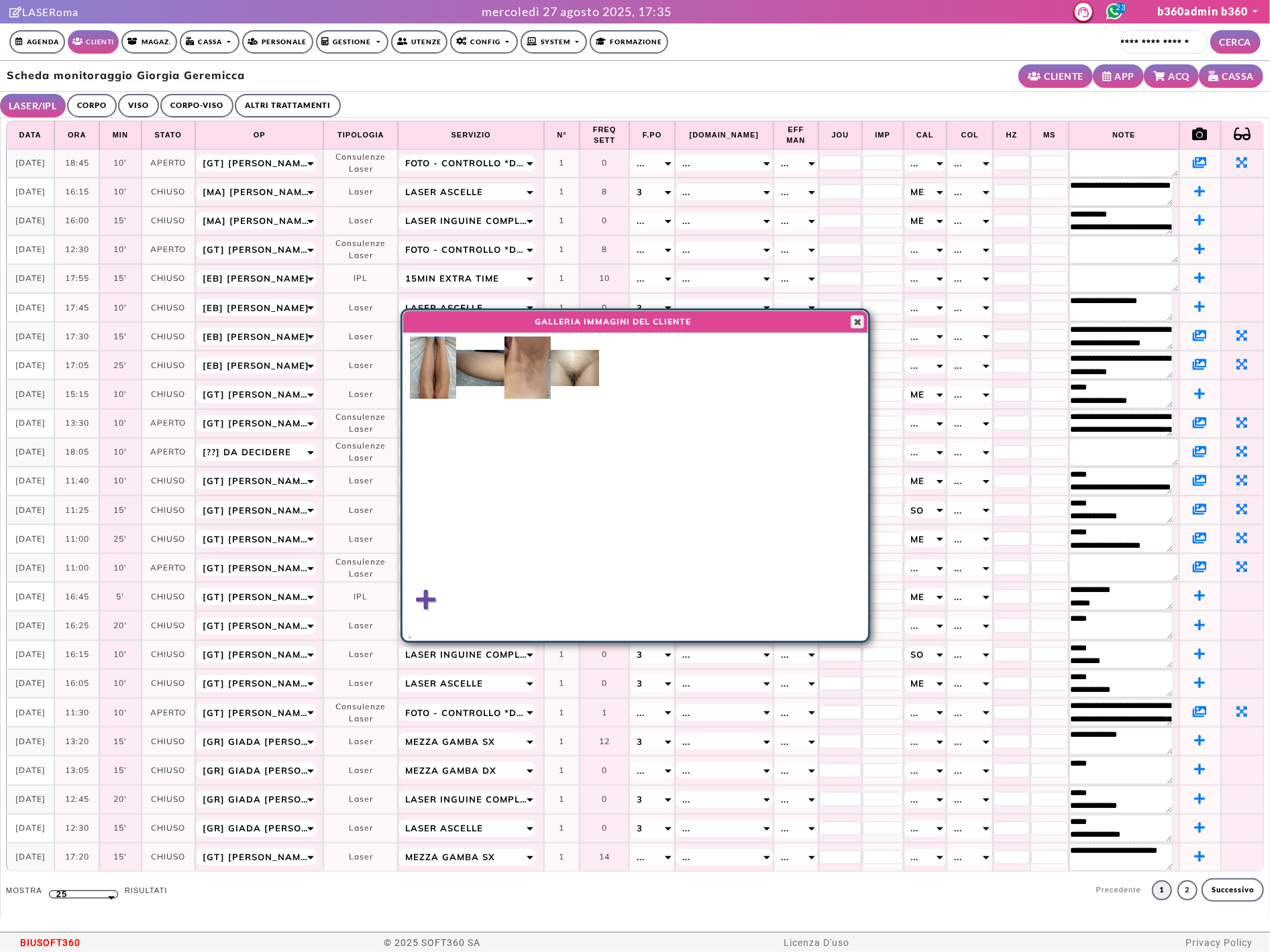
click at [851, 320] on button "Close" at bounding box center [858, 321] width 13 height 13
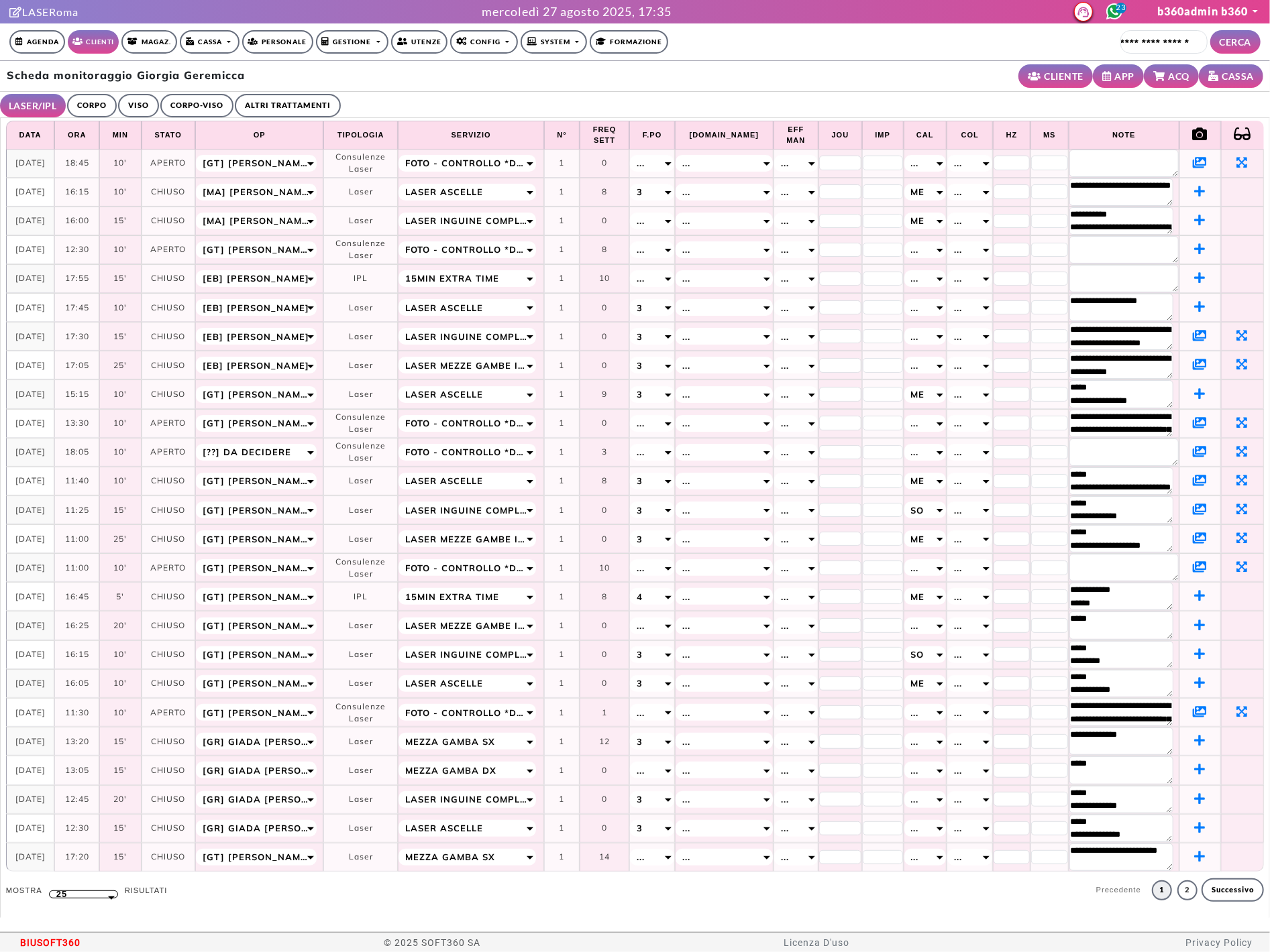
click at [1193, 539] on icon at bounding box center [1199, 537] width 14 height 12
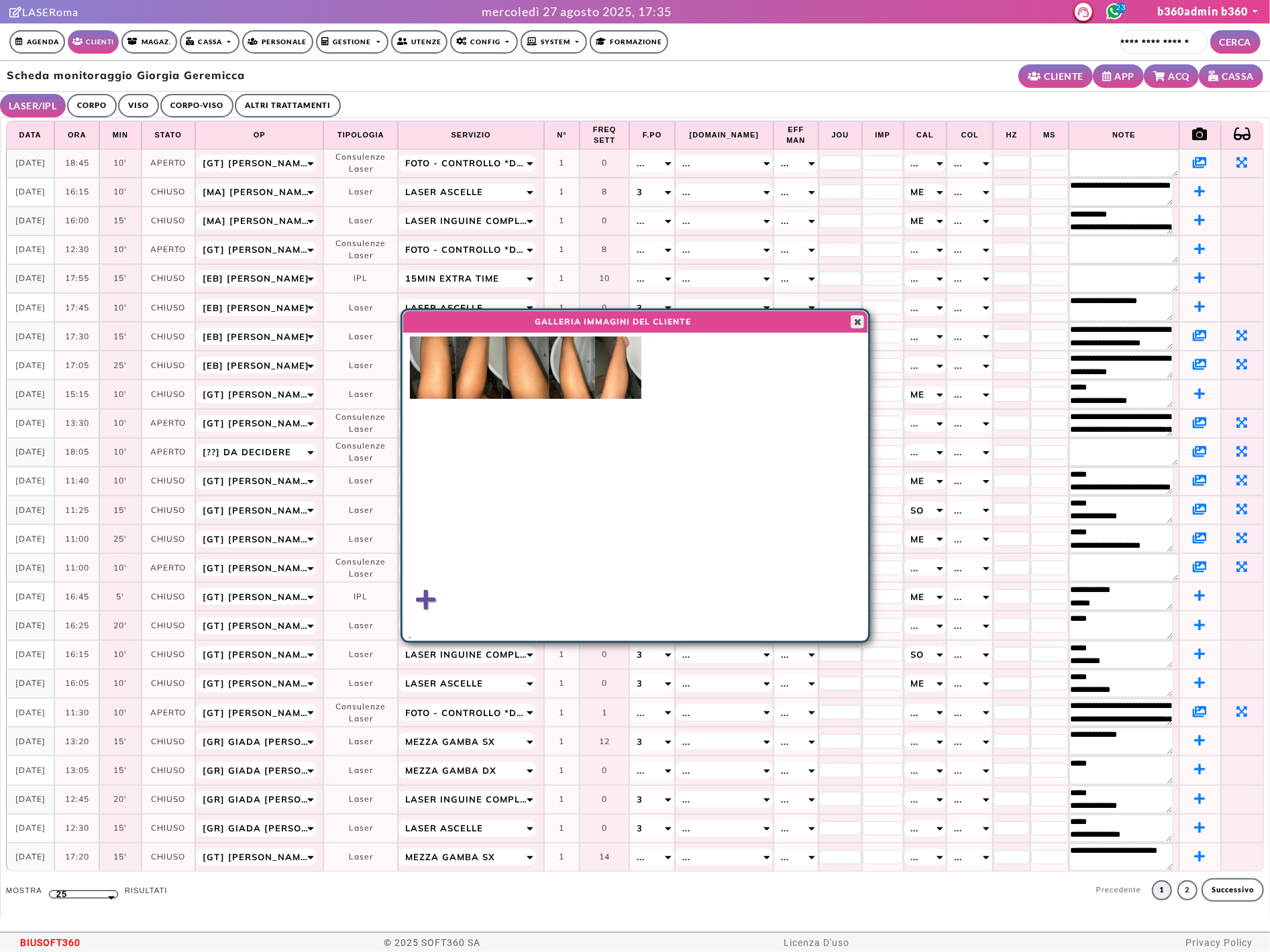
click at [852, 322] on span "button" at bounding box center [857, 321] width 11 height 11
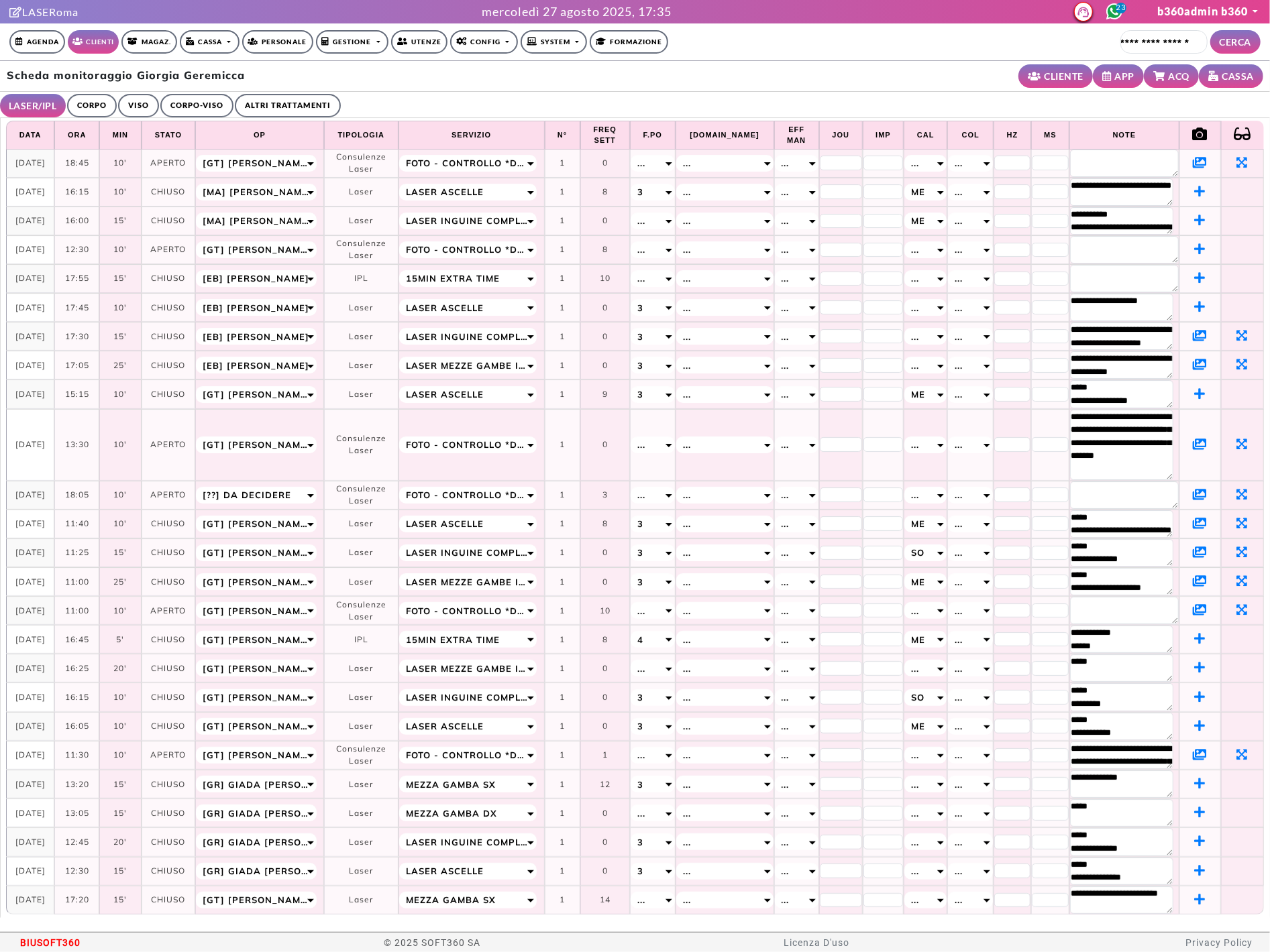
drag, startPoint x: 1161, startPoint y: 434, endPoint x: 1172, endPoint y: 477, distance: 44.4
click at [1172, 477] on tr "**********" at bounding box center [635, 444] width 1258 height 71
click at [1193, 445] on icon at bounding box center [1199, 444] width 14 height 12
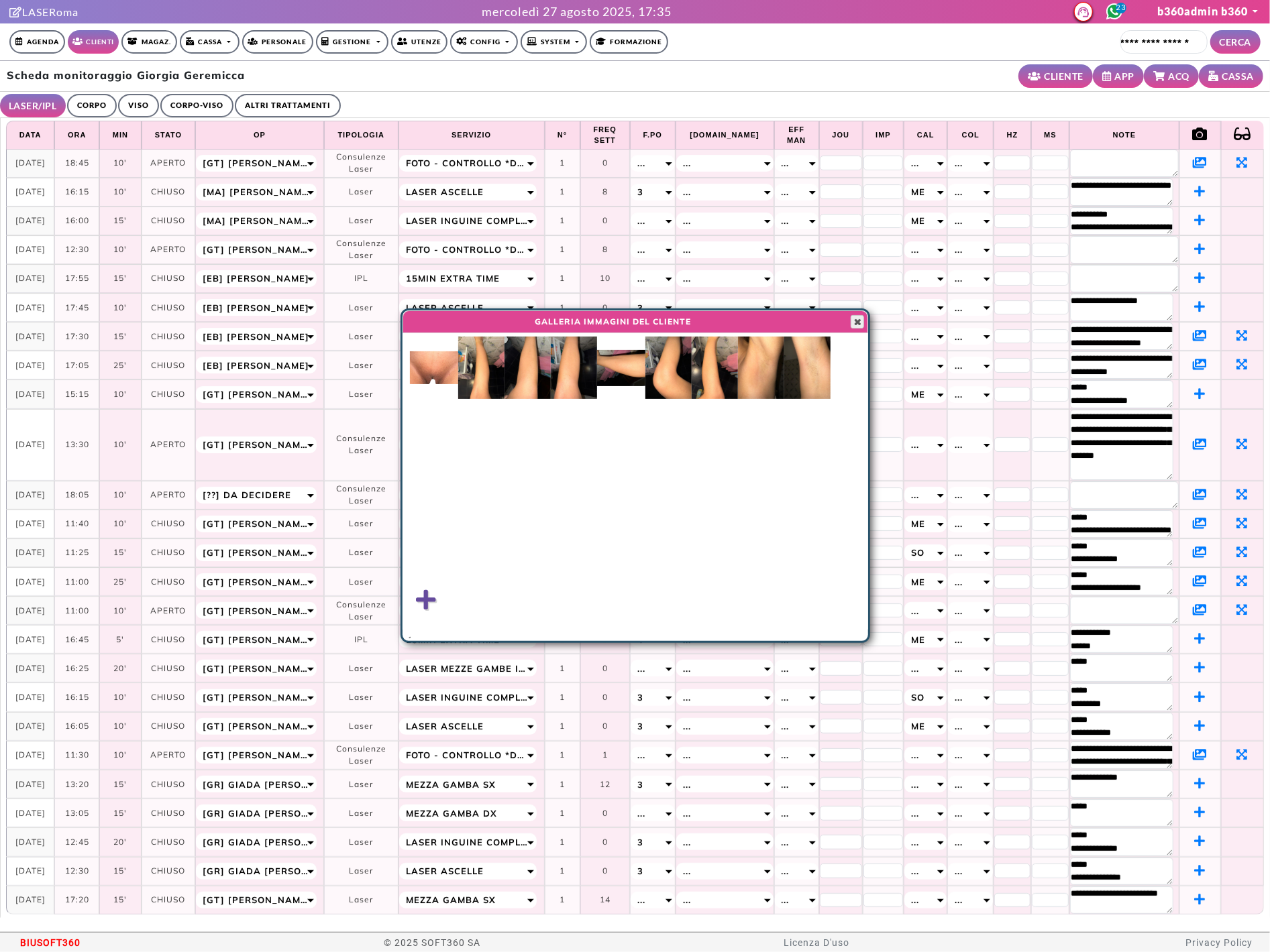
click at [852, 319] on span "button" at bounding box center [857, 321] width 11 height 11
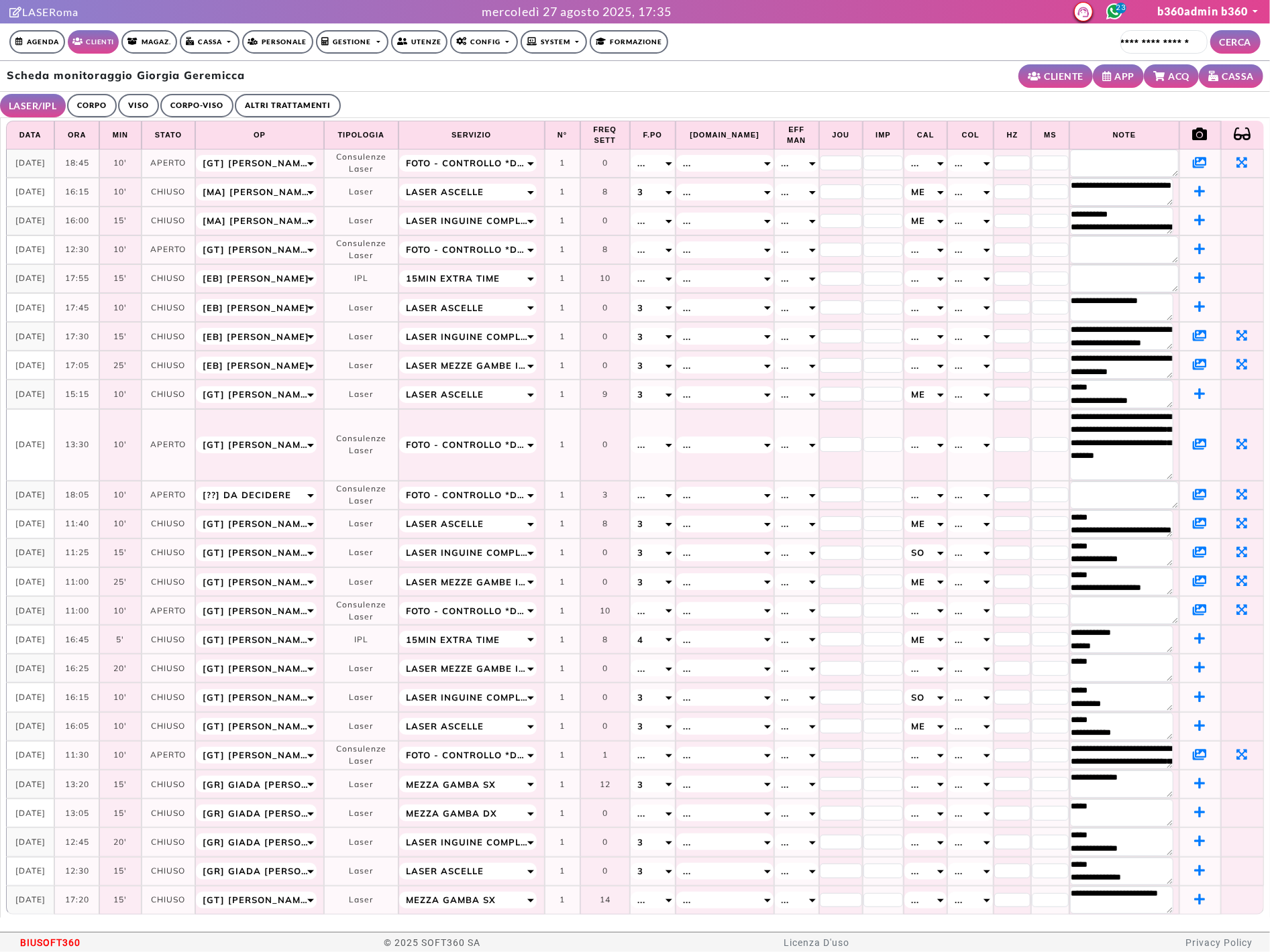
scroll to position [15, 0]
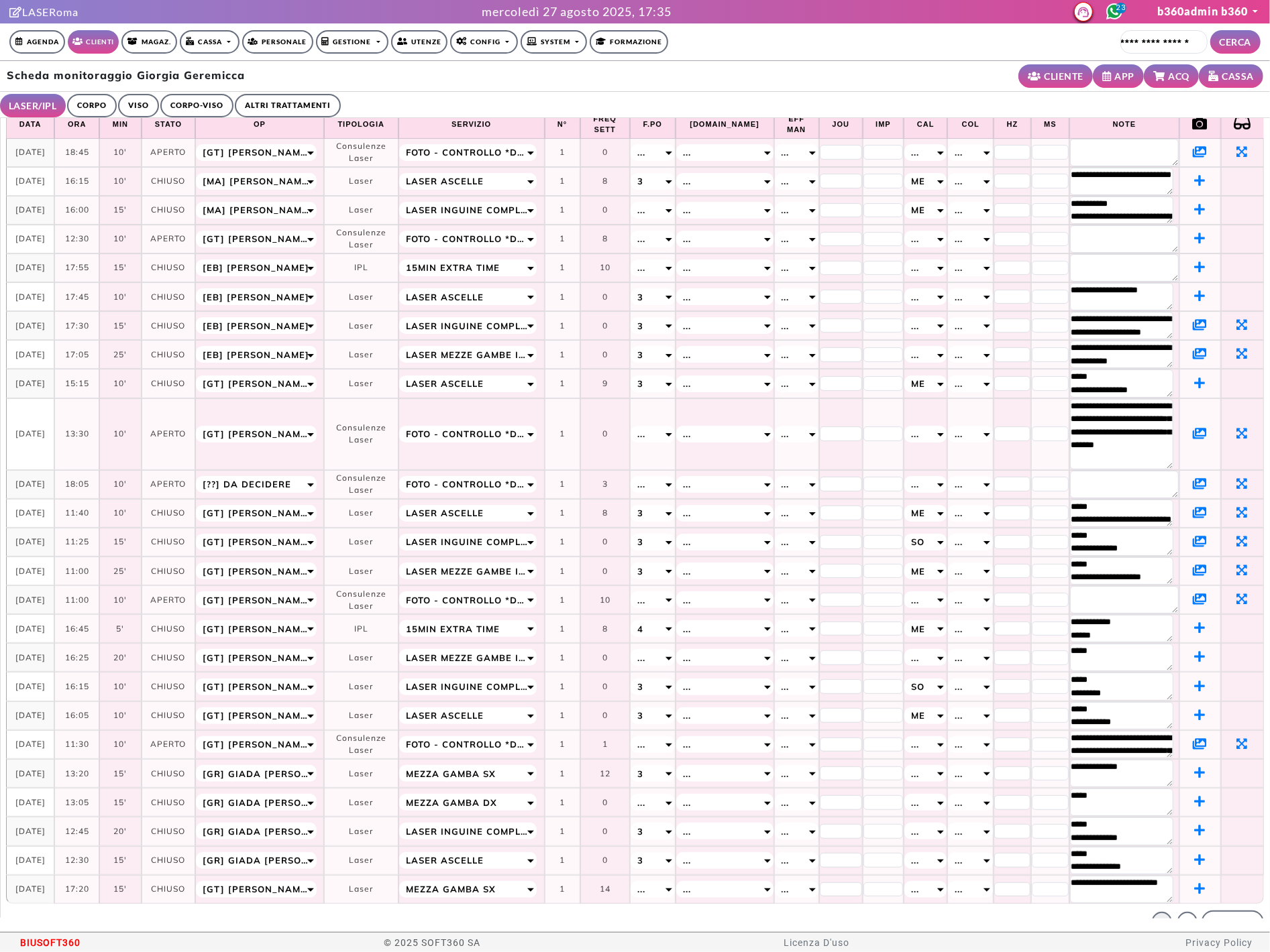
click at [1193, 738] on icon at bounding box center [1199, 743] width 14 height 12
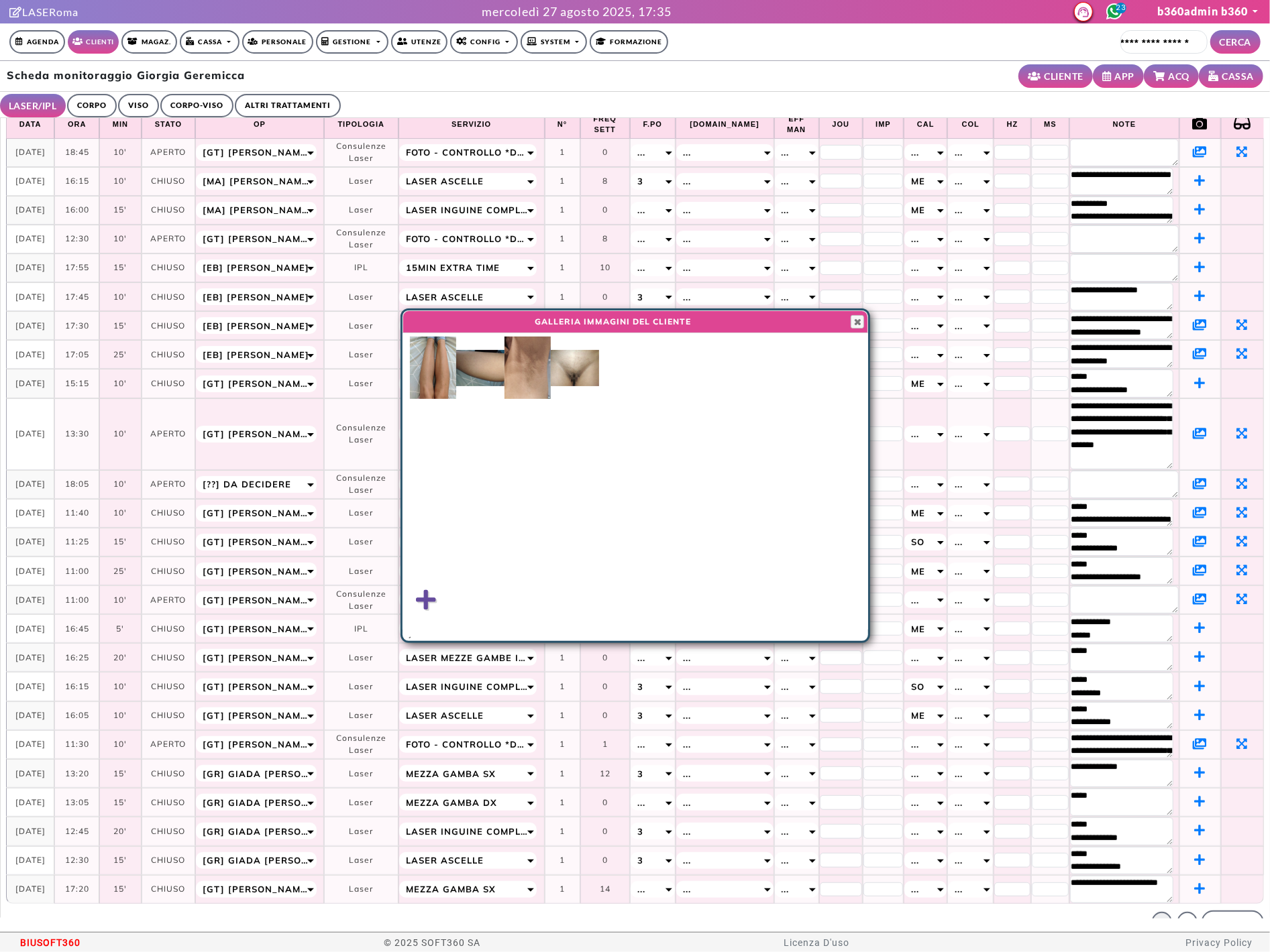
click at [589, 365] on img at bounding box center [575, 368] width 48 height 37
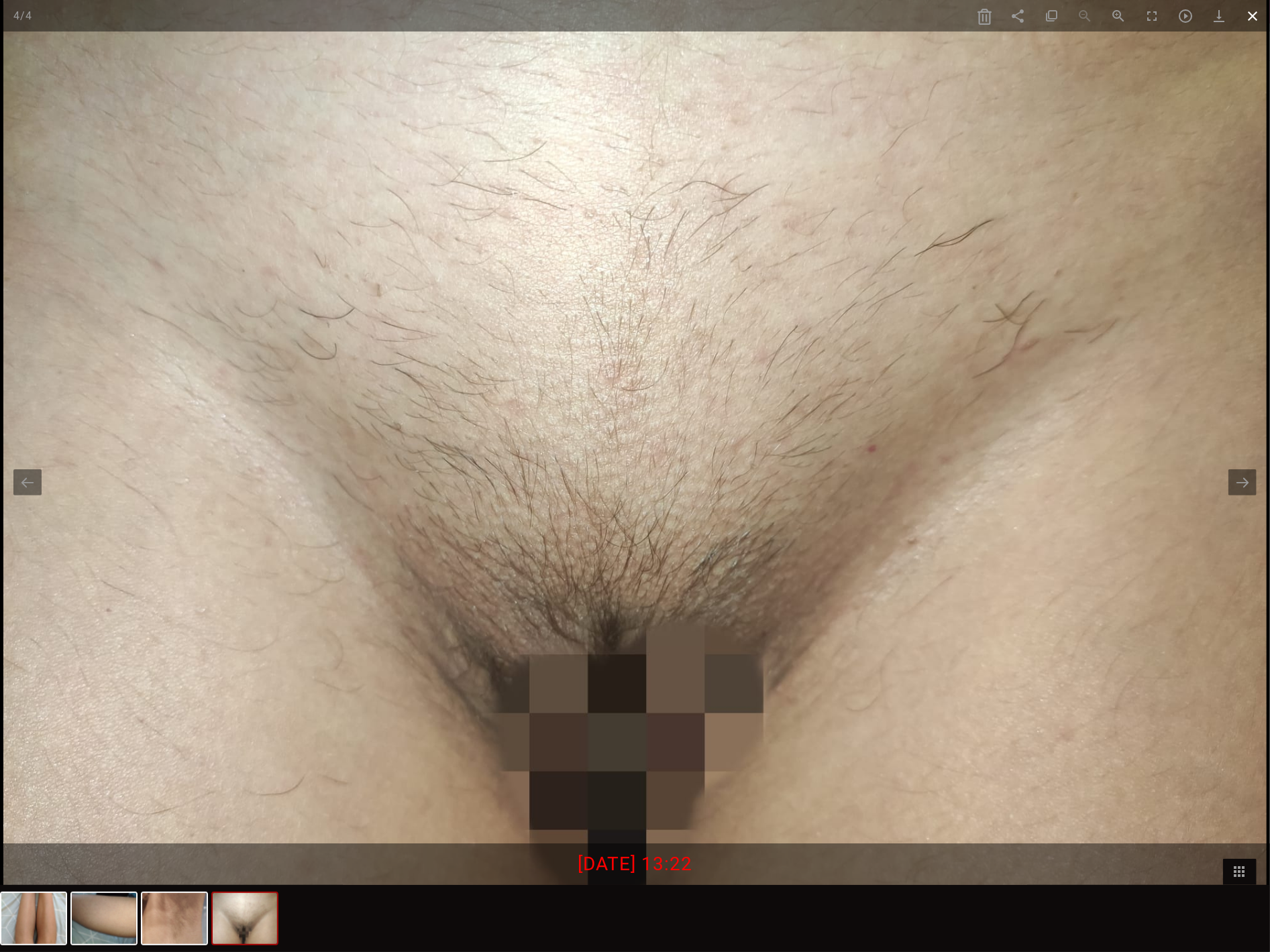
click at [1203, 16] on span at bounding box center [1253, 16] width 33 height 32
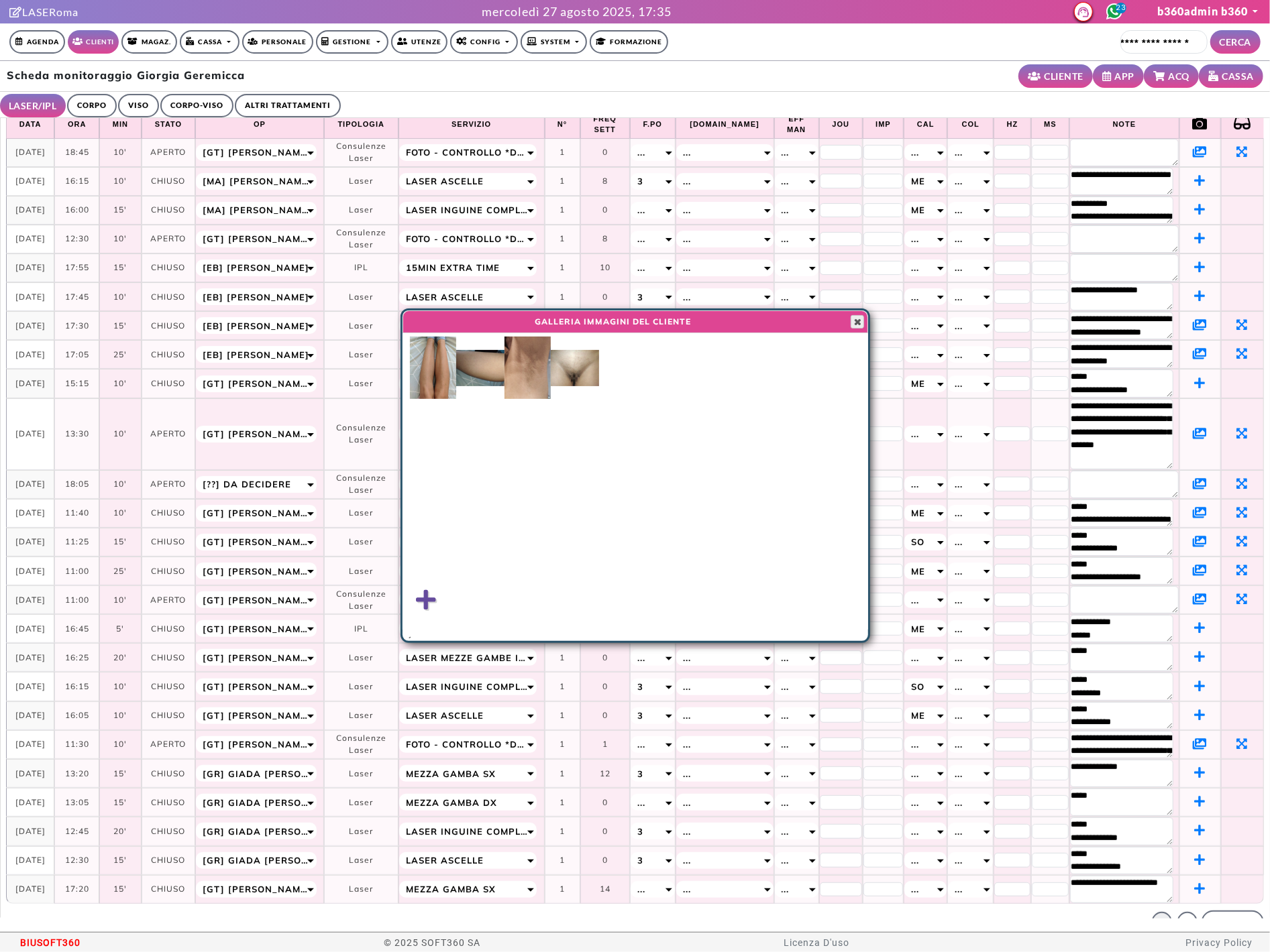
click at [854, 319] on span "button" at bounding box center [857, 321] width 11 height 11
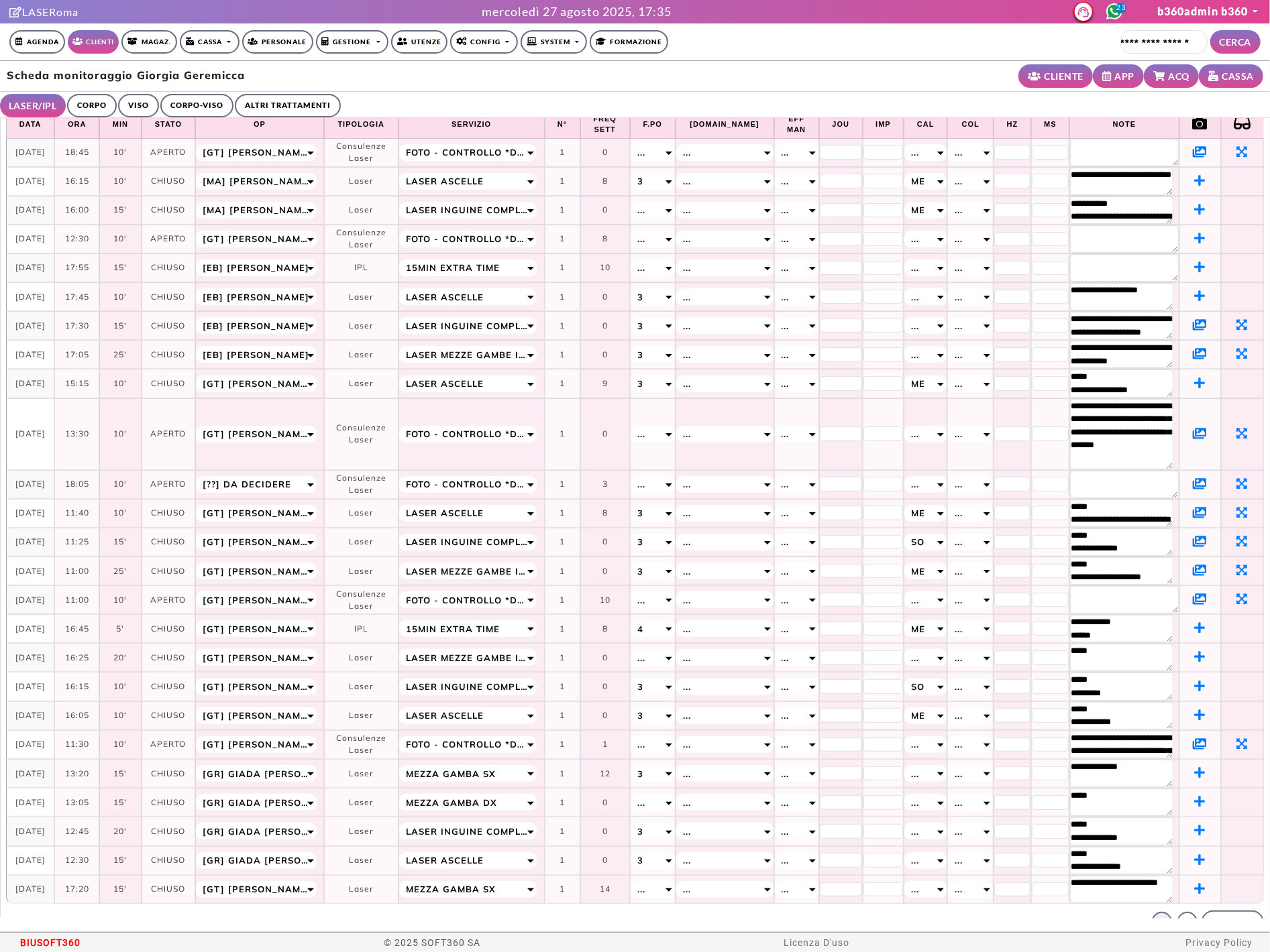
scroll to position [26, 0]
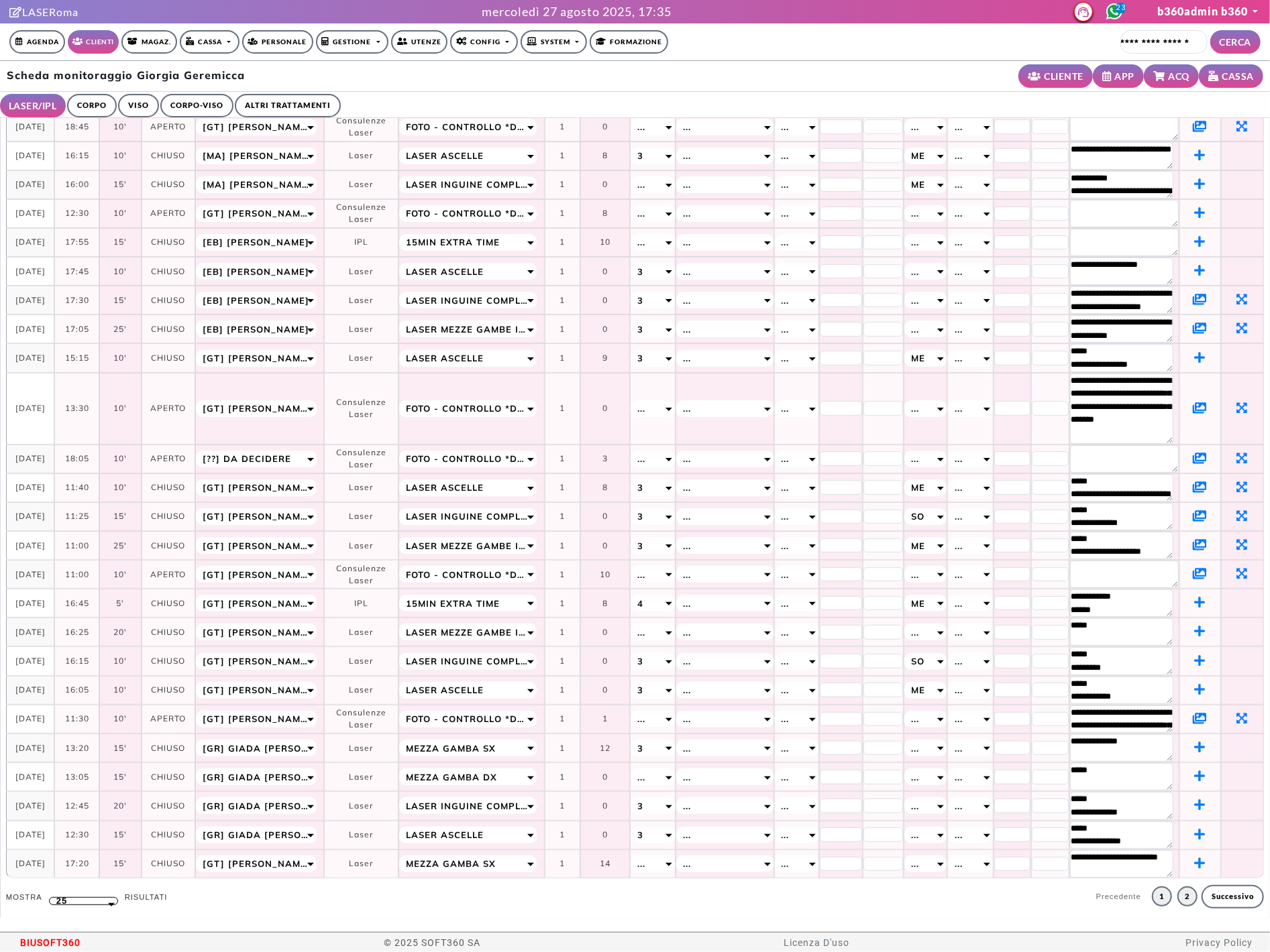
click at [1178, 898] on link "2" at bounding box center [1188, 896] width 20 height 20
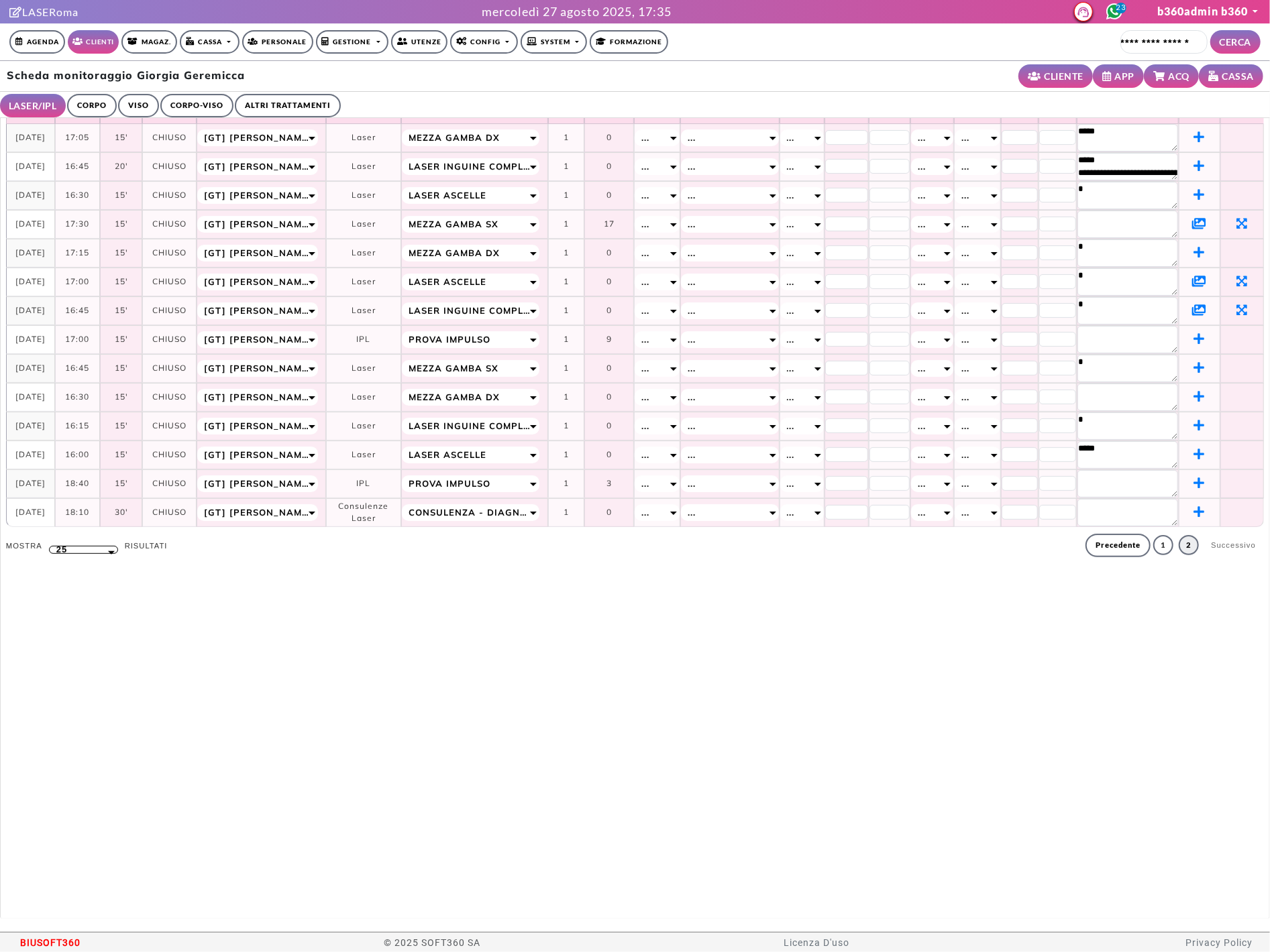
scroll to position [0, 0]
click at [1193, 307] on icon at bounding box center [1199, 311] width 14 height 12
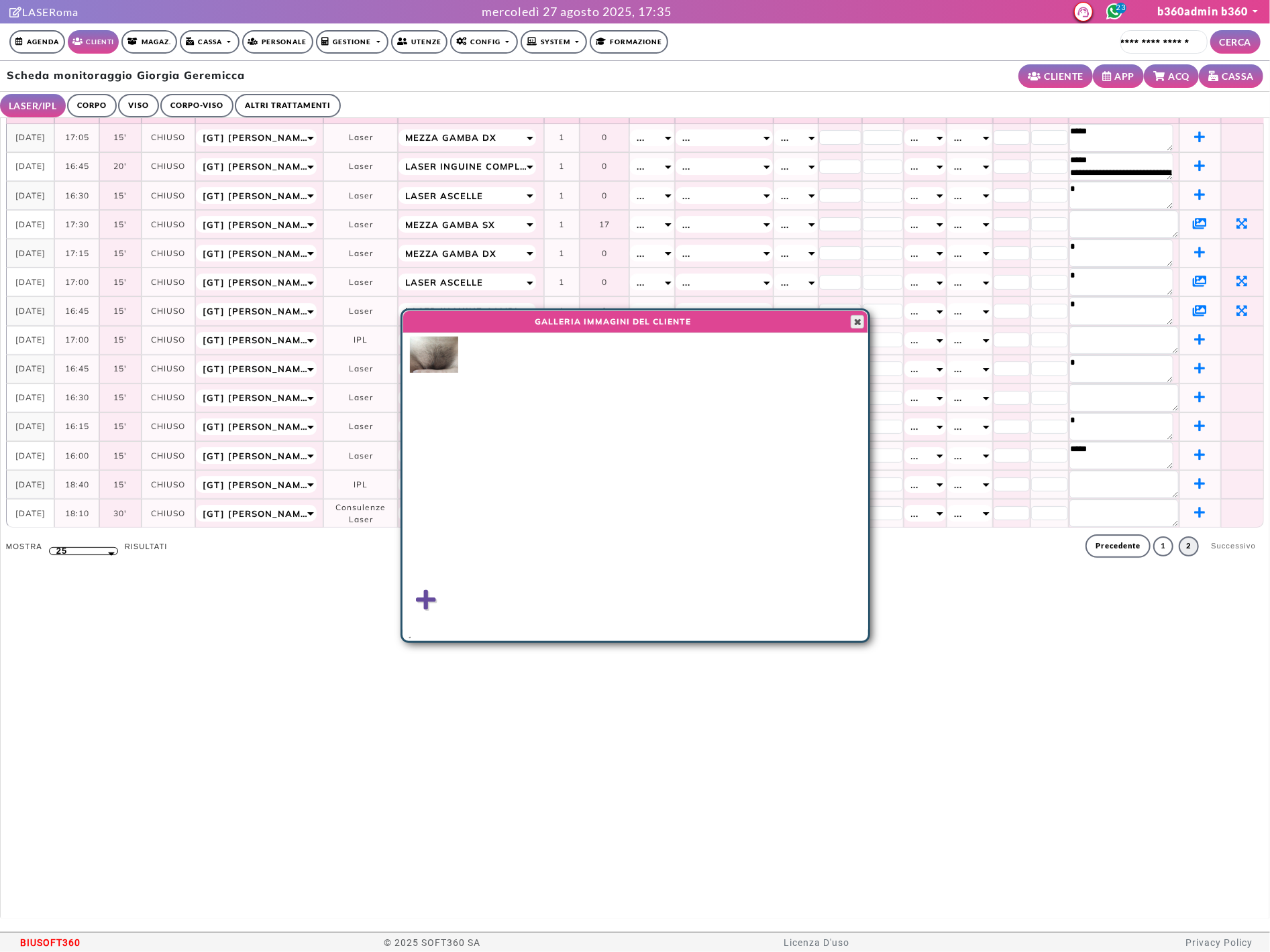
click at [860, 321] on span "button" at bounding box center [857, 321] width 11 height 11
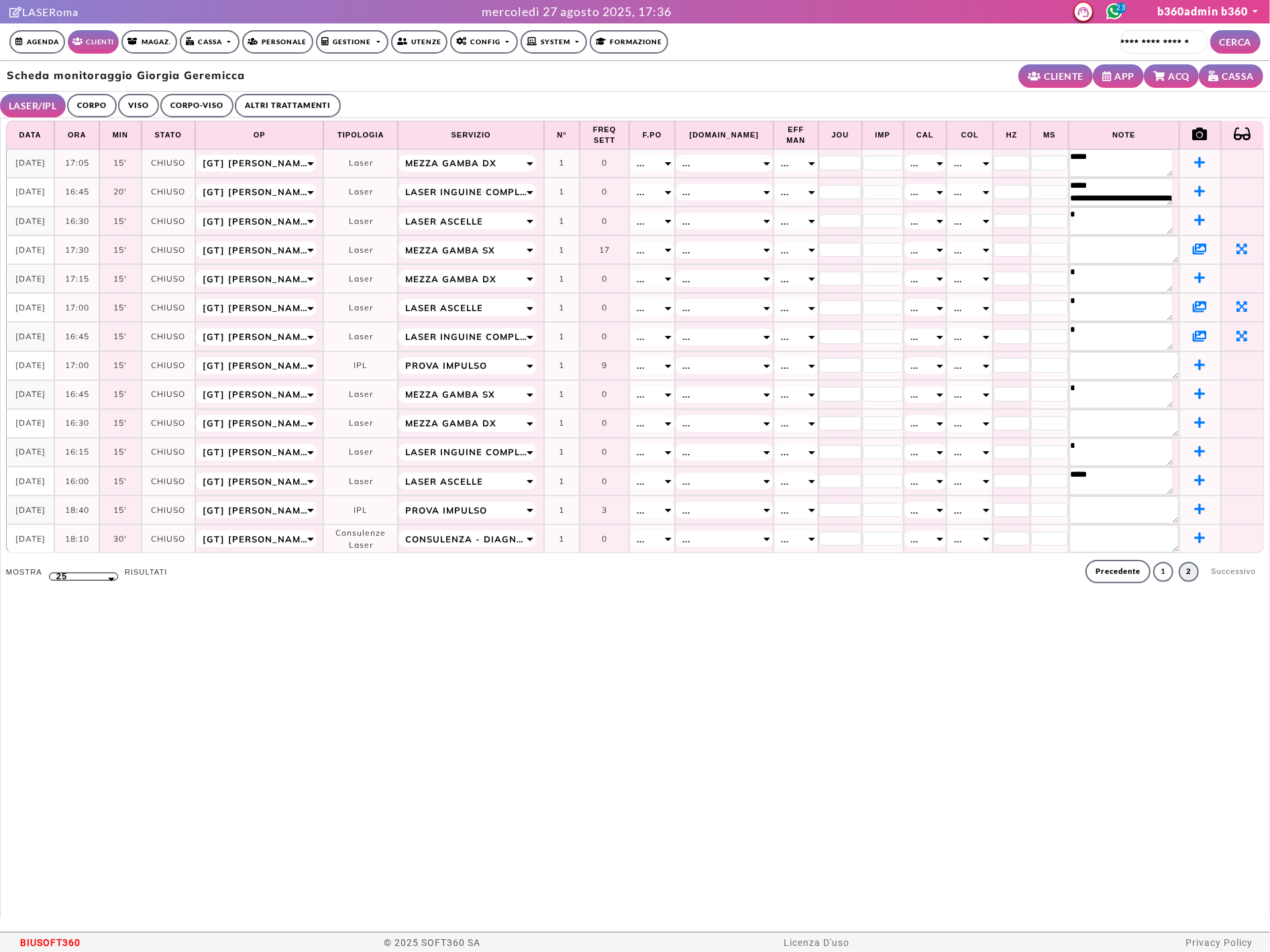
click at [96, 110] on link "CORPO" at bounding box center [92, 106] width 50 height 23
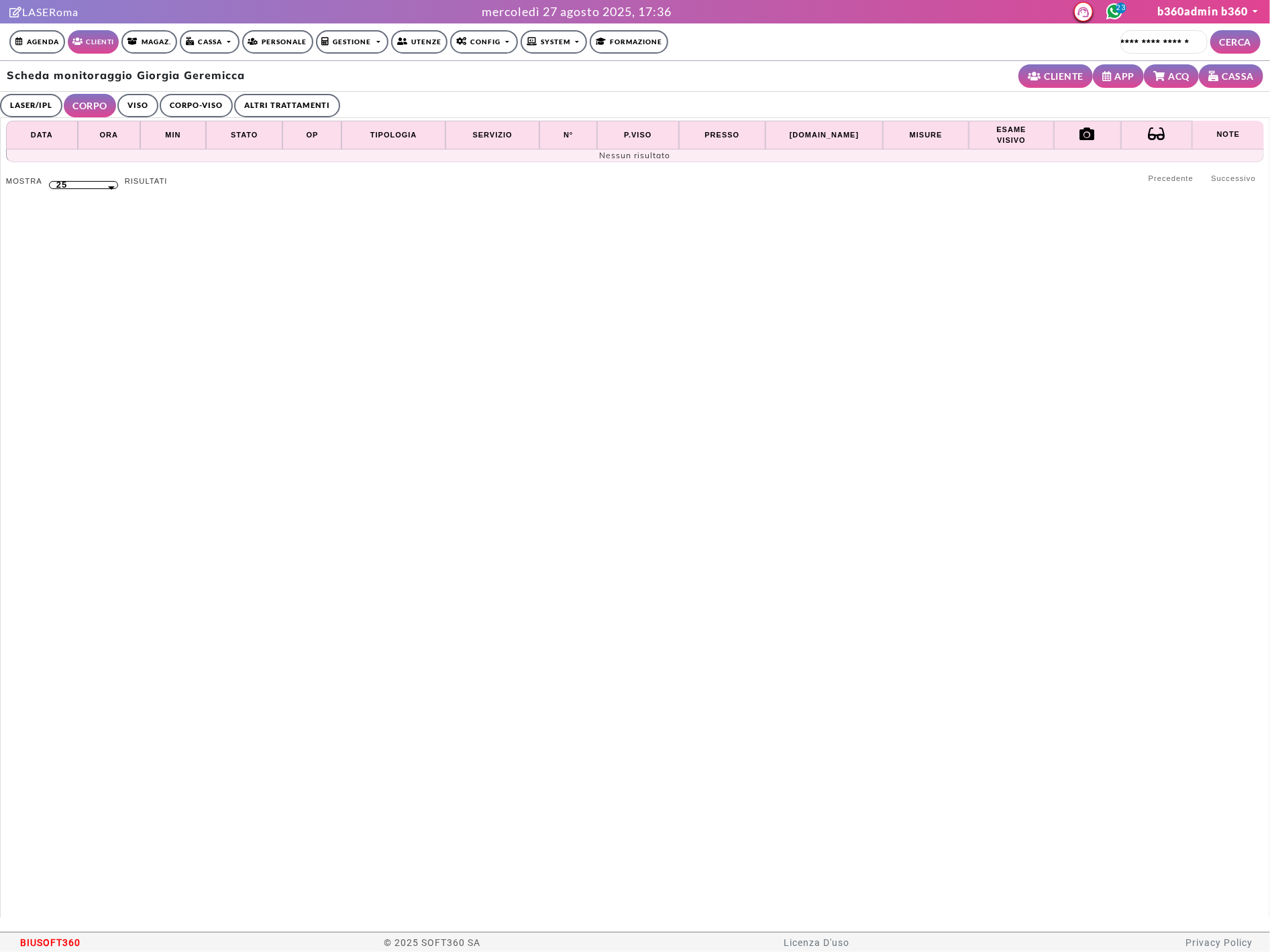
drag, startPoint x: 210, startPoint y: 104, endPoint x: 224, endPoint y: 104, distance: 14.0
click at [210, 104] on link "CORPO-VISO" at bounding box center [196, 106] width 73 height 23
click at [273, 102] on link "ALTRI TRATTAMENTI" at bounding box center [291, 106] width 106 height 23
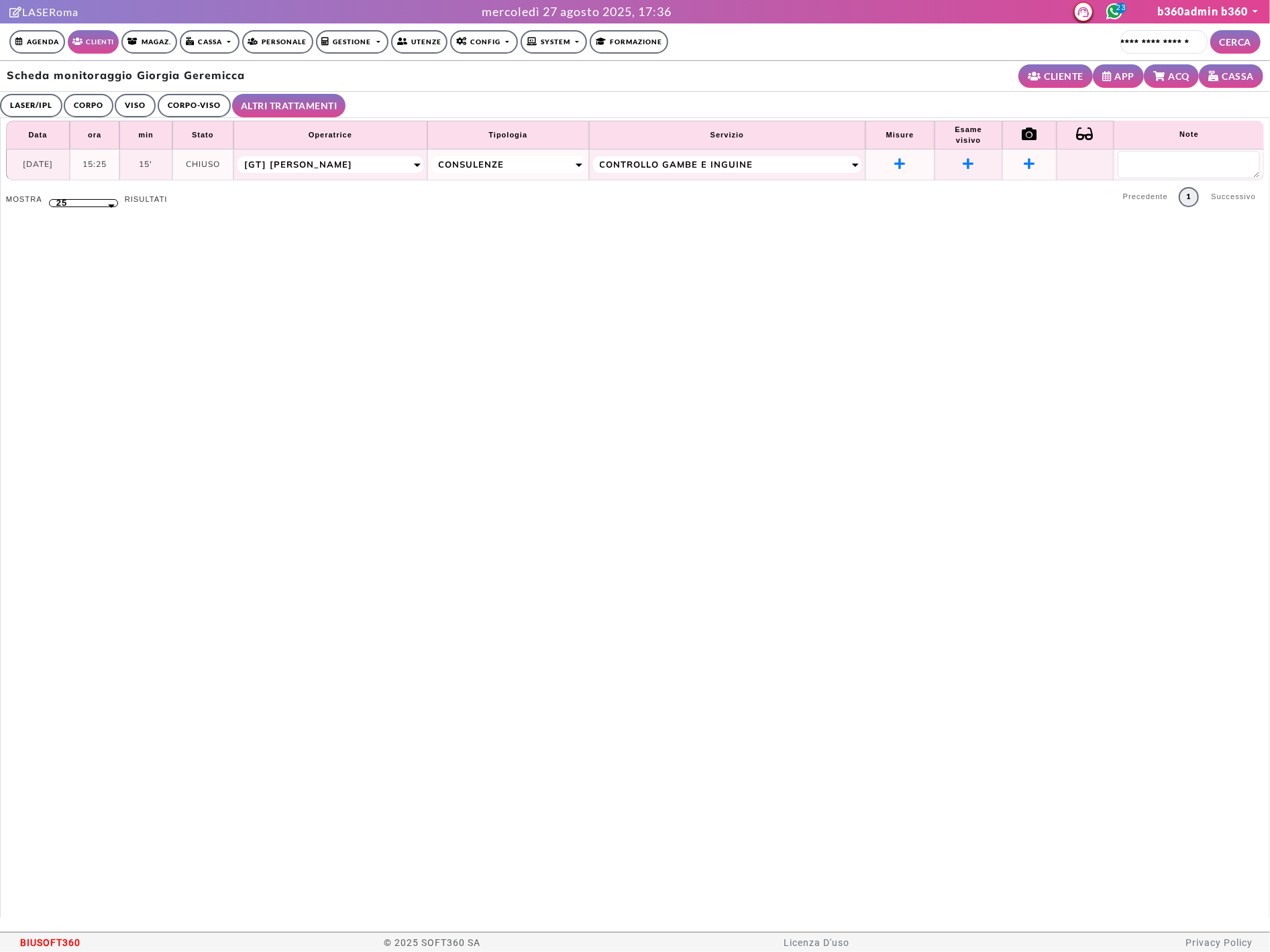
click at [120, 108] on link "VISO" at bounding box center [135, 106] width 41 height 23
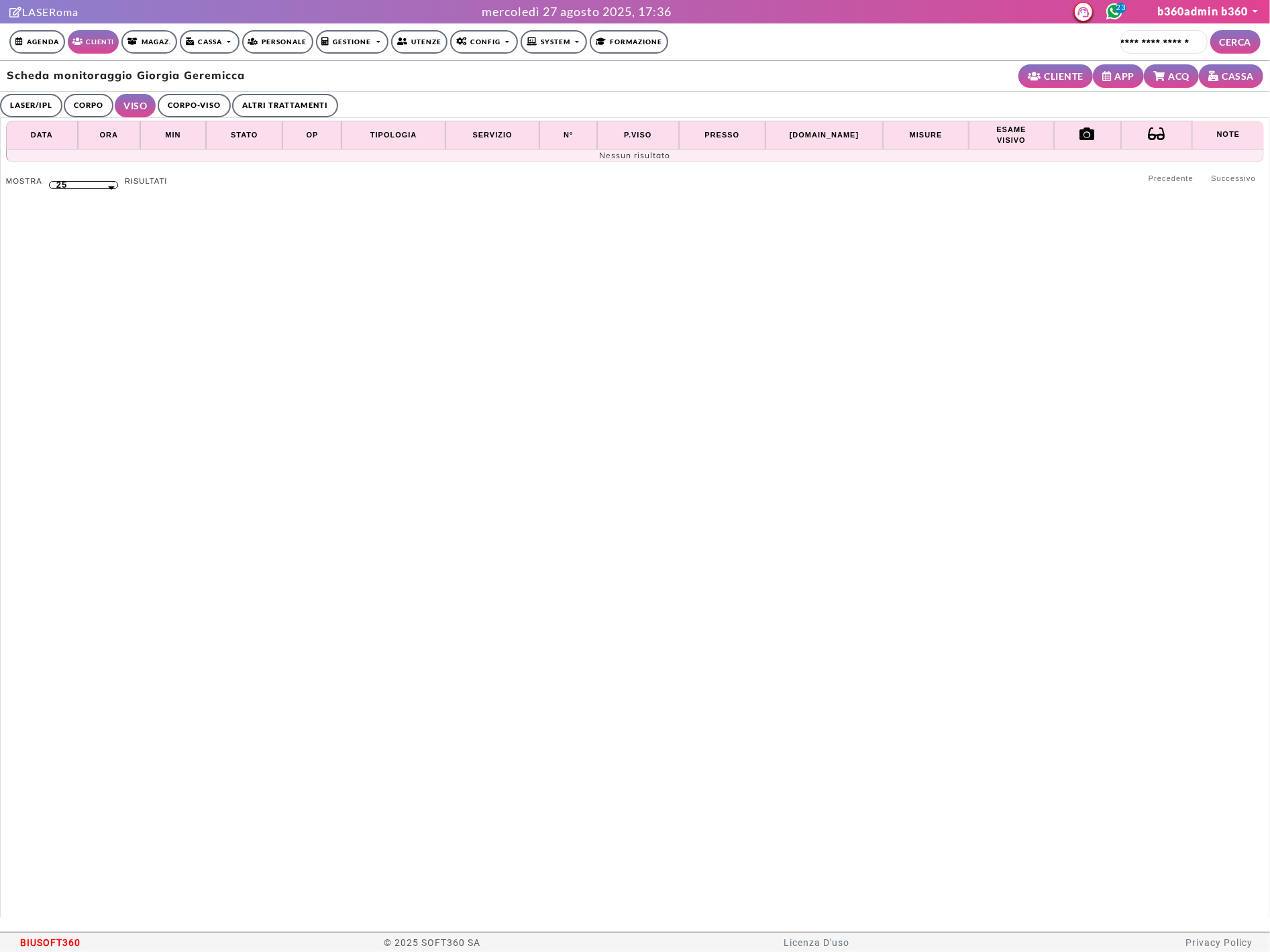
click at [99, 107] on link "CORPO" at bounding box center [89, 106] width 50 height 23
click at [24, 103] on link "LASER/IPL" at bounding box center [31, 106] width 62 height 23
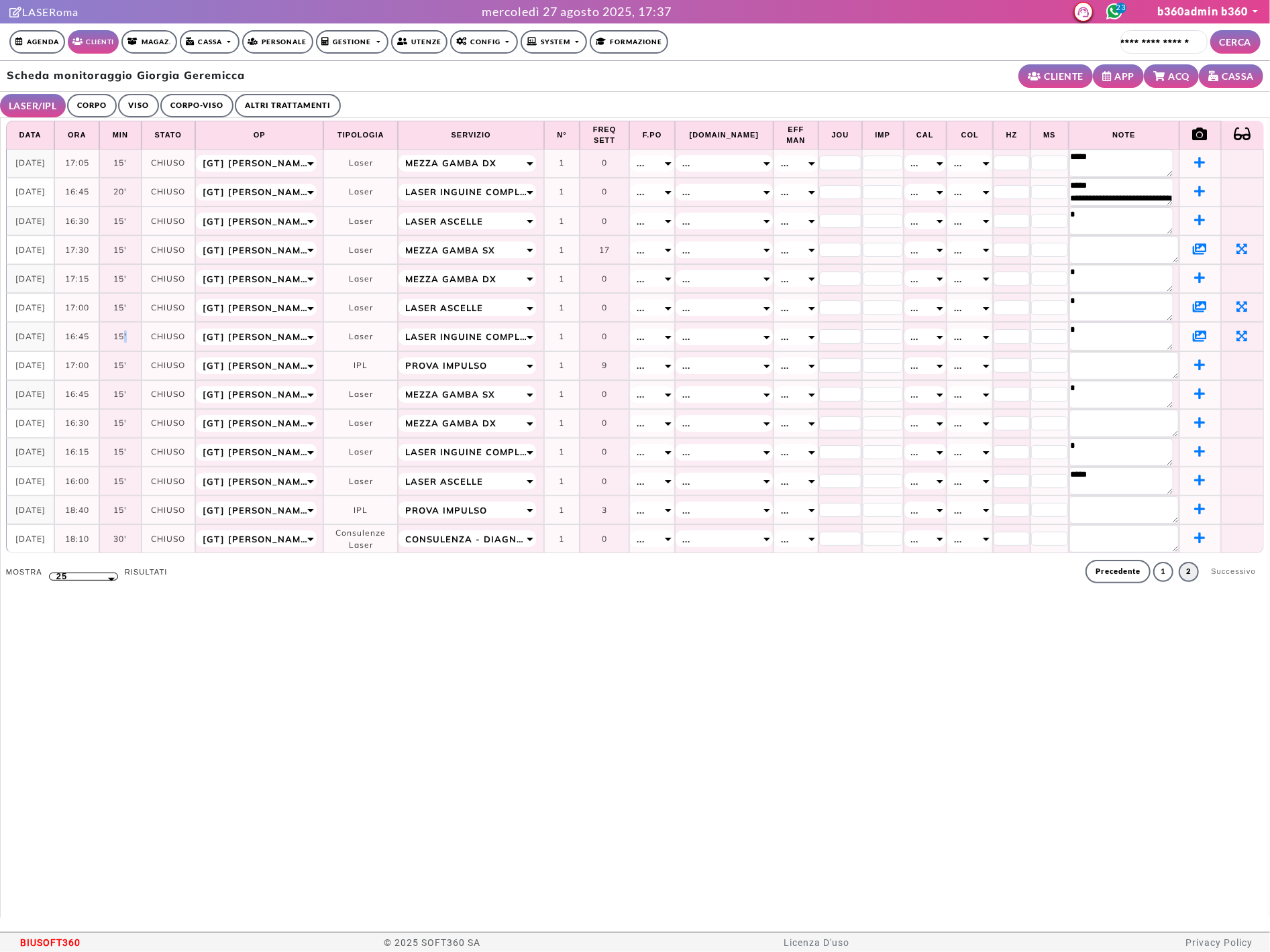
click at [74, 104] on link "CORPO" at bounding box center [92, 106] width 50 height 23
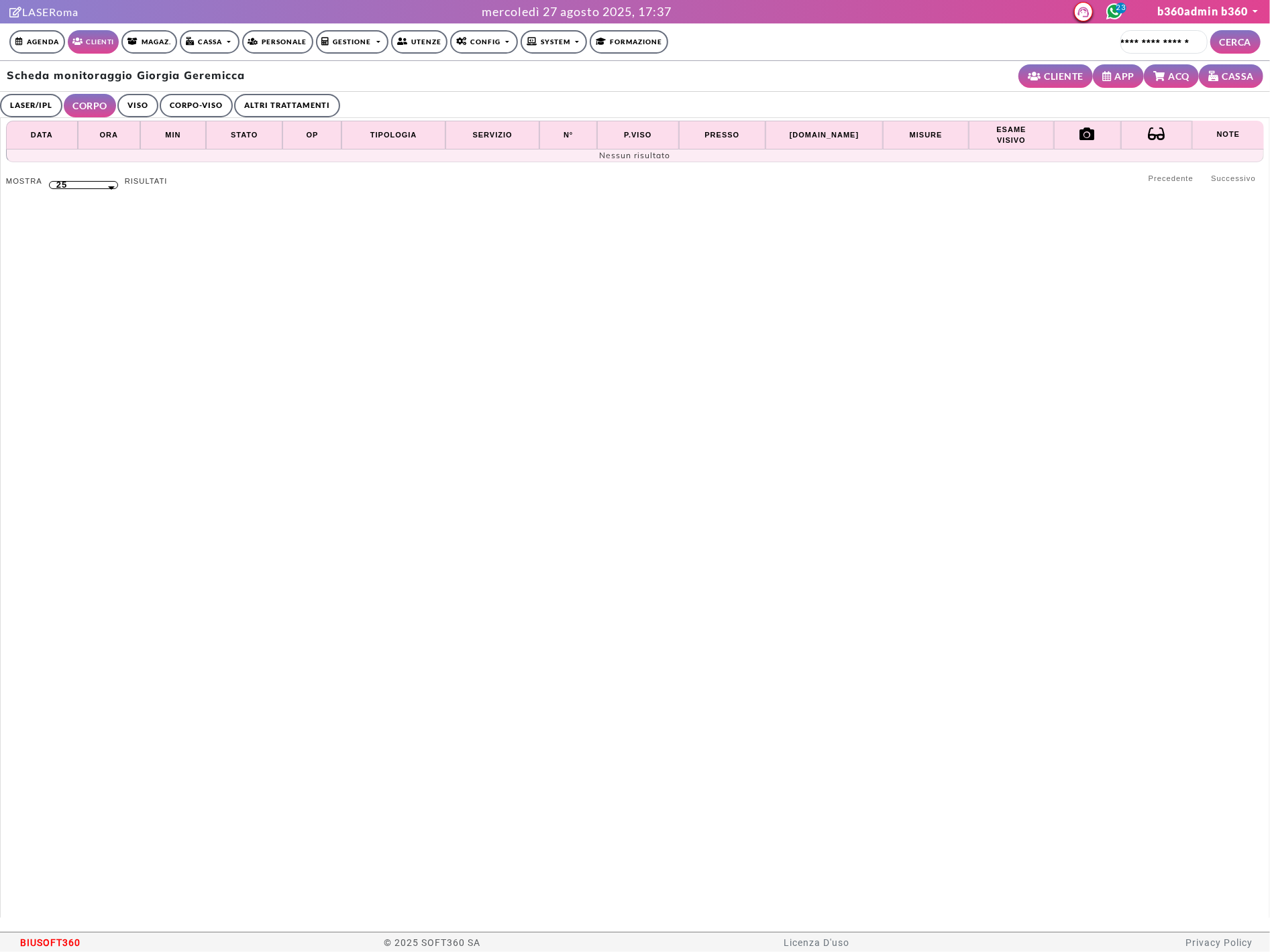
drag, startPoint x: 127, startPoint y: 107, endPoint x: 148, endPoint y: 106, distance: 21.0
click at [128, 107] on link "VISO" at bounding box center [137, 106] width 41 height 23
click at [195, 106] on link "CORPO-VISO" at bounding box center [194, 106] width 73 height 23
click at [299, 103] on link "ALTRI TRATTAMENTI" at bounding box center [291, 106] width 106 height 23
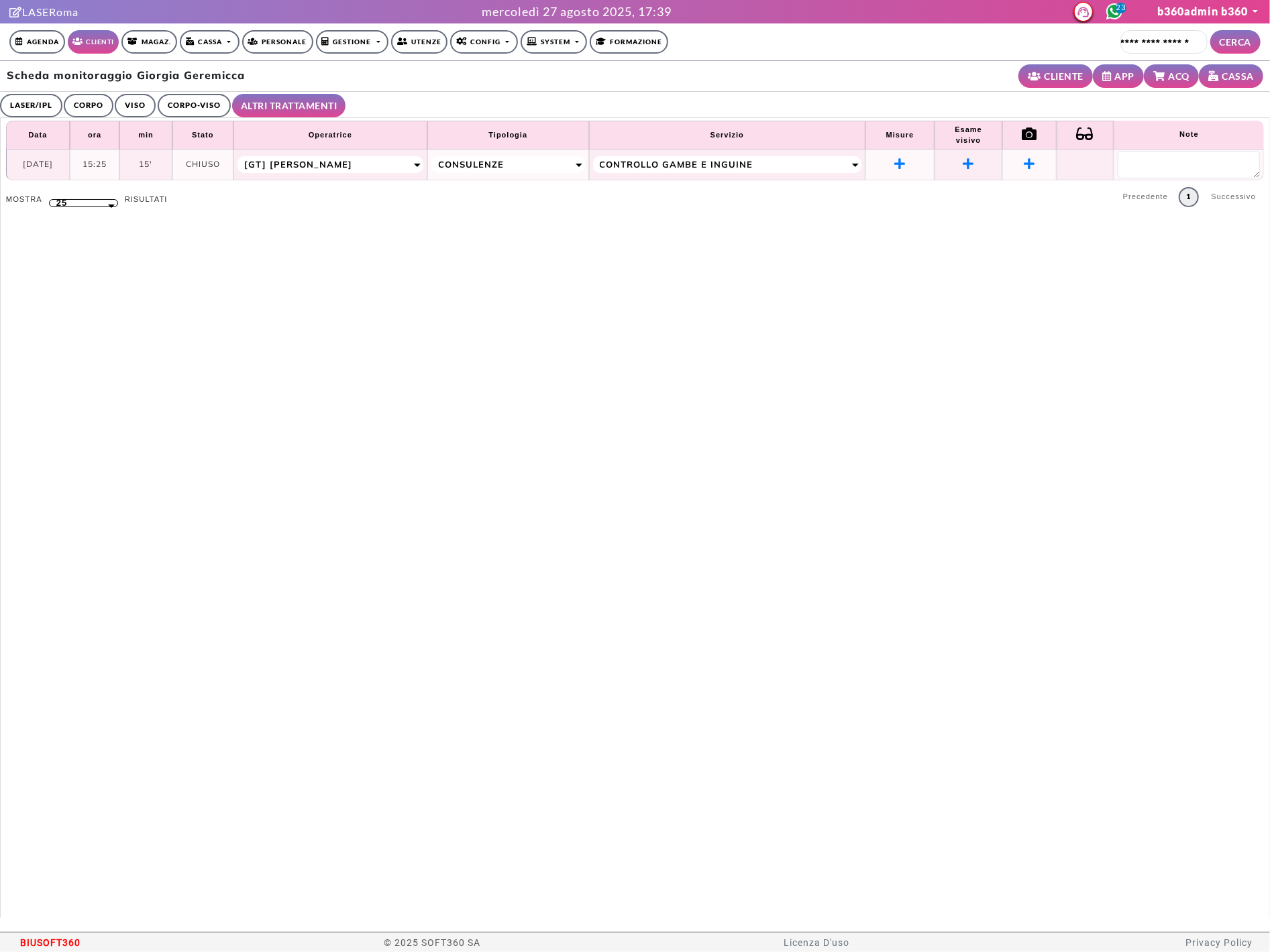
click at [45, 110] on link "LASER/IPL" at bounding box center [31, 106] width 62 height 23
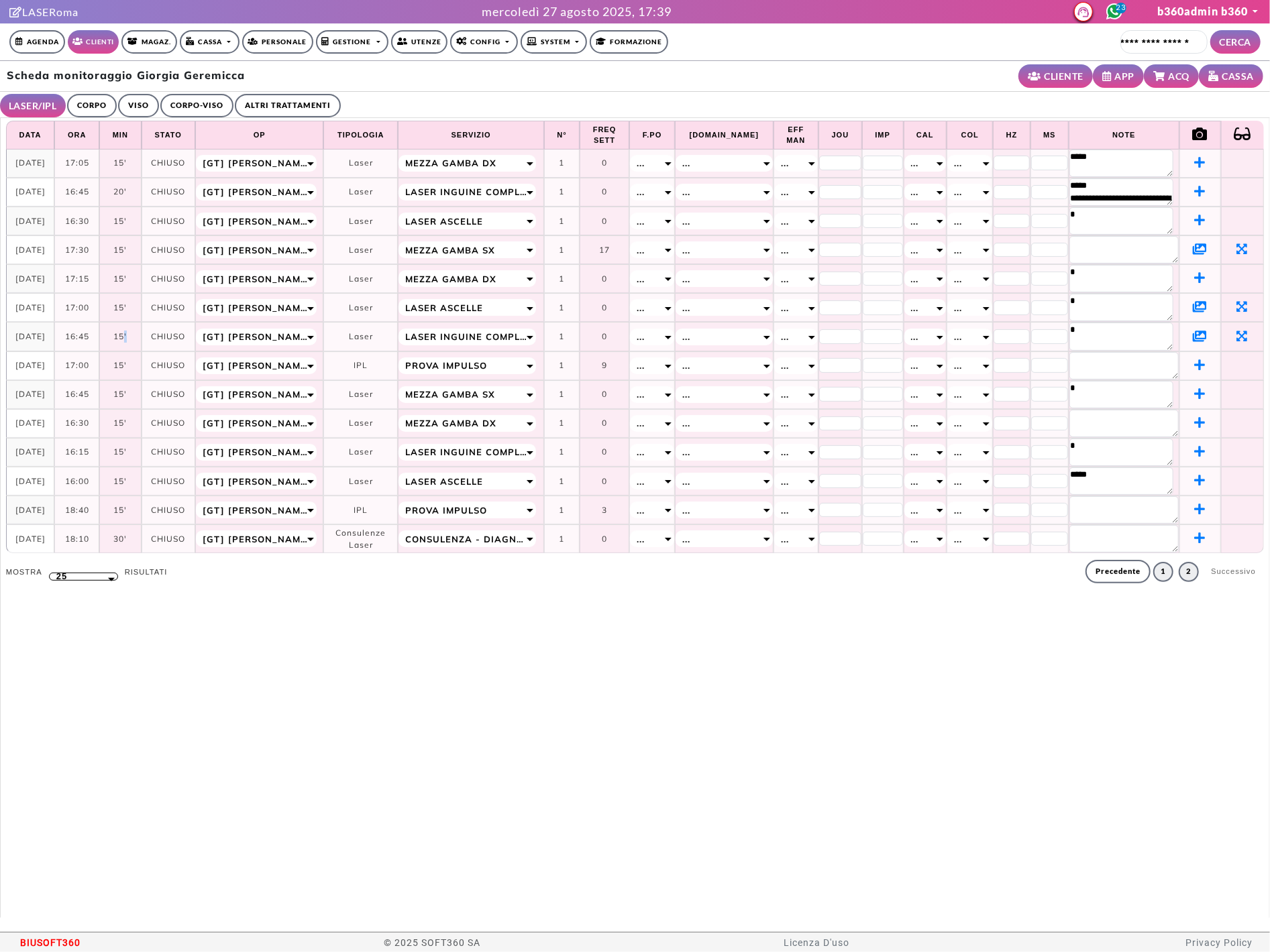
click at [1154, 576] on link "1" at bounding box center [1164, 572] width 20 height 20
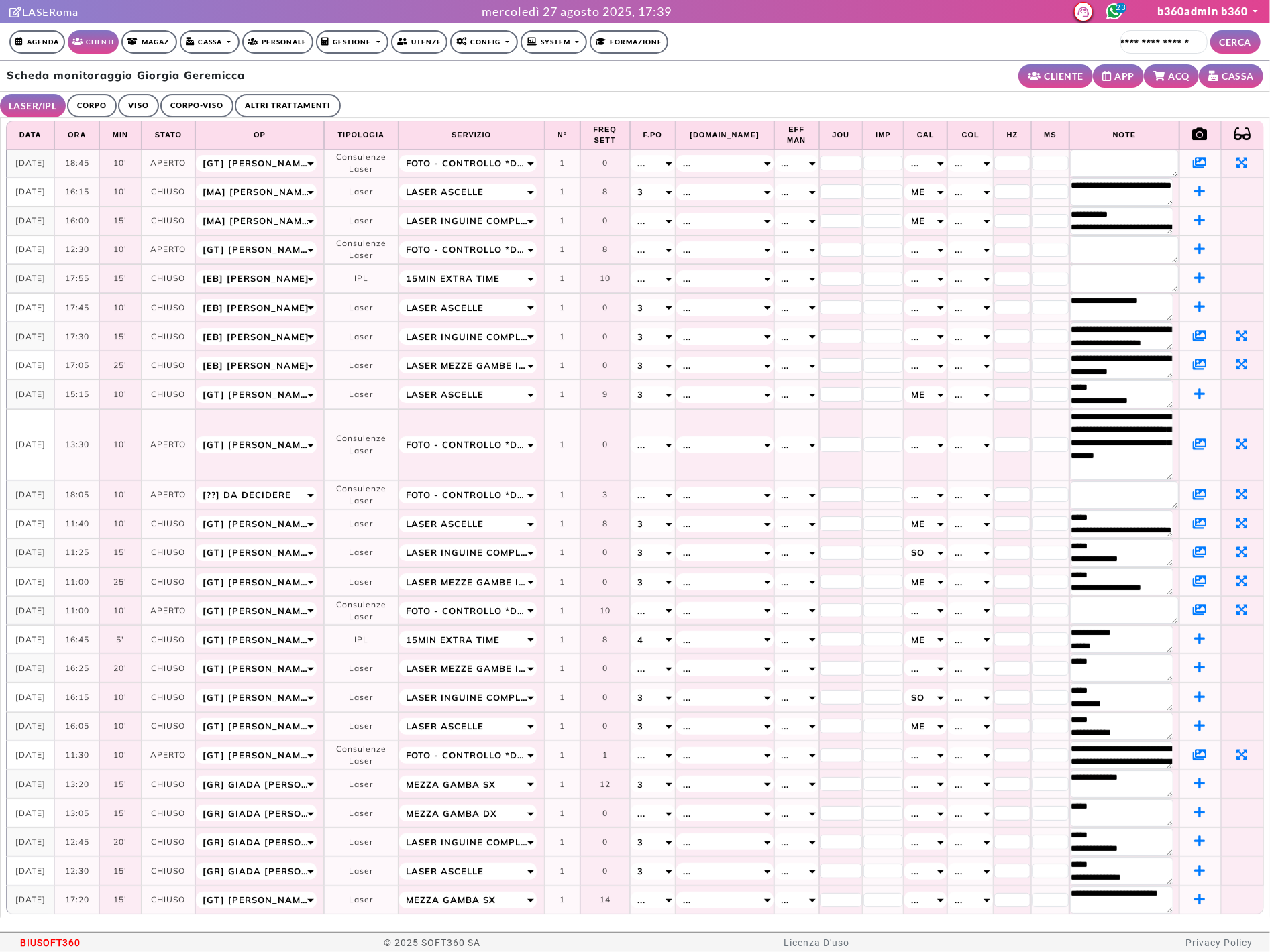
click at [42, 159] on td "05-08-2025" at bounding box center [30, 164] width 49 height 28
drag, startPoint x: 47, startPoint y: 167, endPoint x: 7, endPoint y: 151, distance: 43.1
click at [7, 151] on td "05-08-2025" at bounding box center [30, 164] width 49 height 28
click at [118, 168] on td "10'" at bounding box center [120, 164] width 42 height 28
click at [1193, 162] on icon at bounding box center [1199, 162] width 14 height 12
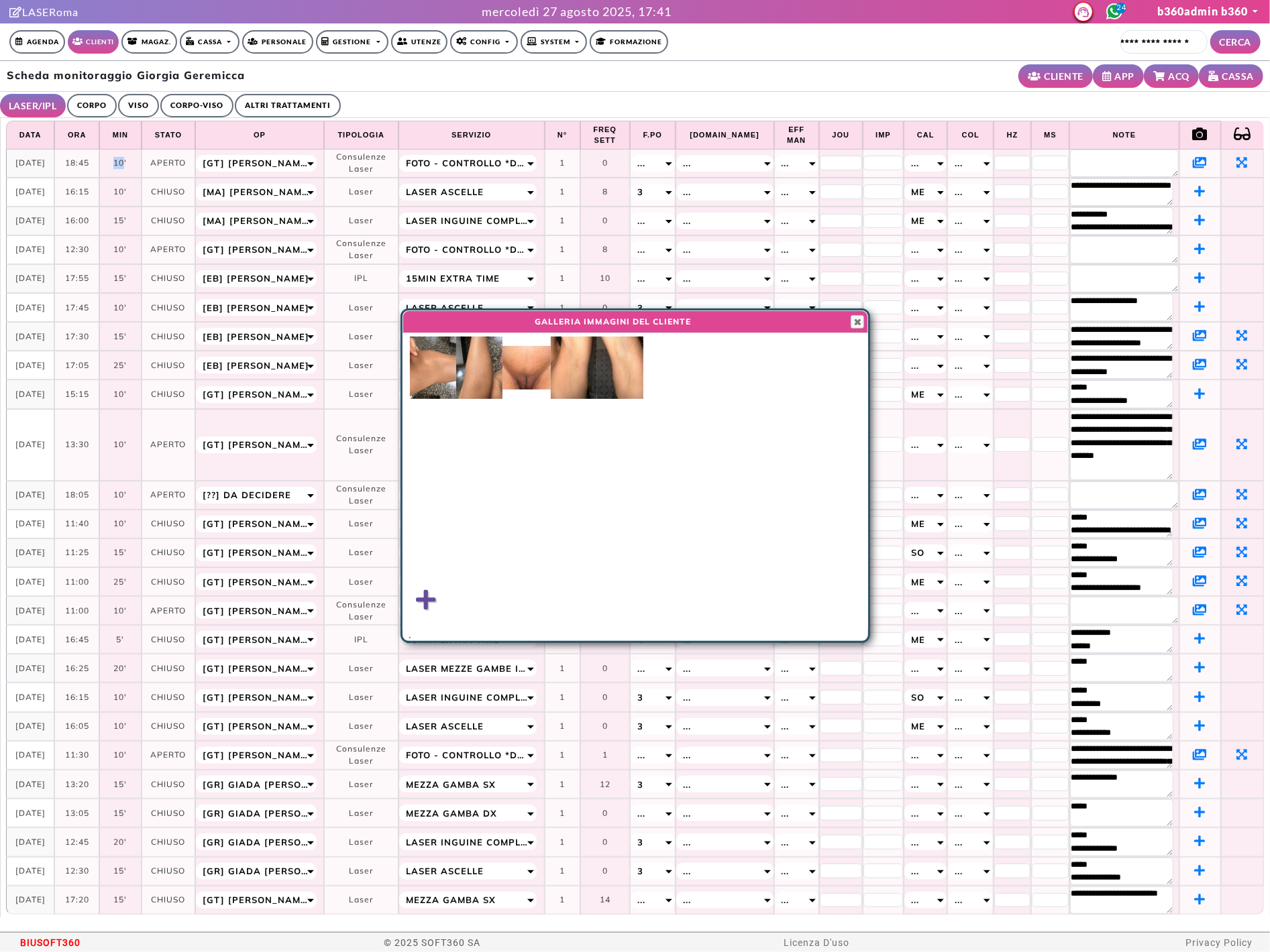
click at [518, 378] on img at bounding box center [527, 368] width 48 height 43
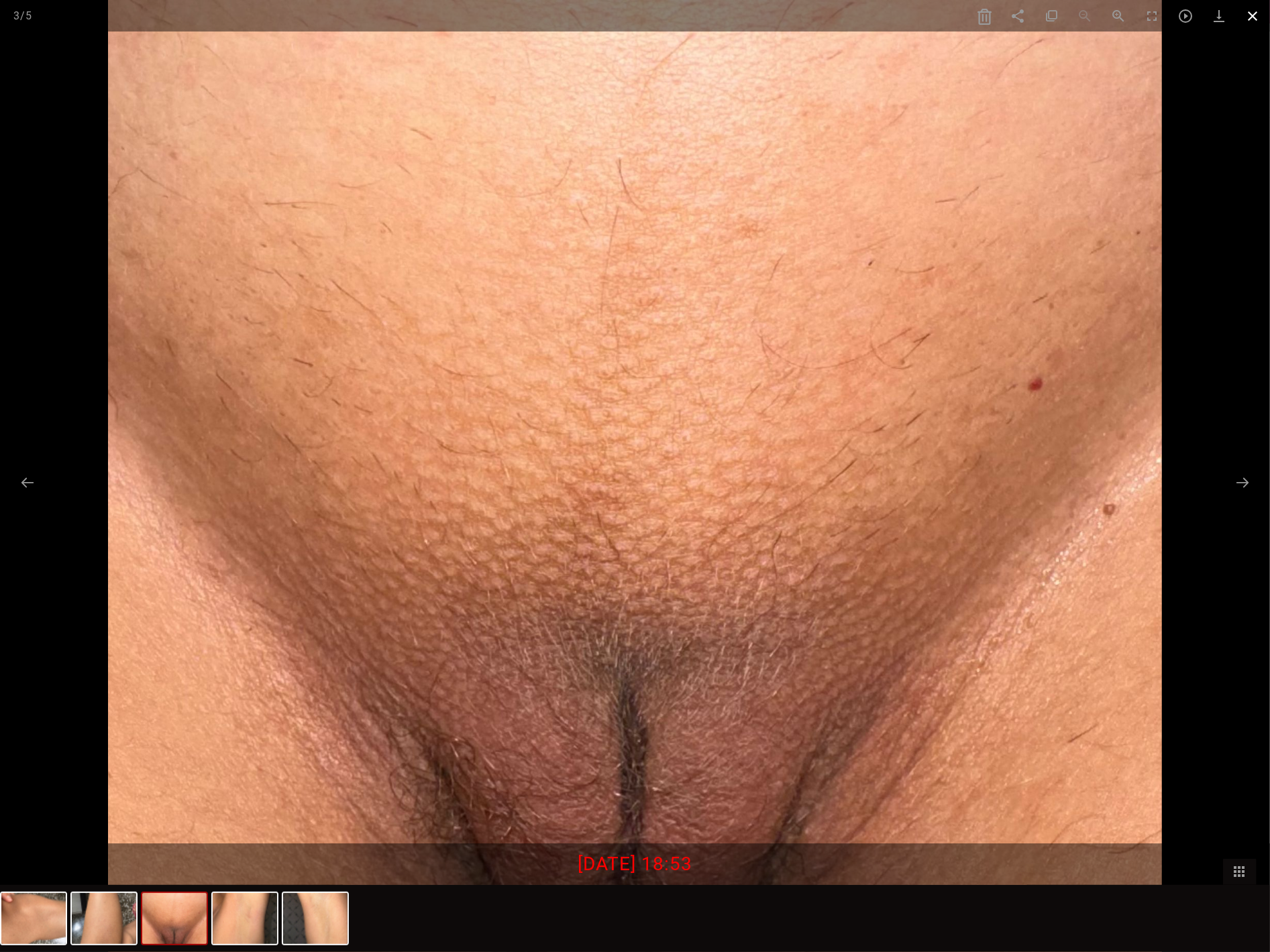
click at [1203, 11] on span at bounding box center [1253, 16] width 33 height 32
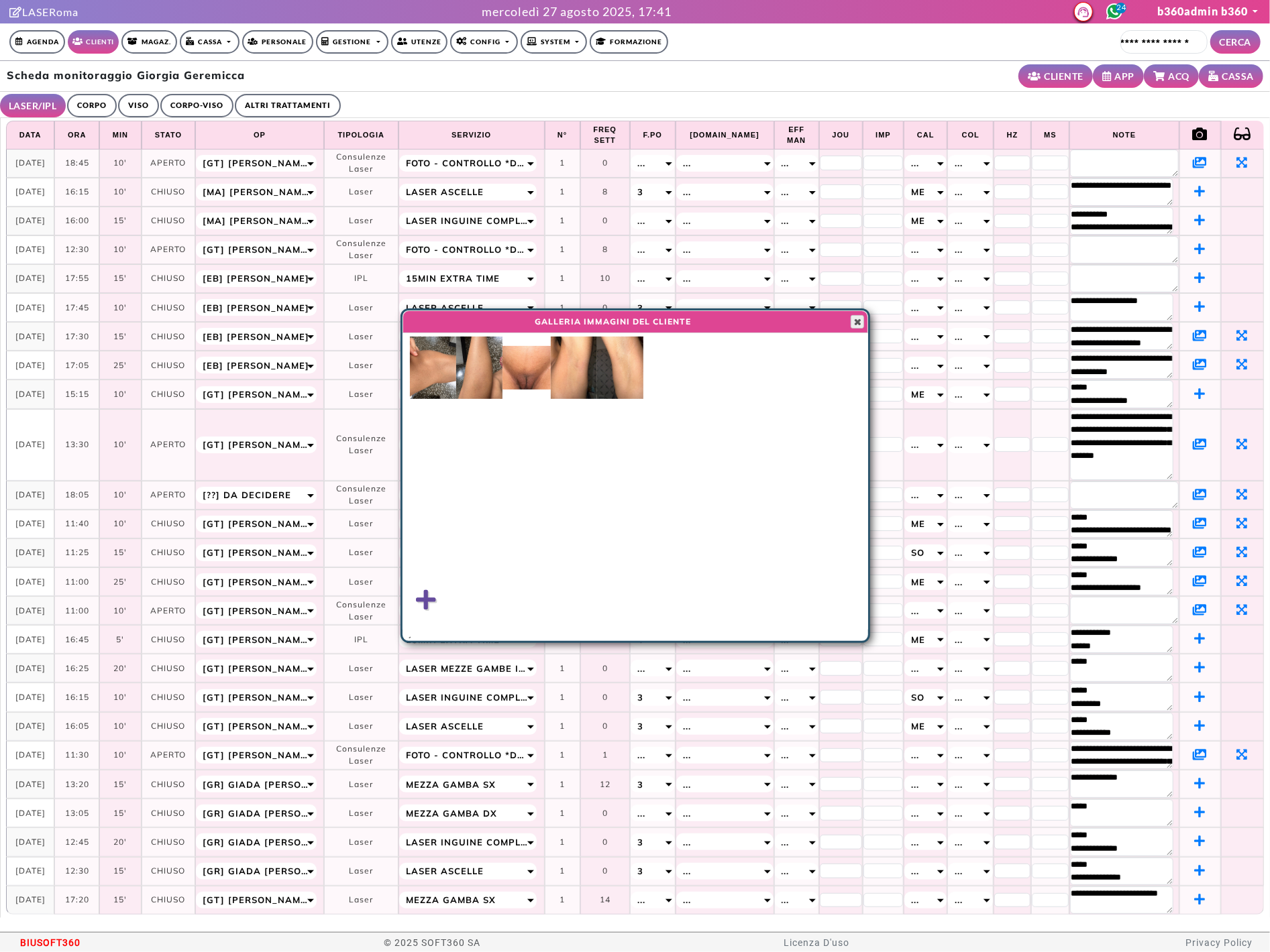
click at [854, 321] on span "button" at bounding box center [857, 321] width 11 height 11
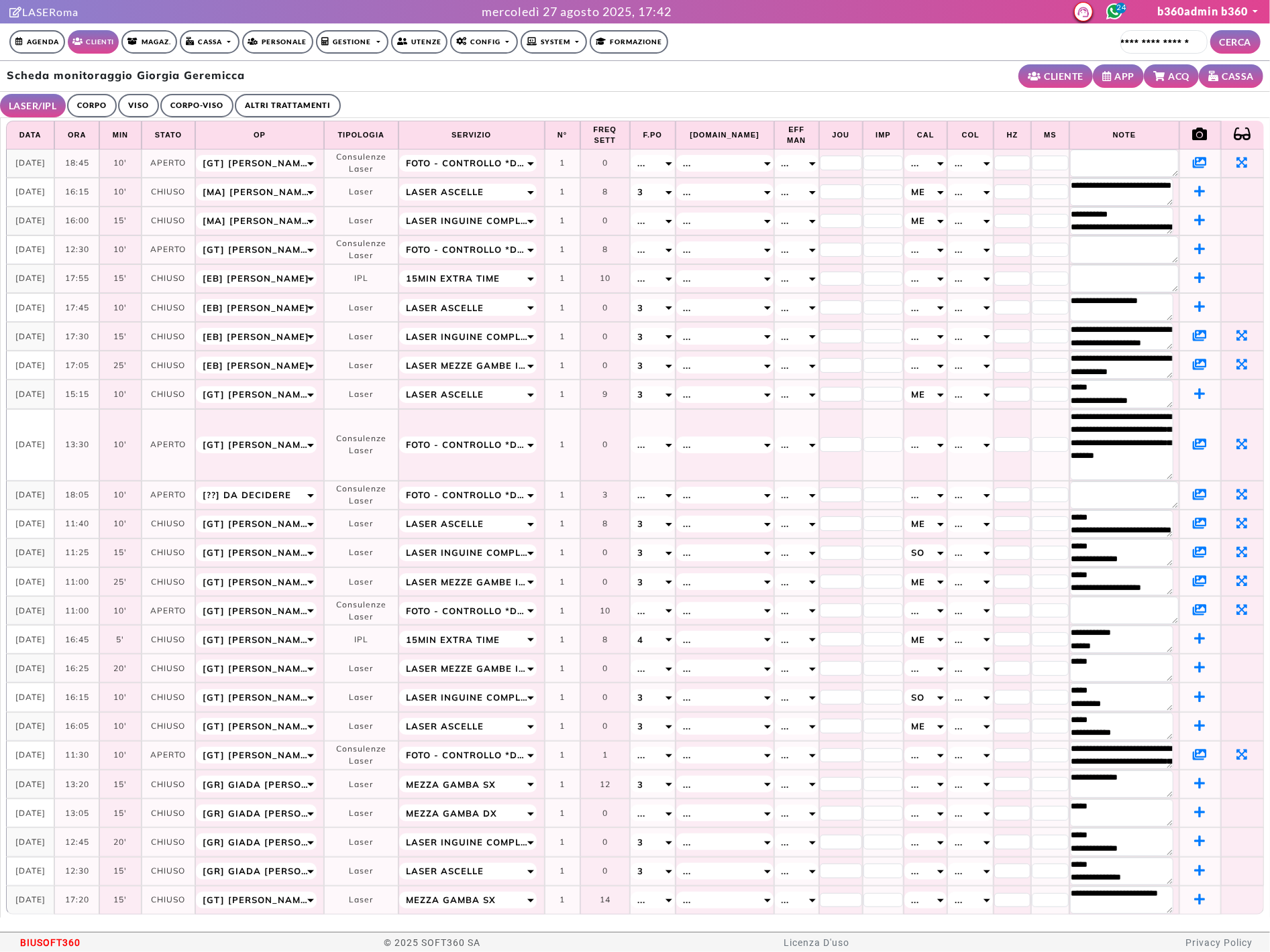
click at [1193, 367] on icon at bounding box center [1199, 364] width 14 height 12
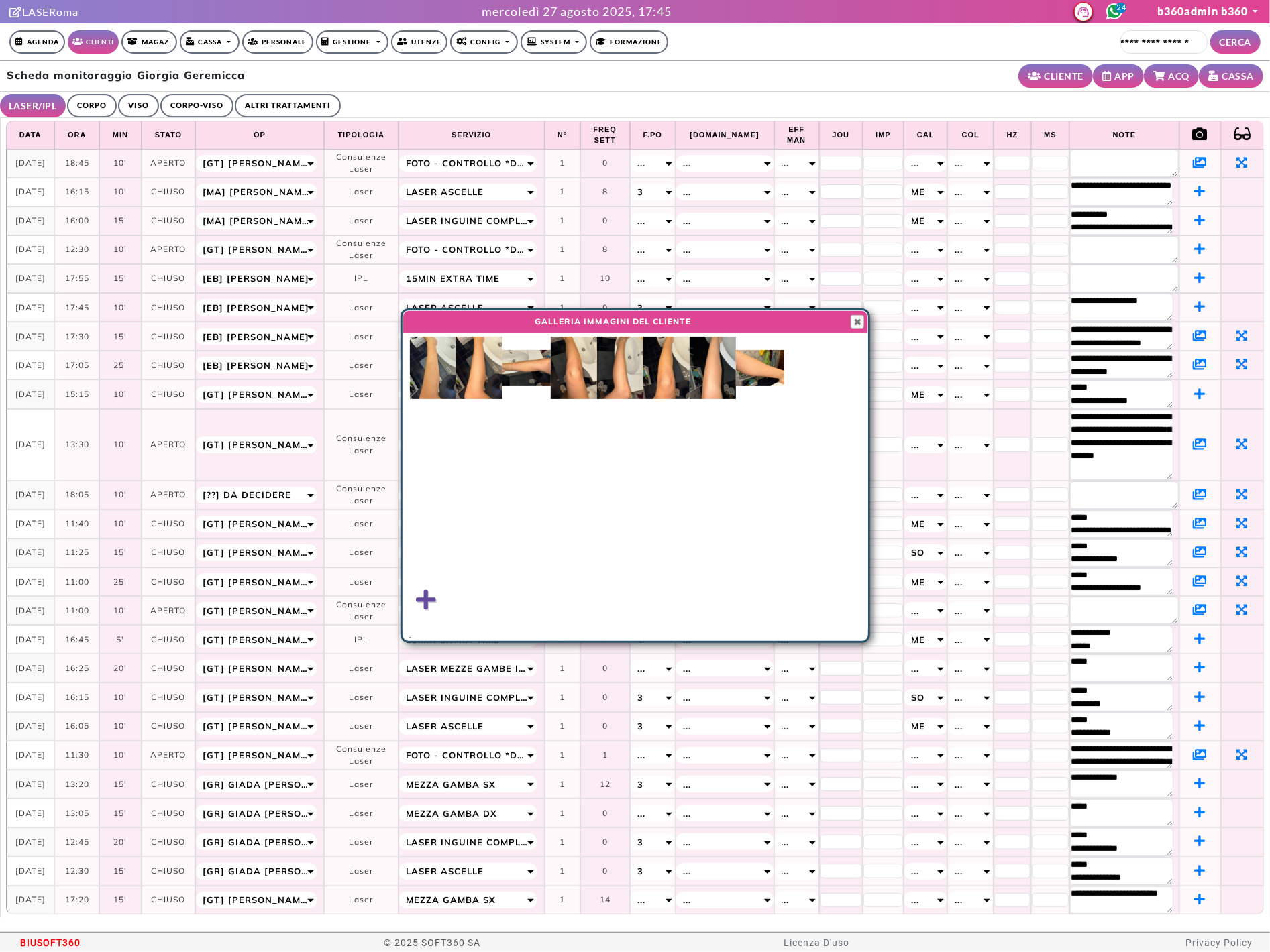
click at [432, 351] on img at bounding box center [433, 367] width 47 height 62
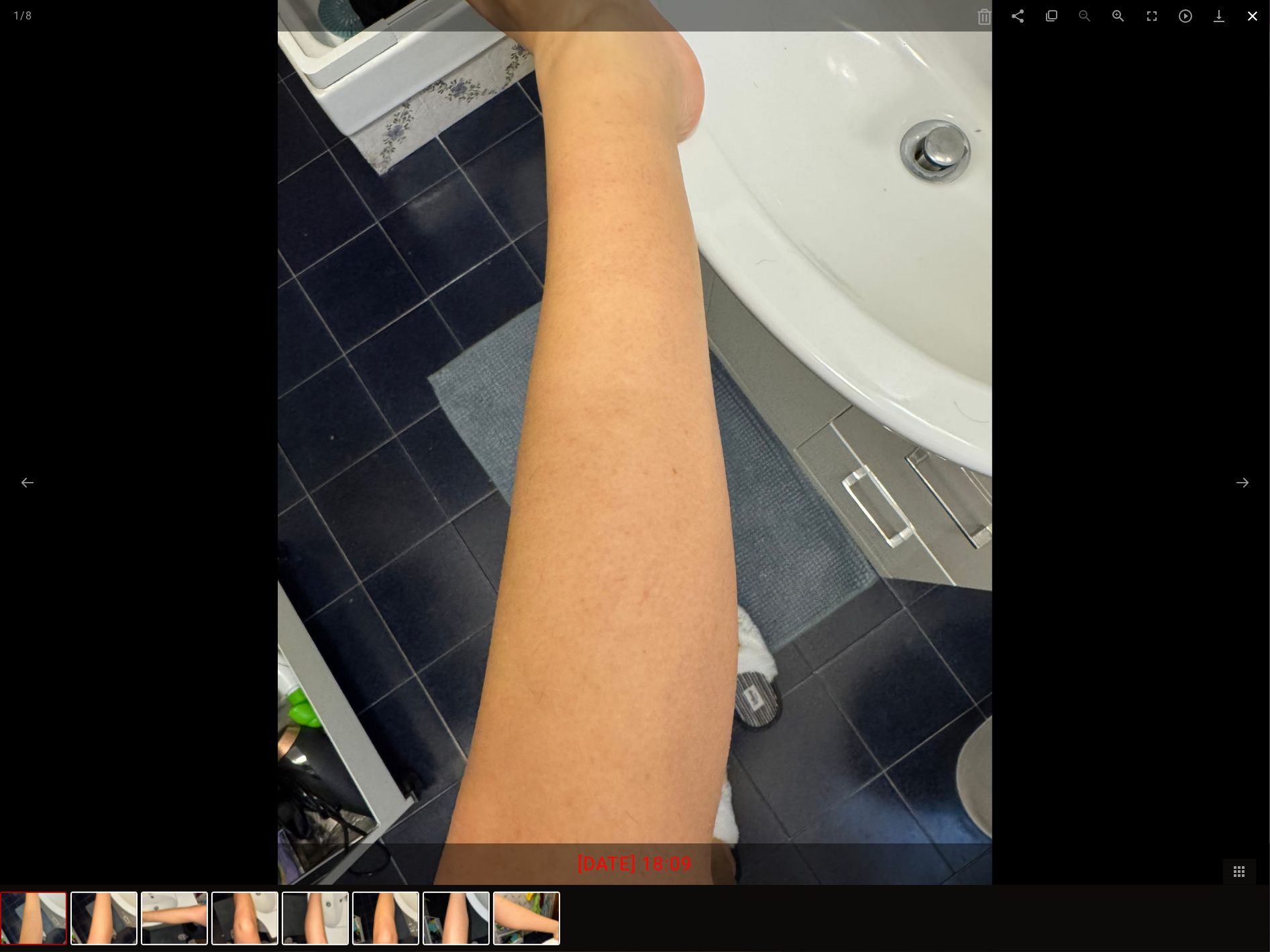
click at [1203, 22] on span at bounding box center [1253, 16] width 33 height 32
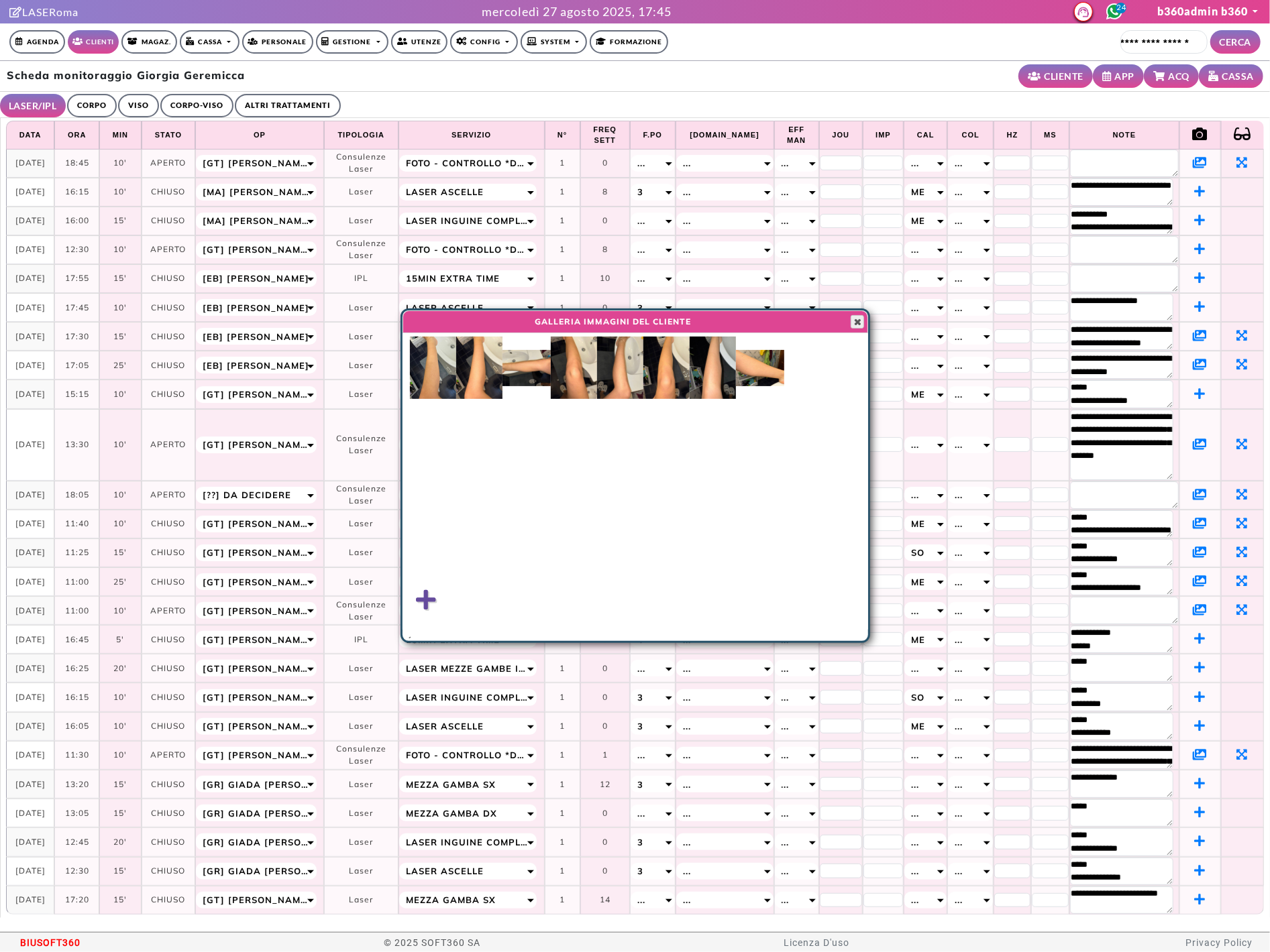
click at [864, 318] on button "Close" at bounding box center [858, 321] width 13 height 13
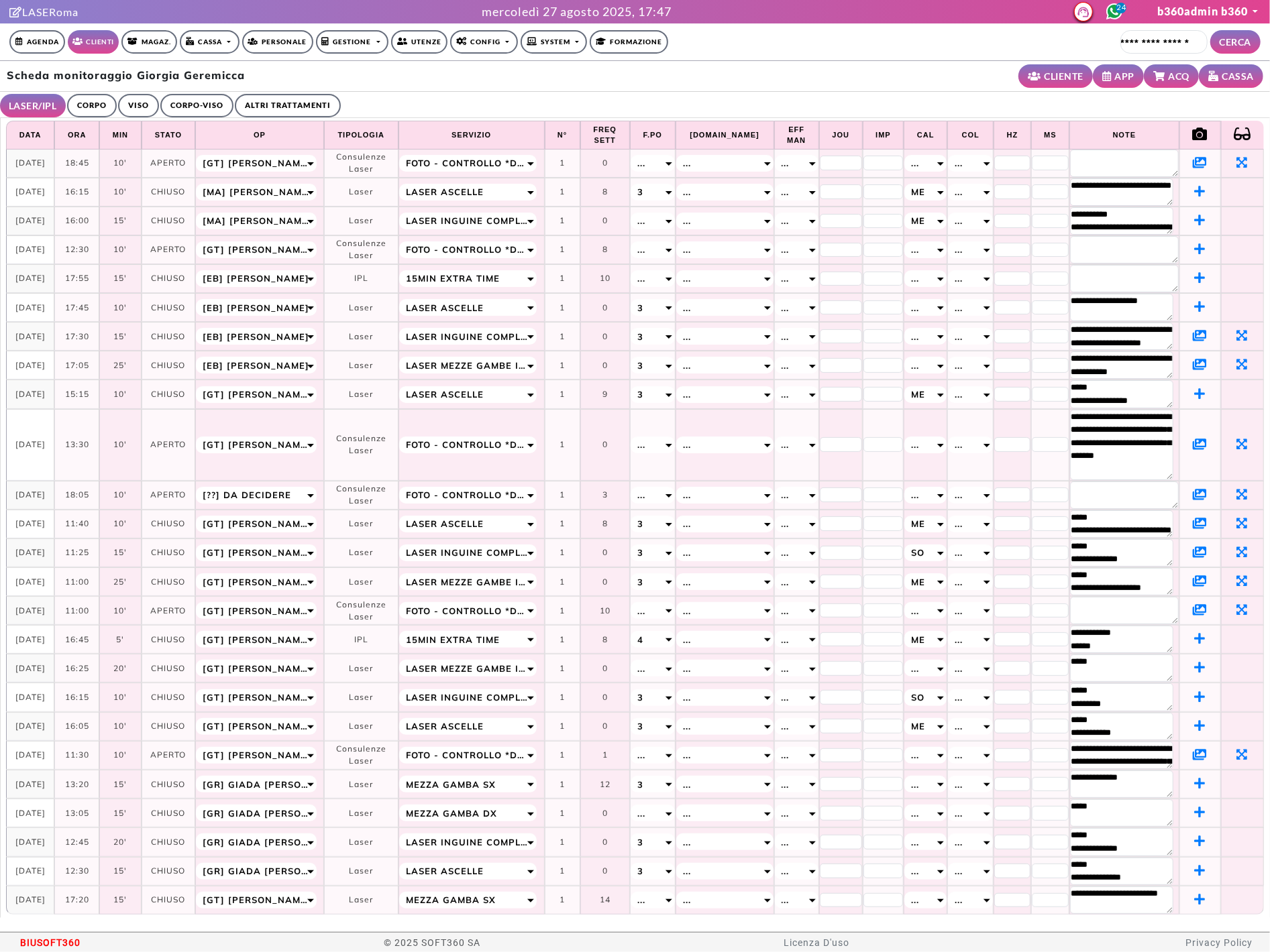
click at [519, 493] on span "FOTO - Controllo *da remoto* tramite foto" at bounding box center [467, 495] width 124 height 15
click at [524, 477] on td "**********" at bounding box center [472, 444] width 146 height 71
click at [520, 493] on span "FOTO - Controllo *da remoto* tramite foto" at bounding box center [467, 495] width 124 height 15
click at [520, 474] on td "**********" at bounding box center [472, 444] width 146 height 71
click at [510, 492] on span "FOTO - Controllo *da remoto* tramite foto" at bounding box center [467, 495] width 124 height 15
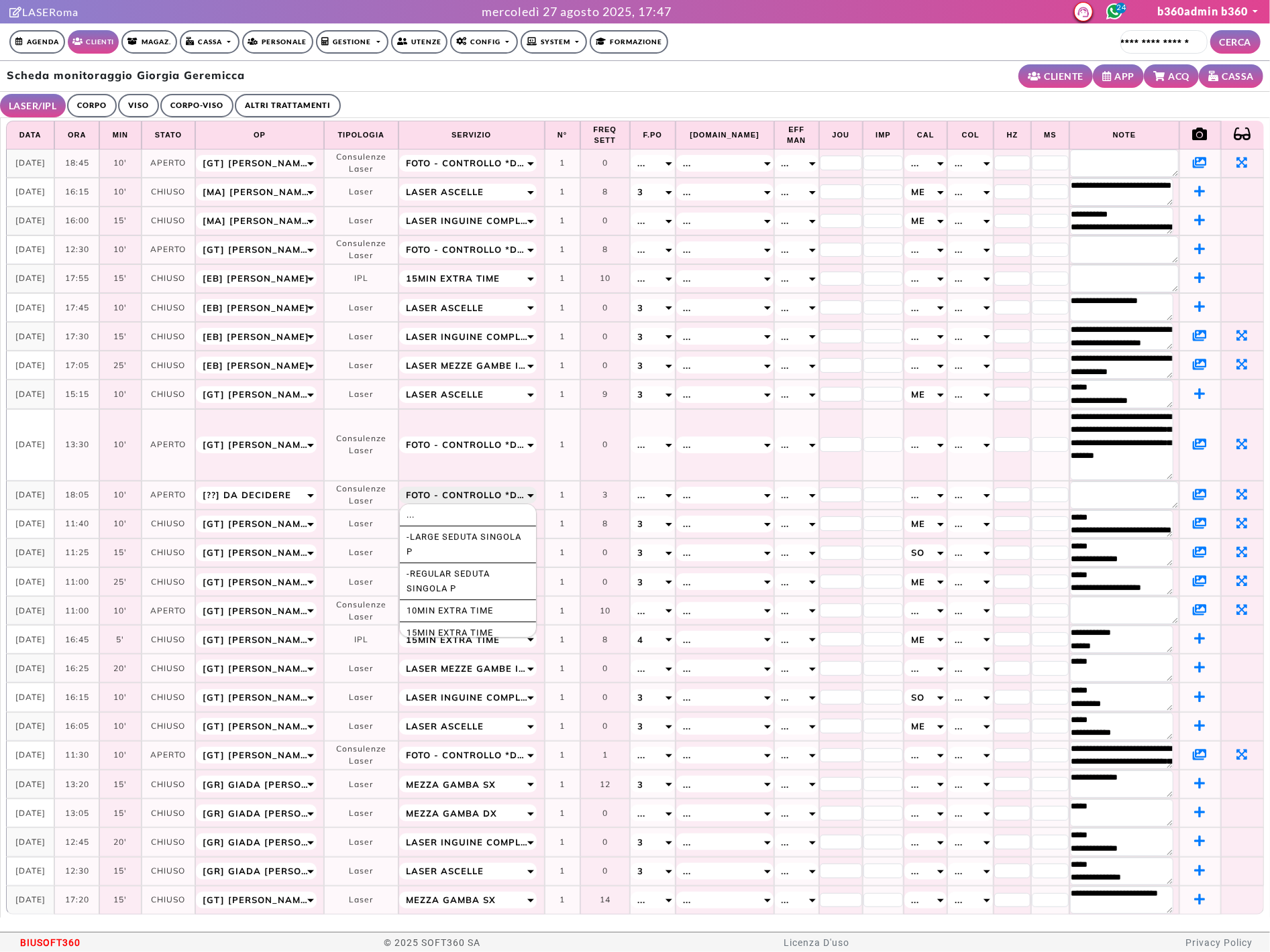
click at [495, 497] on span "FOTO - Controllo *da remoto* tramite foto" at bounding box center [467, 495] width 124 height 15
click at [530, 492] on span "FOTO - Controllo *da remoto* tramite foto" at bounding box center [467, 495] width 124 height 15
click at [530, 491] on span "FOTO - Controllo *da remoto* tramite foto" at bounding box center [467, 495] width 124 height 15
click at [1193, 493] on icon at bounding box center [1199, 494] width 14 height 12
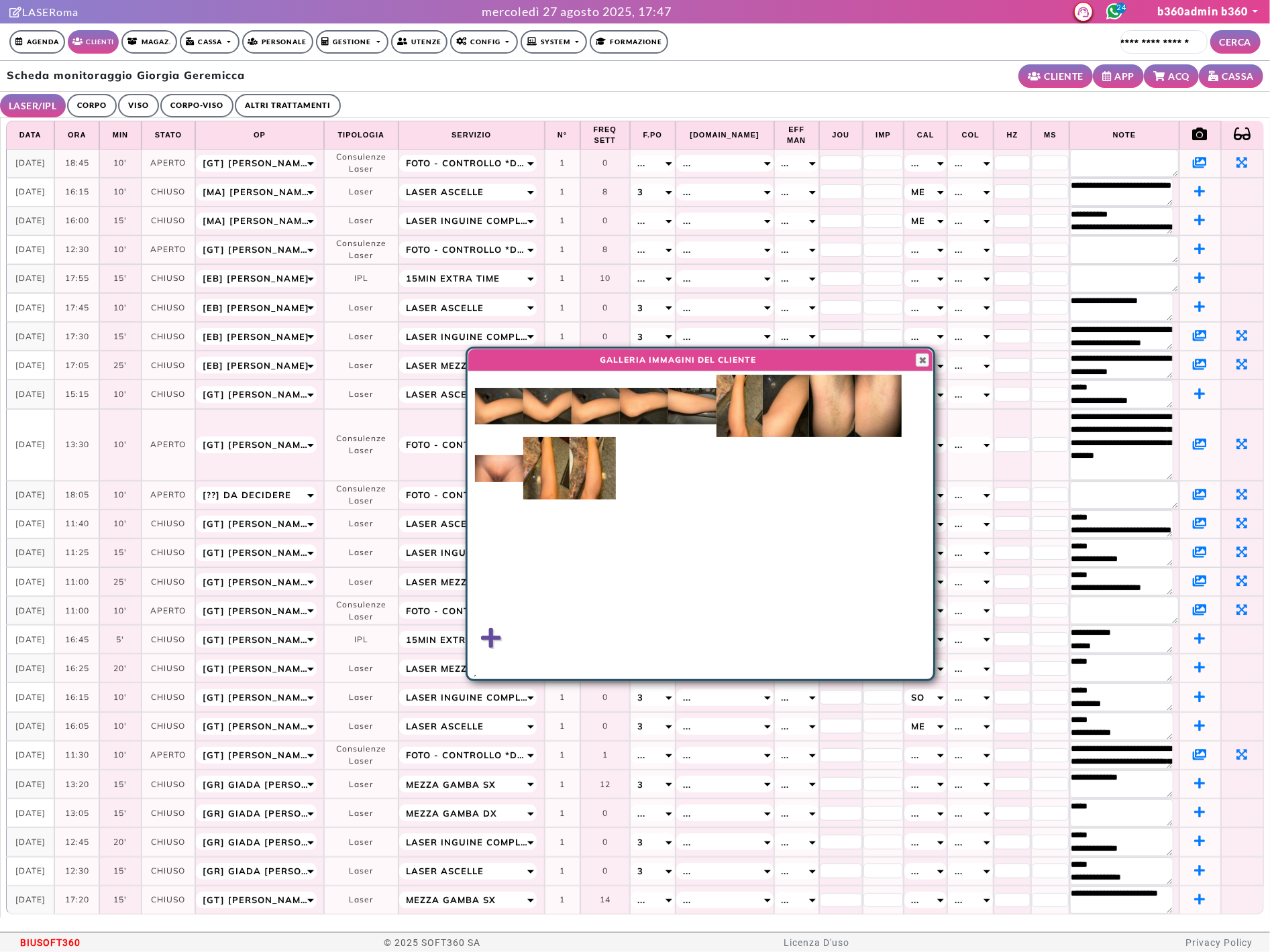
drag, startPoint x: 534, startPoint y: 320, endPoint x: 599, endPoint y: 358, distance: 75.3
click at [599, 358] on span "GALLERIA IMMAGINI DEL CLIENTE" at bounding box center [678, 360] width 401 height 12
click at [918, 361] on span "button" at bounding box center [923, 360] width 11 height 11
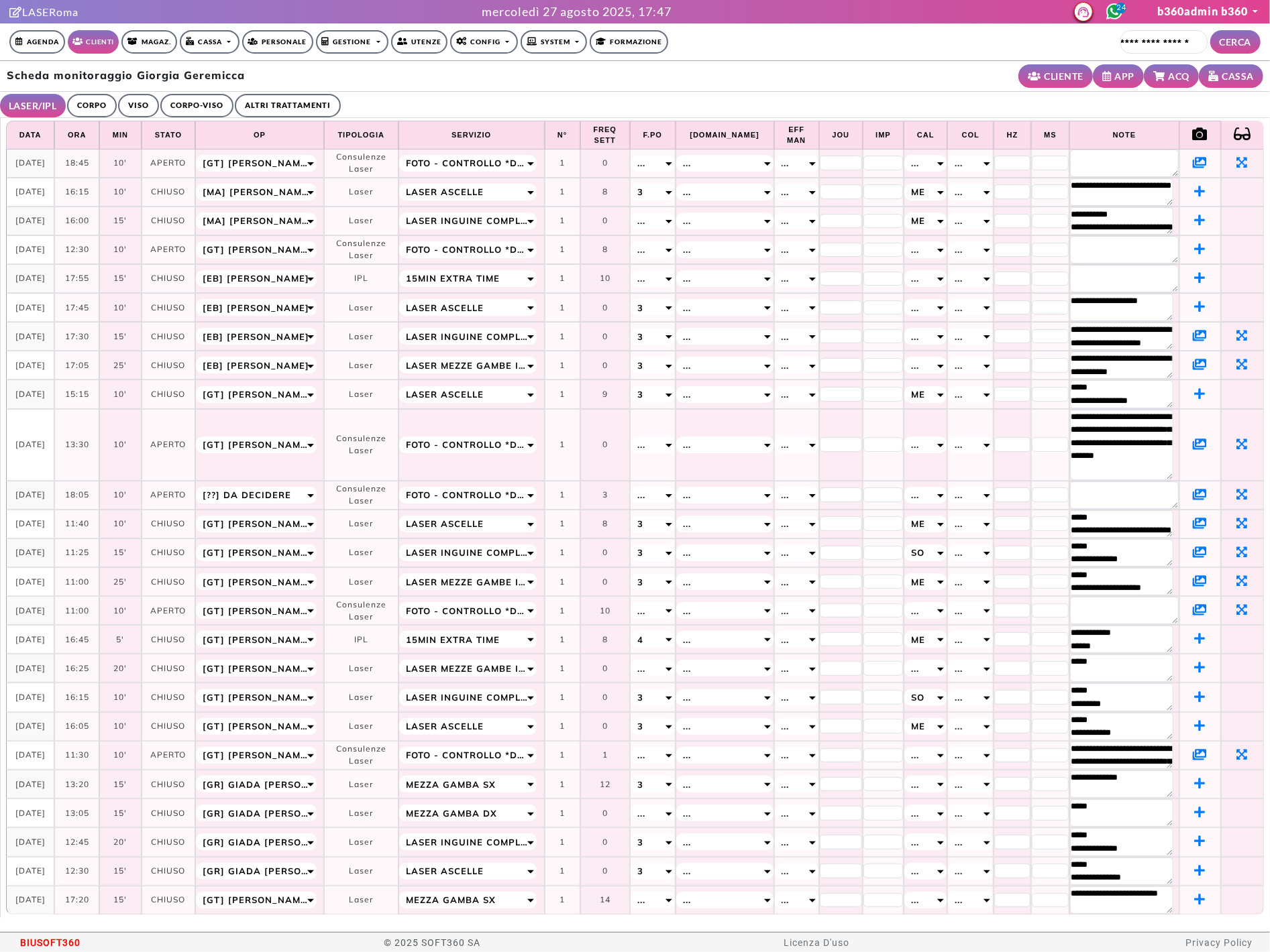
click at [75, 162] on td "18:45" at bounding box center [76, 164] width 45 height 28
click at [420, 100] on ul "LASER/IPL ULTRASUONI CORPO VISO CORPO-VISO ALTRI TRATTAMENTI" at bounding box center [635, 105] width 1270 height 26
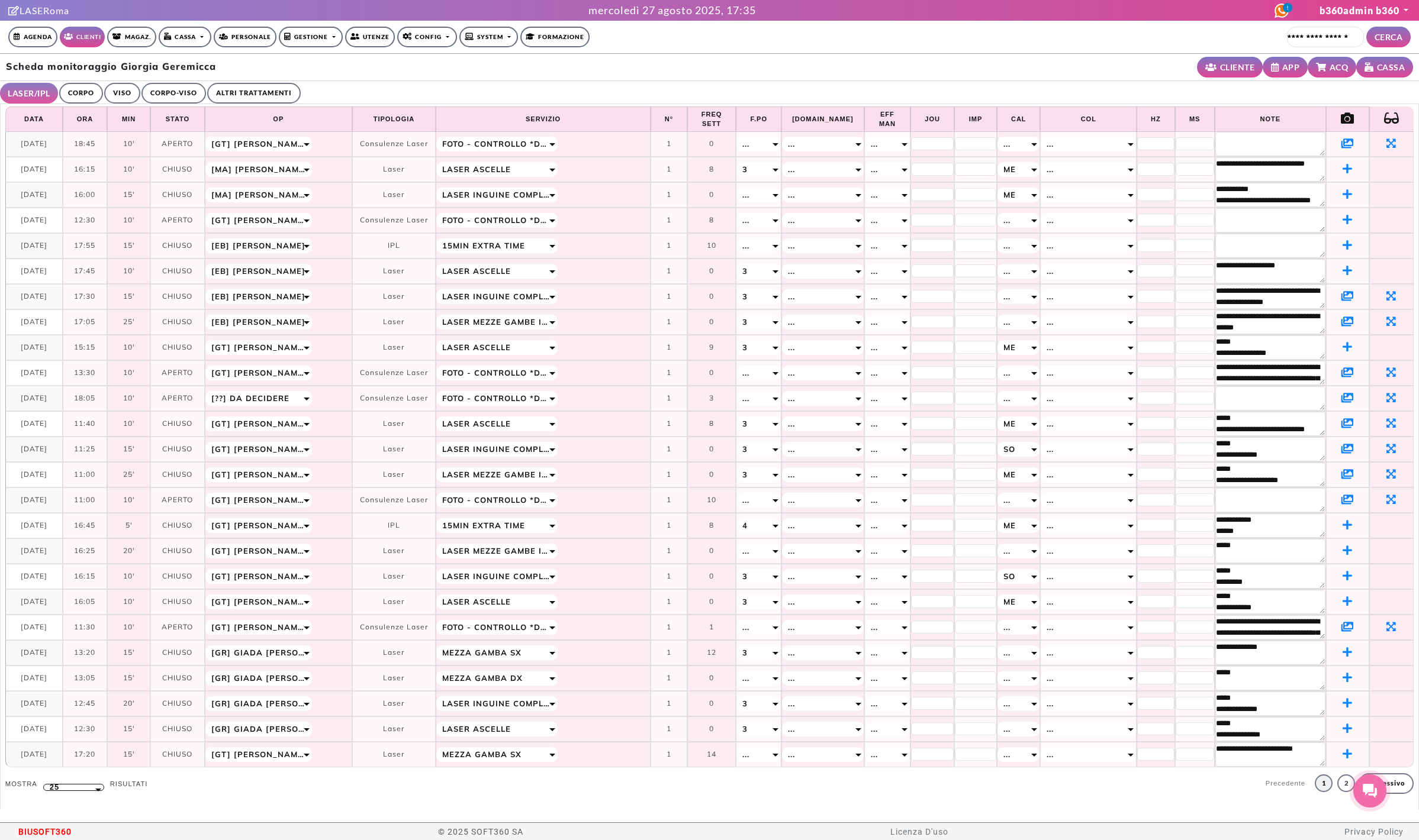
select select "*****"
select select "*"
select select "*****"
select select
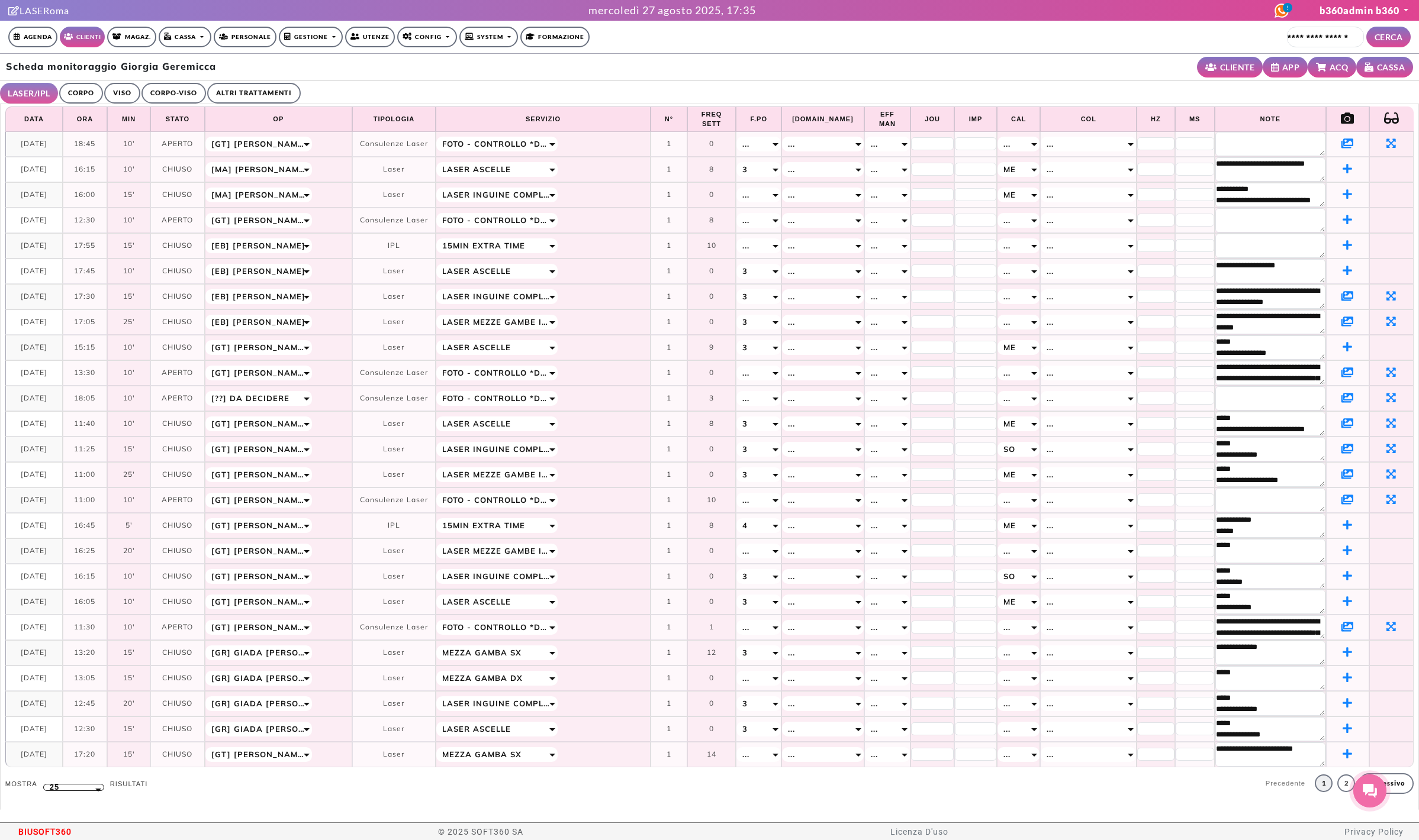
select select "*"
select select "*****"
select select
select select "*****"
select select "*"
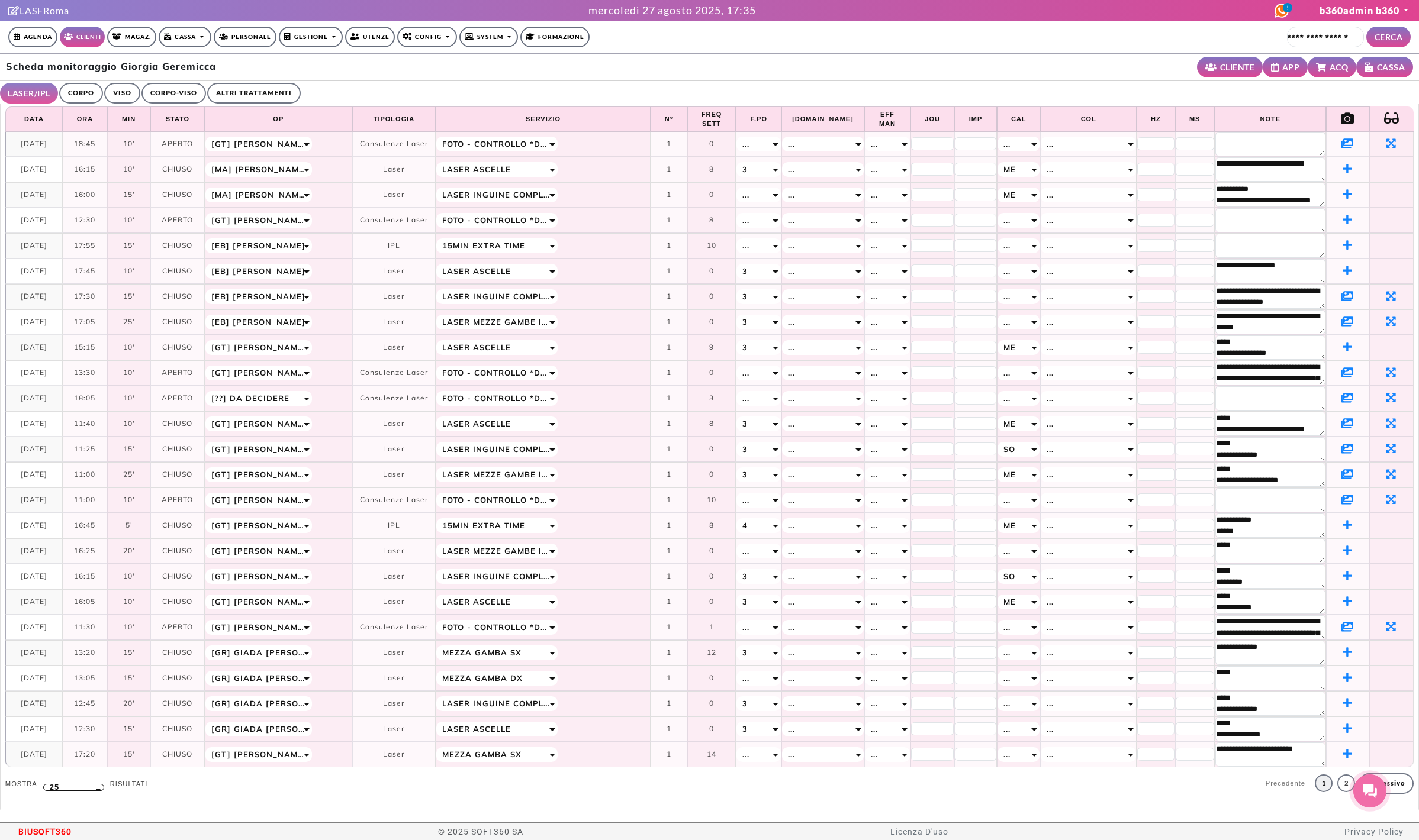
select select "*****"
select select "*"
select select
select select "*"
select select
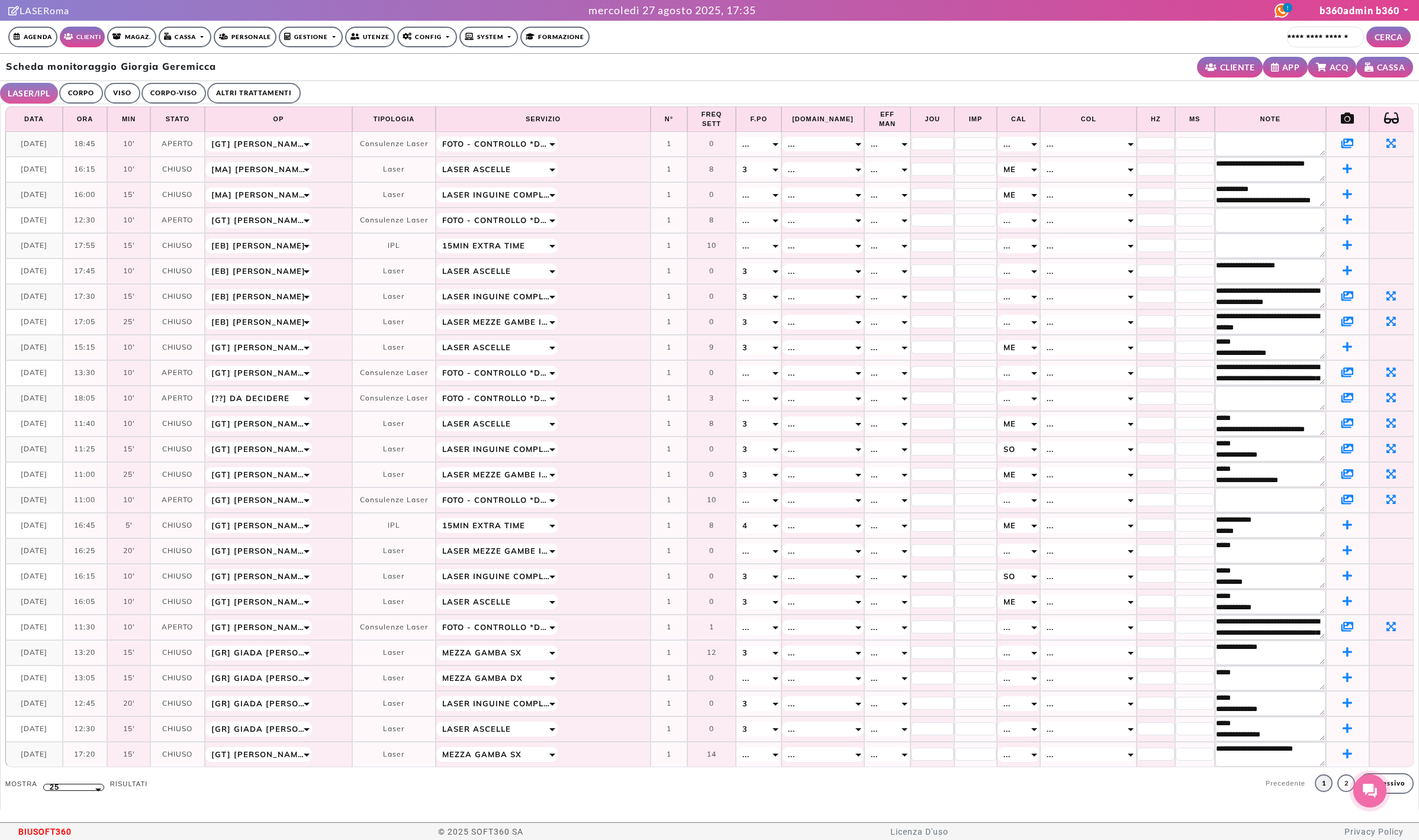
select select "*"
select select "*****"
select select
select select "*****"
select select
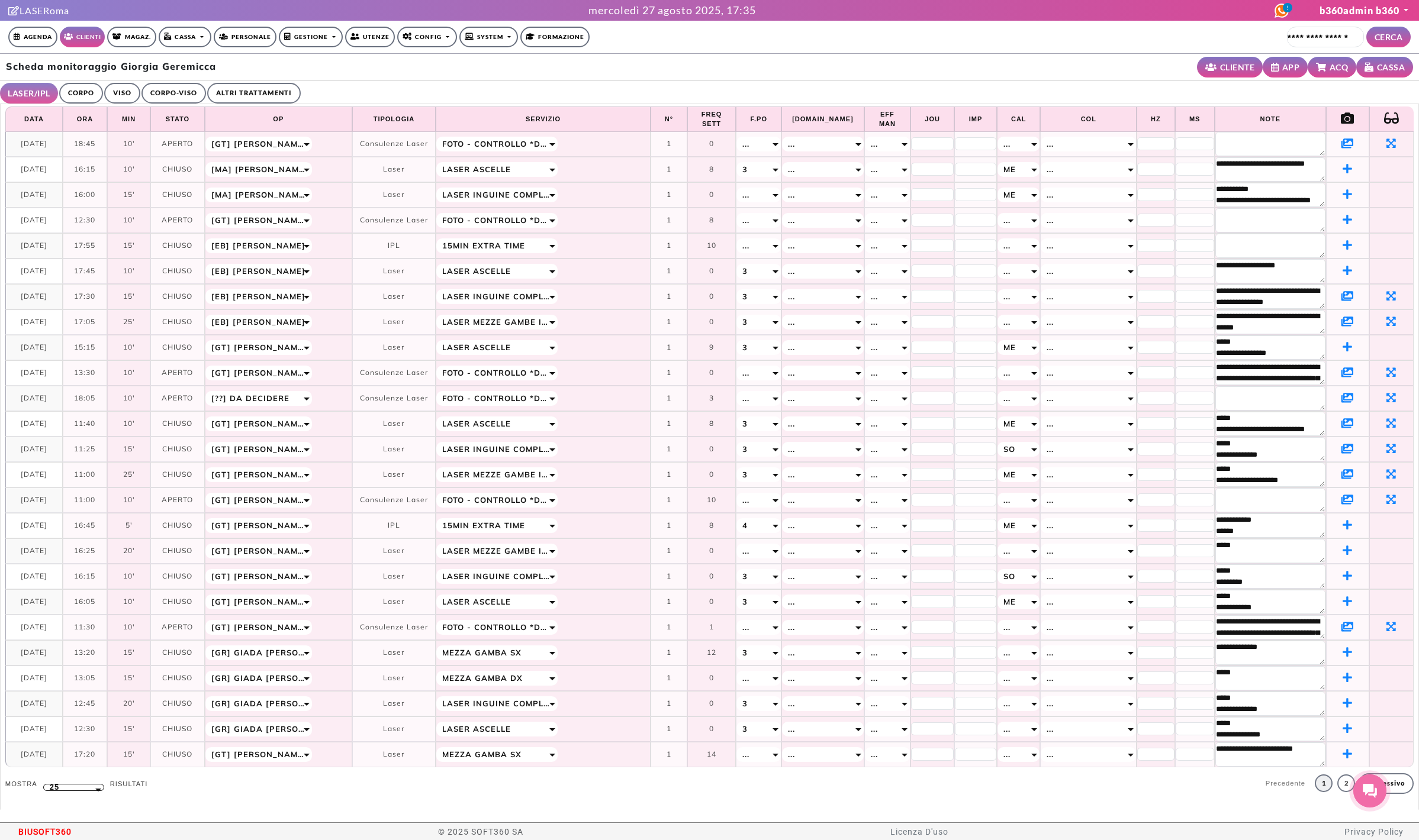
select select
select select "*****"
select select "*"
select select "*****"
select select
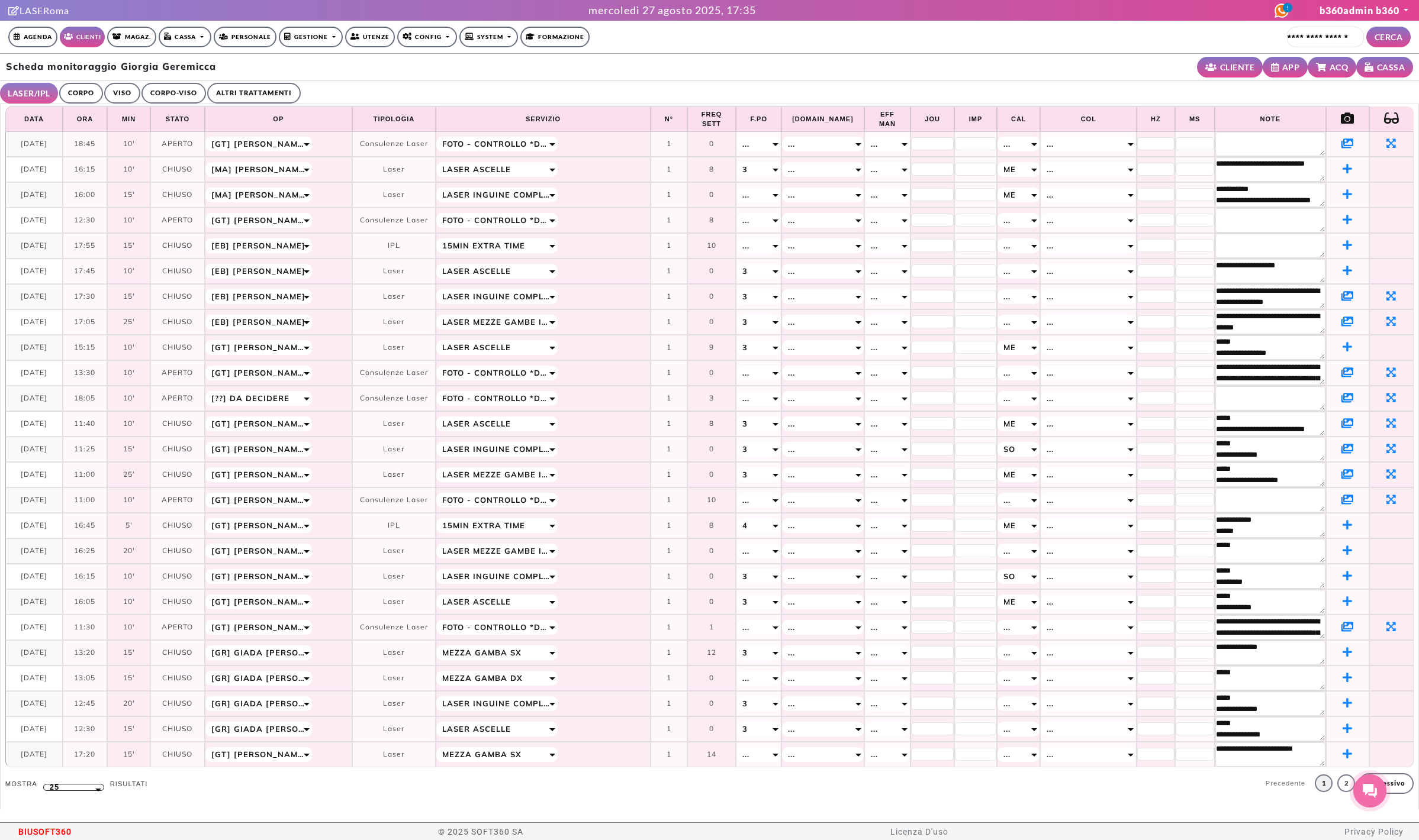
select select
select select "*****"
select select
select select "*****"
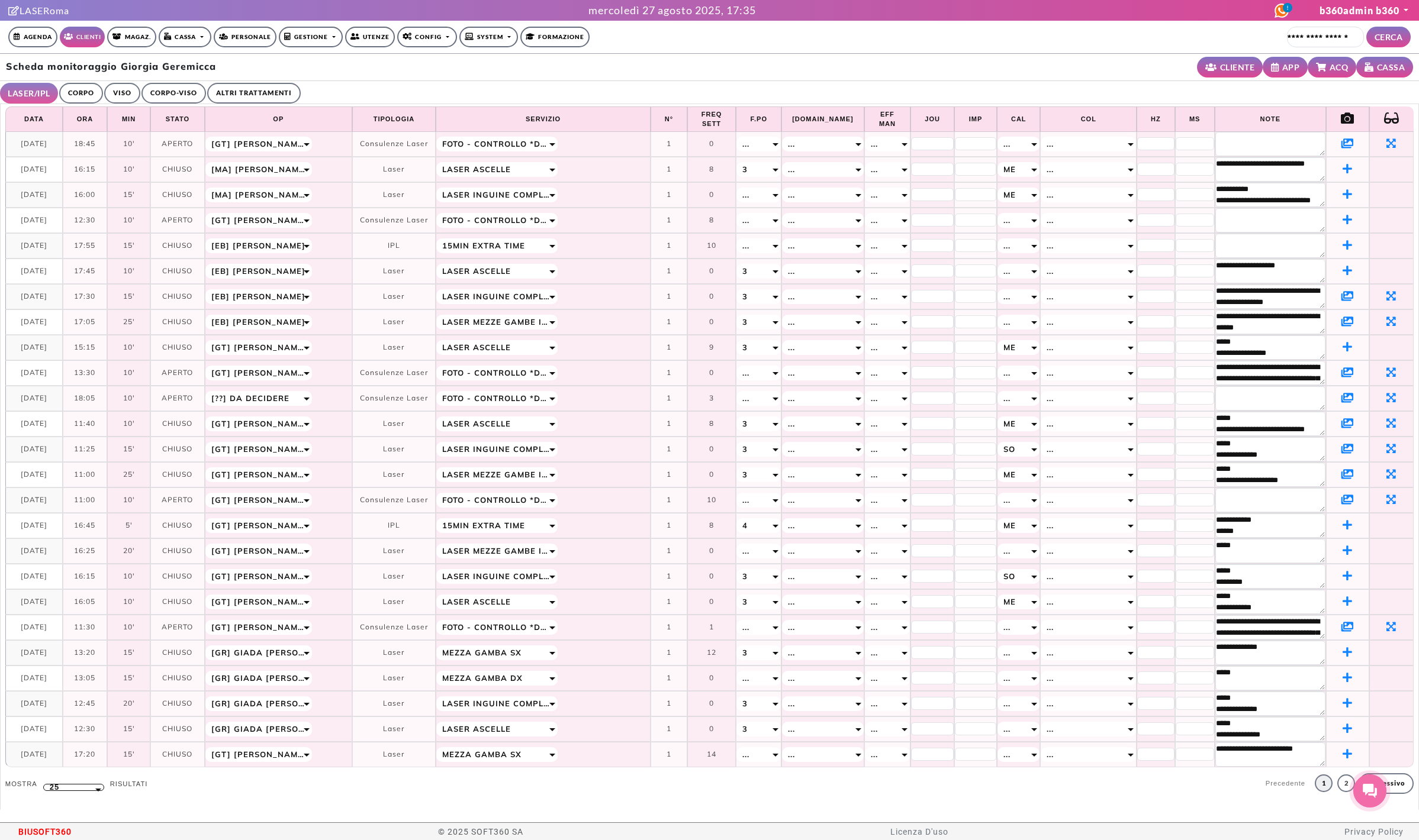
select select
select select "**"
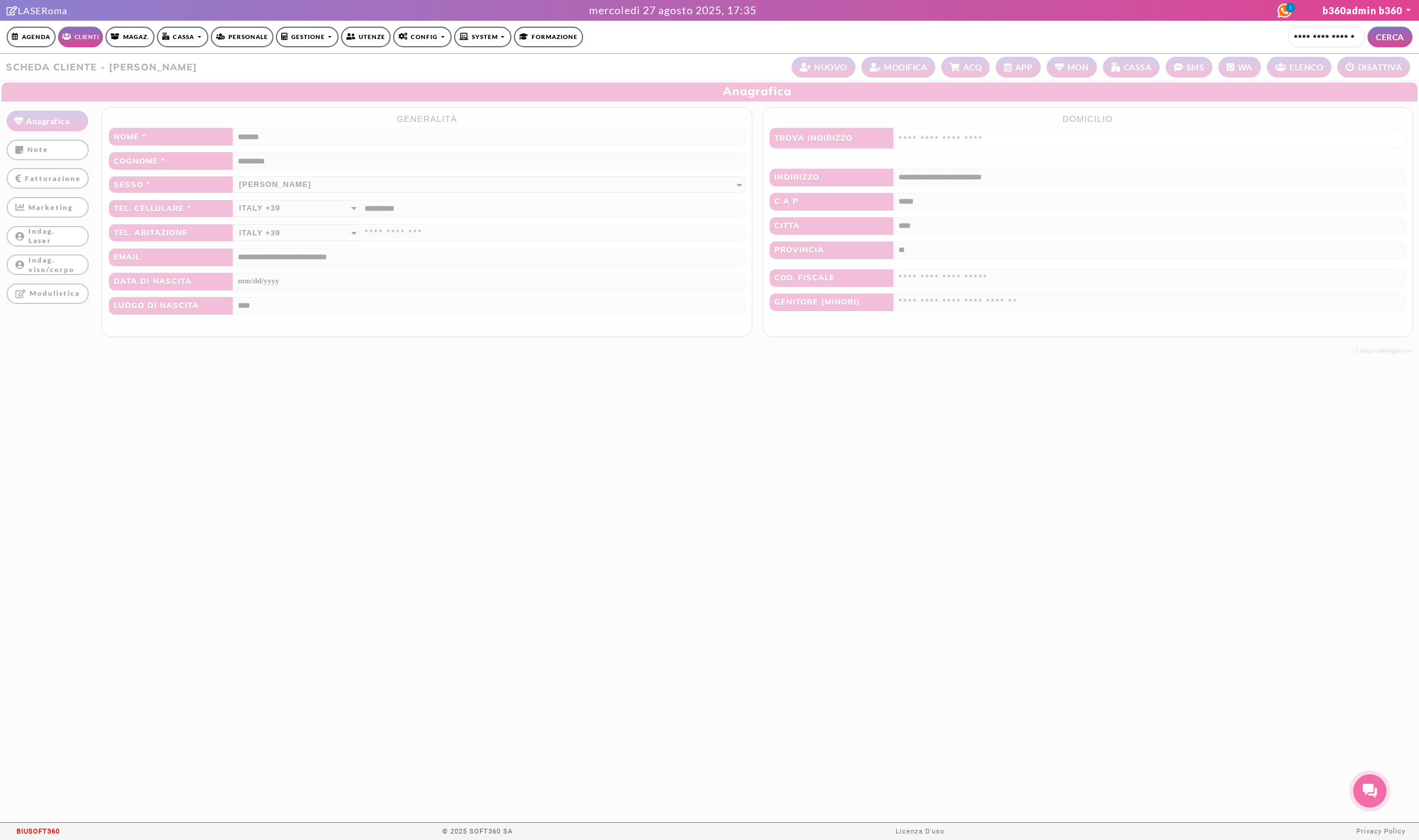
scroll to position [1, 0]
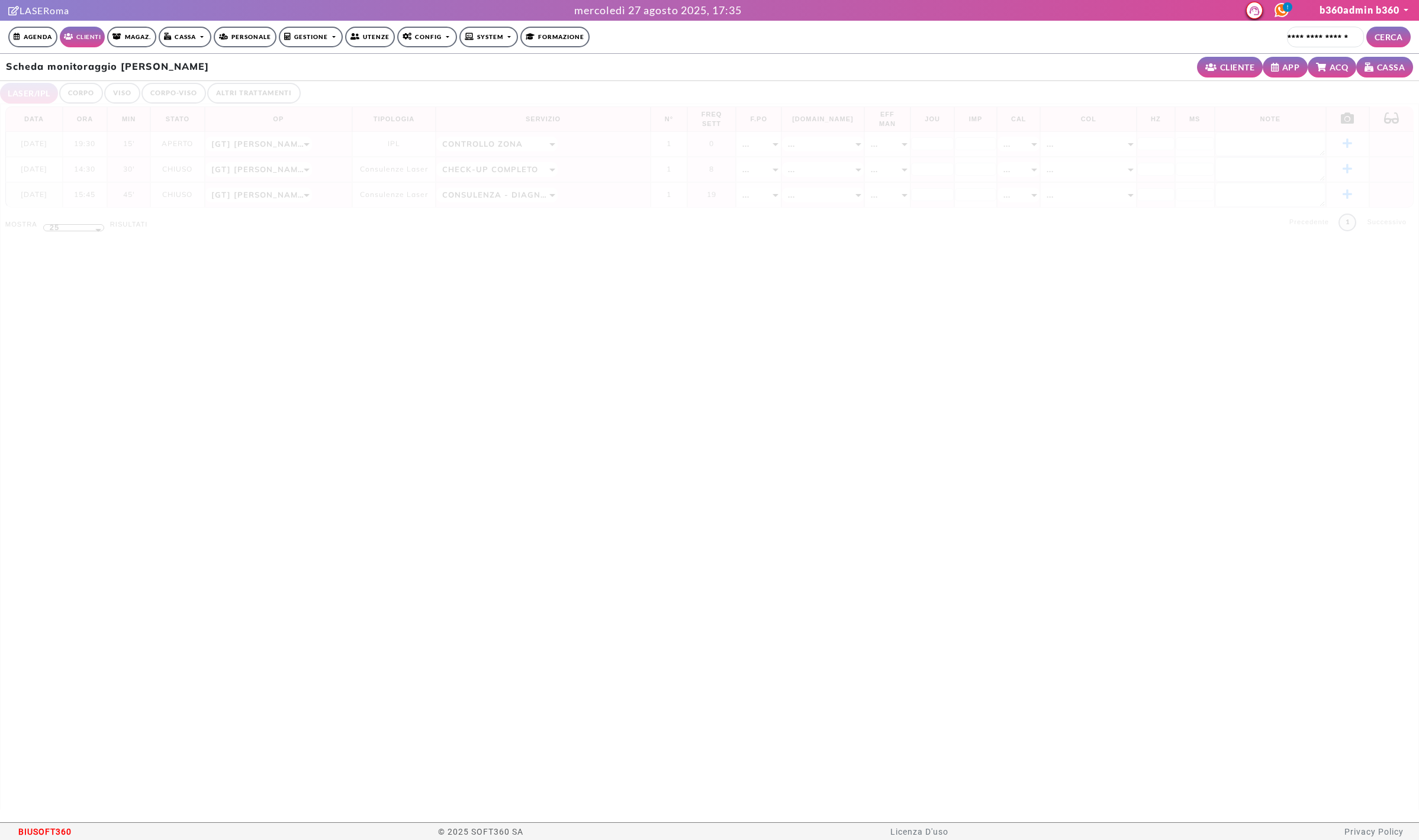
select select "**"
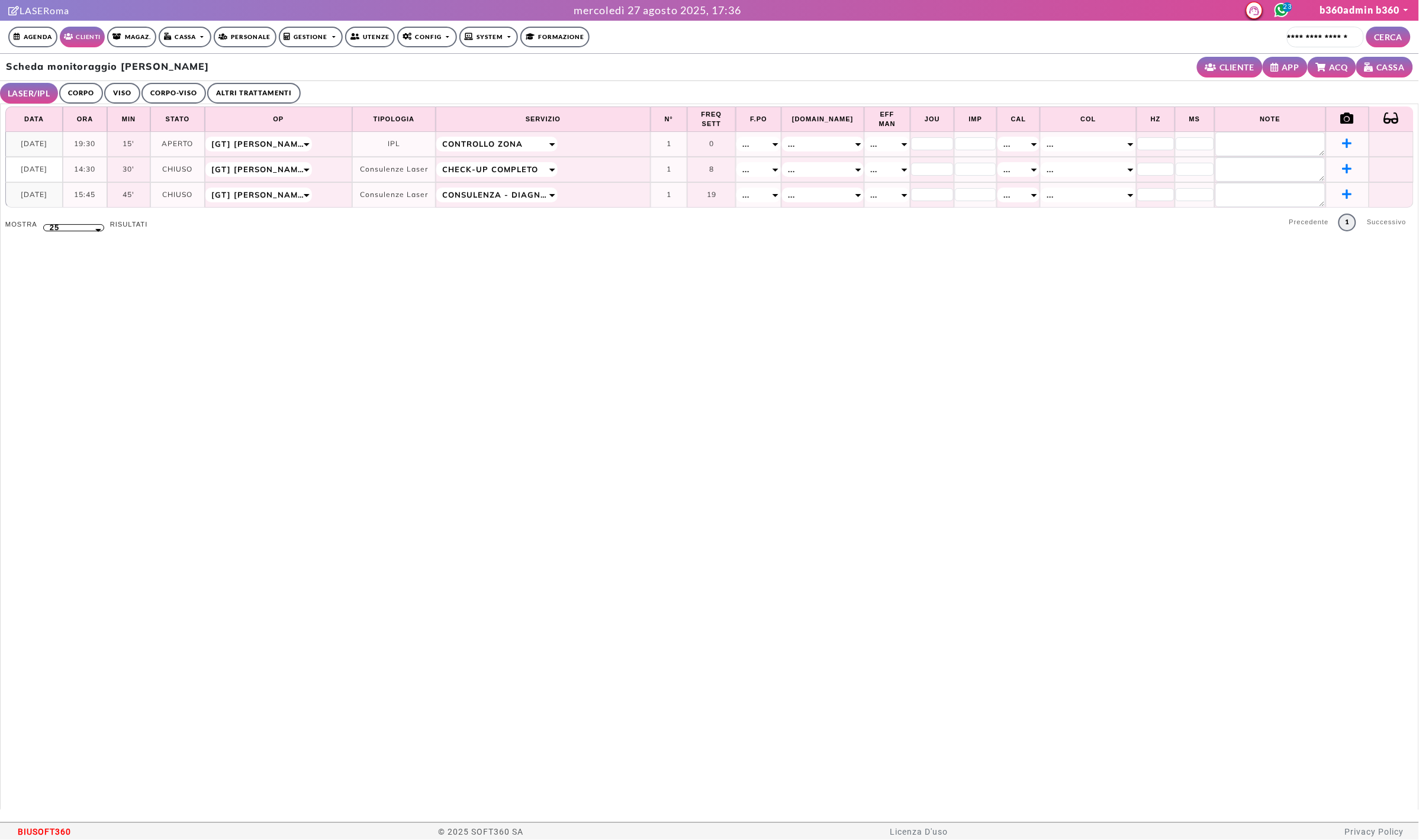
click at [89, 90] on link "CORPO" at bounding box center [81, 93] width 44 height 21
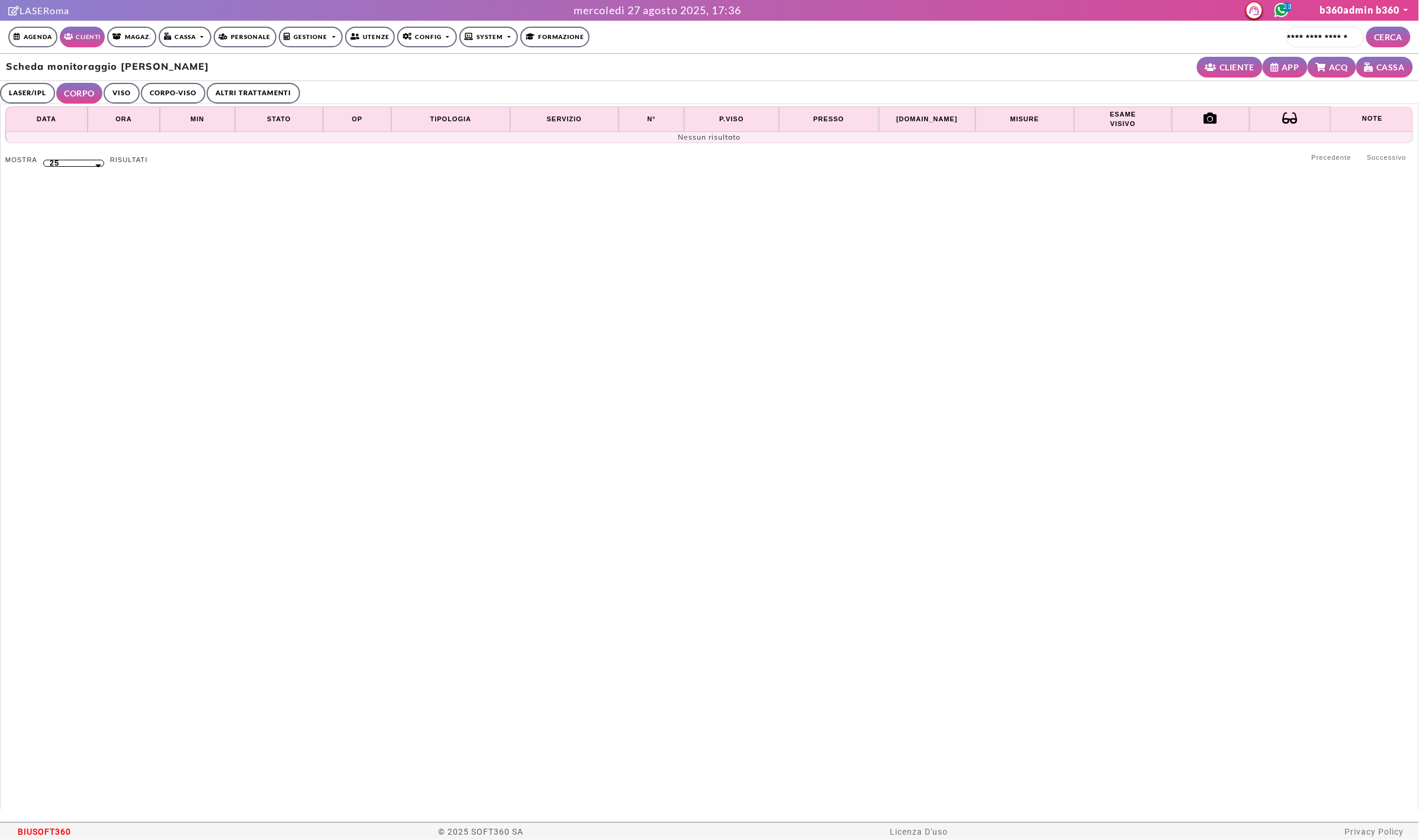
click at [108, 91] on link "VISO" at bounding box center [121, 93] width 36 height 21
click at [161, 89] on link "CORPO-VISO" at bounding box center [172, 93] width 65 height 21
click at [253, 87] on link "ALTRI TRATTAMENTI" at bounding box center [257, 93] width 94 height 21
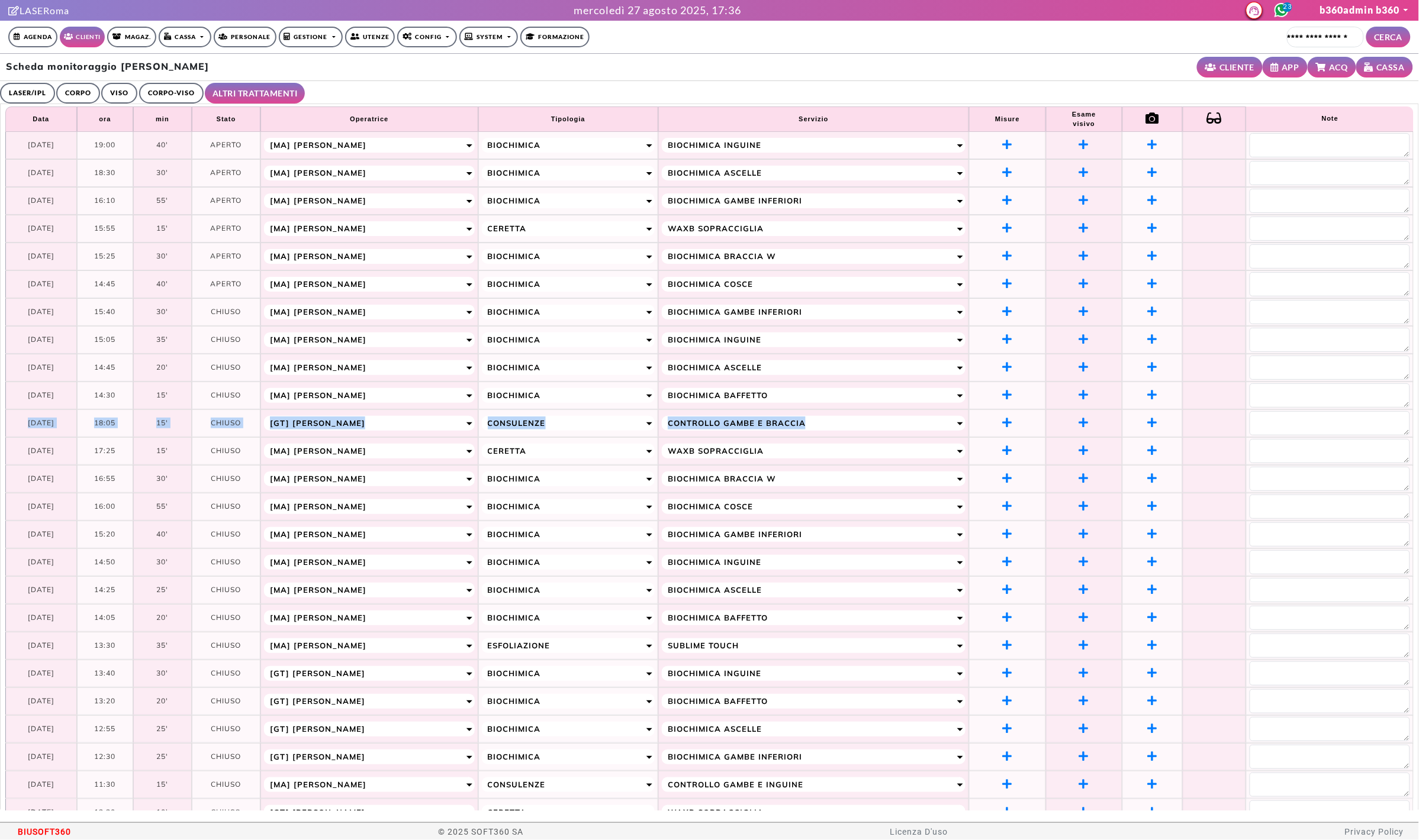
drag, startPoint x: 21, startPoint y: 424, endPoint x: 842, endPoint y: 427, distance: 821.0
click at [842, 427] on tr "**********" at bounding box center [709, 424] width 1409 height 28
click at [109, 425] on td "18:05" at bounding box center [105, 424] width 56 height 28
